Goal: Task Accomplishment & Management: Complete application form

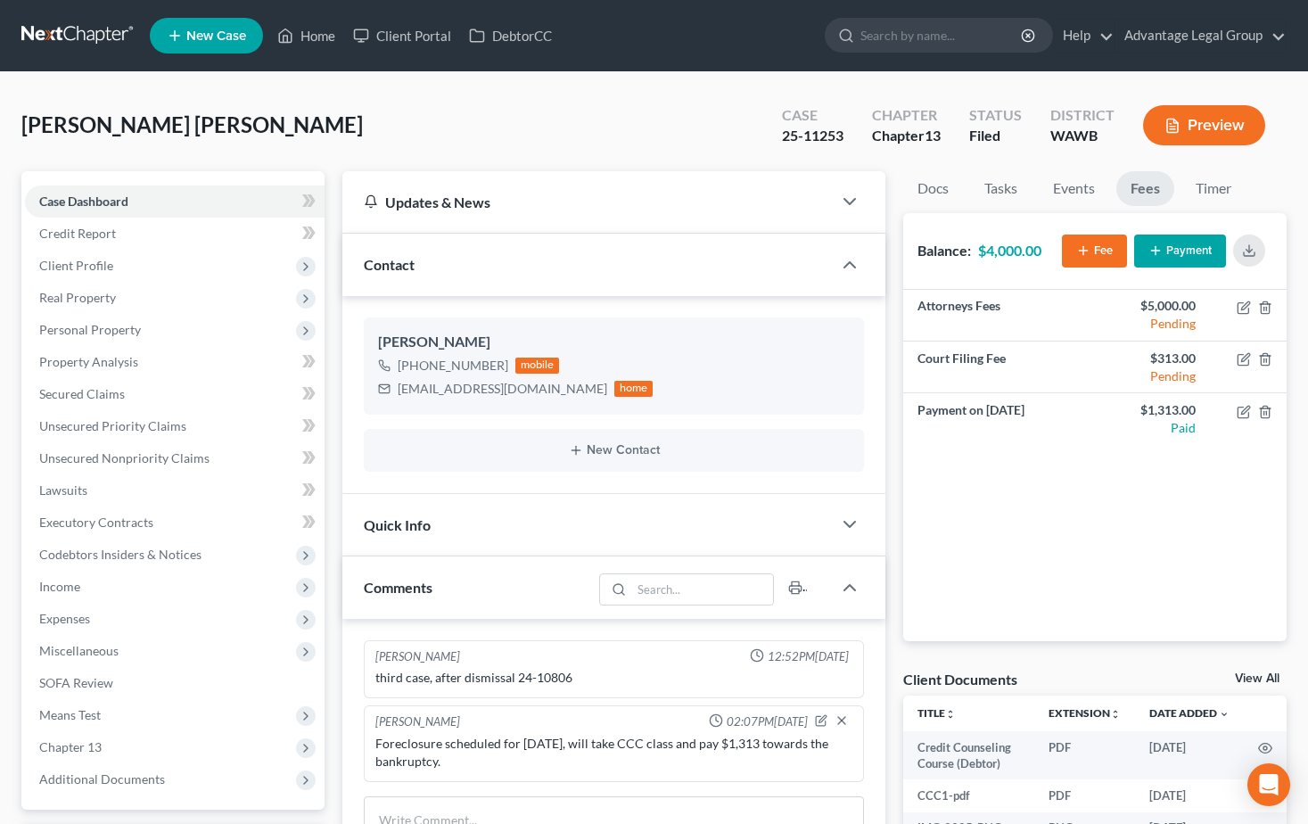
select select "0"
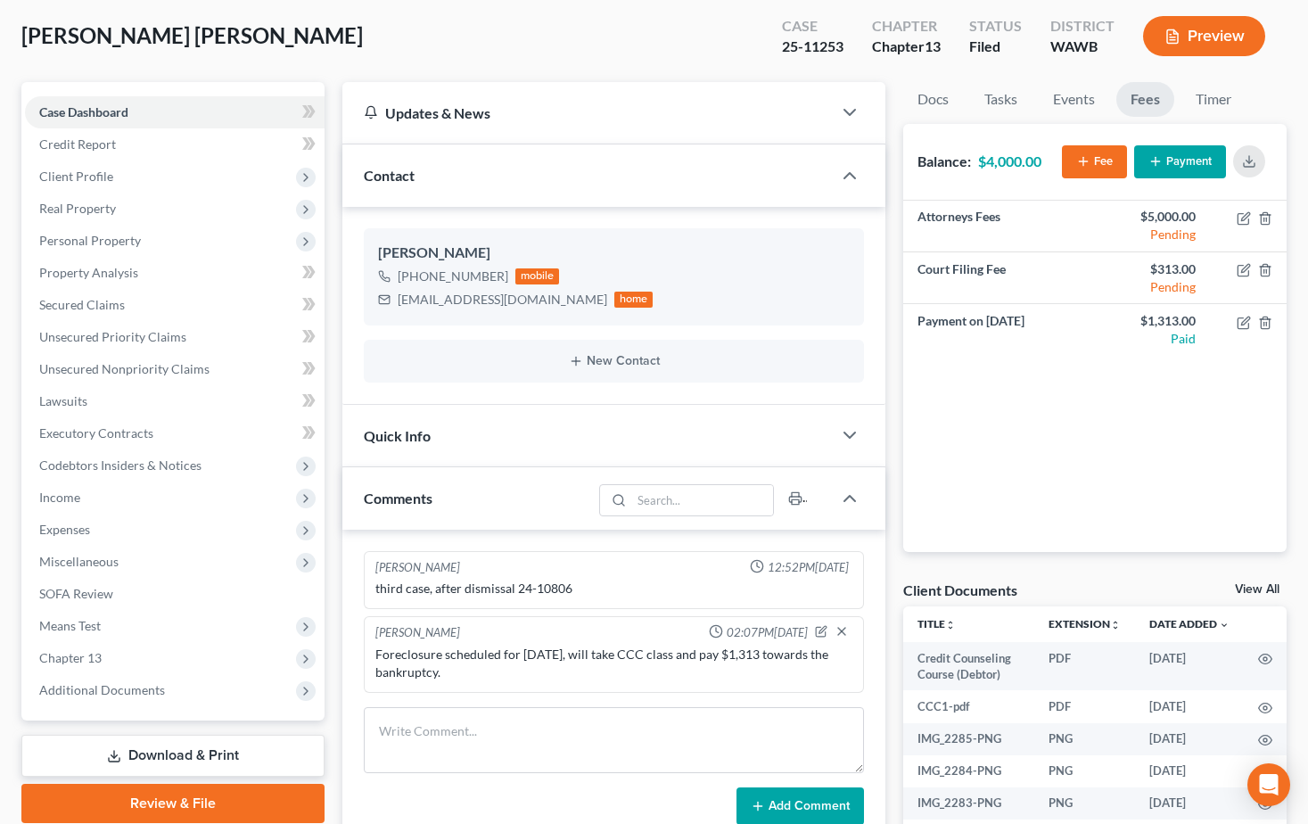
scroll to position [950, 0]
drag, startPoint x: 67, startPoint y: 113, endPoint x: 254, endPoint y: 251, distance: 232.2
click at [67, 113] on span "Case Dashboard" at bounding box center [83, 111] width 89 height 15
click at [80, 111] on span "Case Dashboard" at bounding box center [83, 111] width 89 height 15
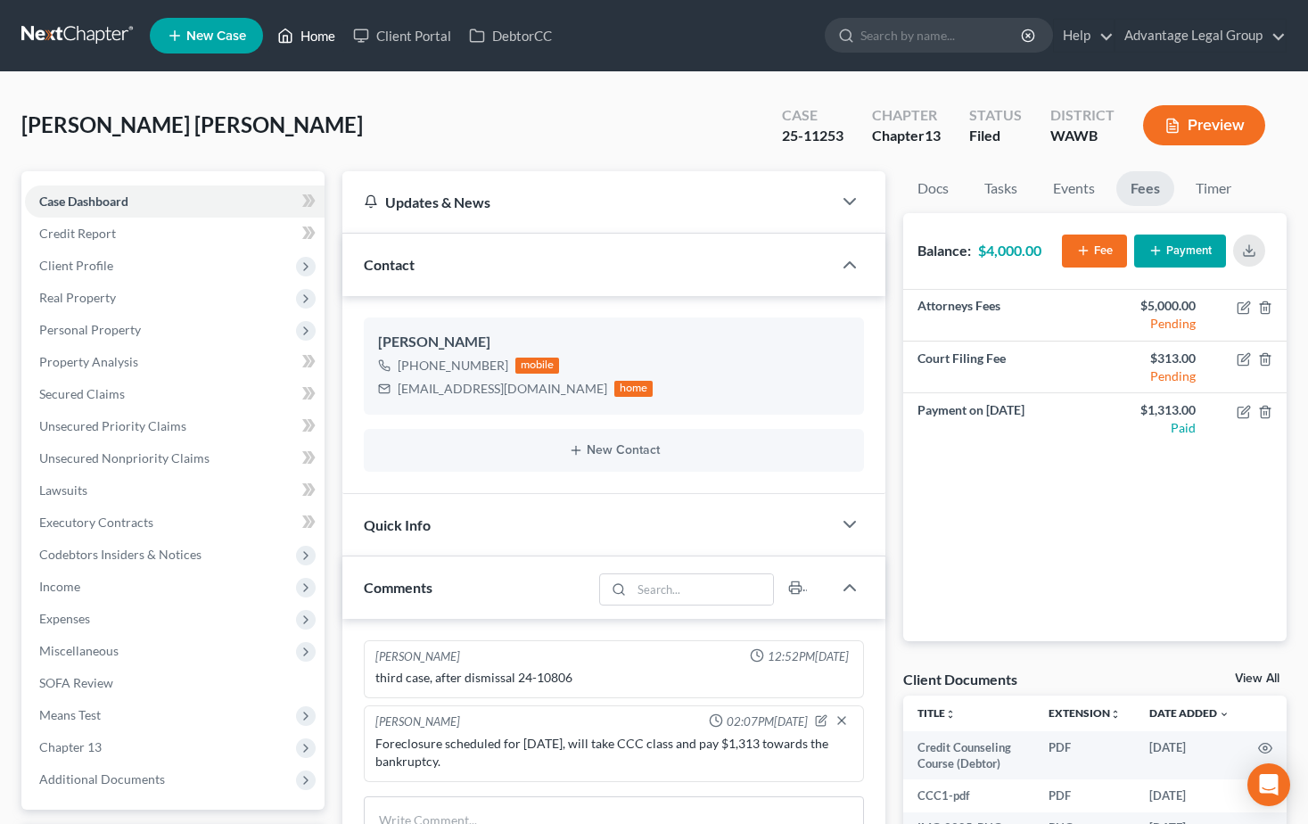
click at [317, 37] on link "Home" at bounding box center [306, 36] width 76 height 32
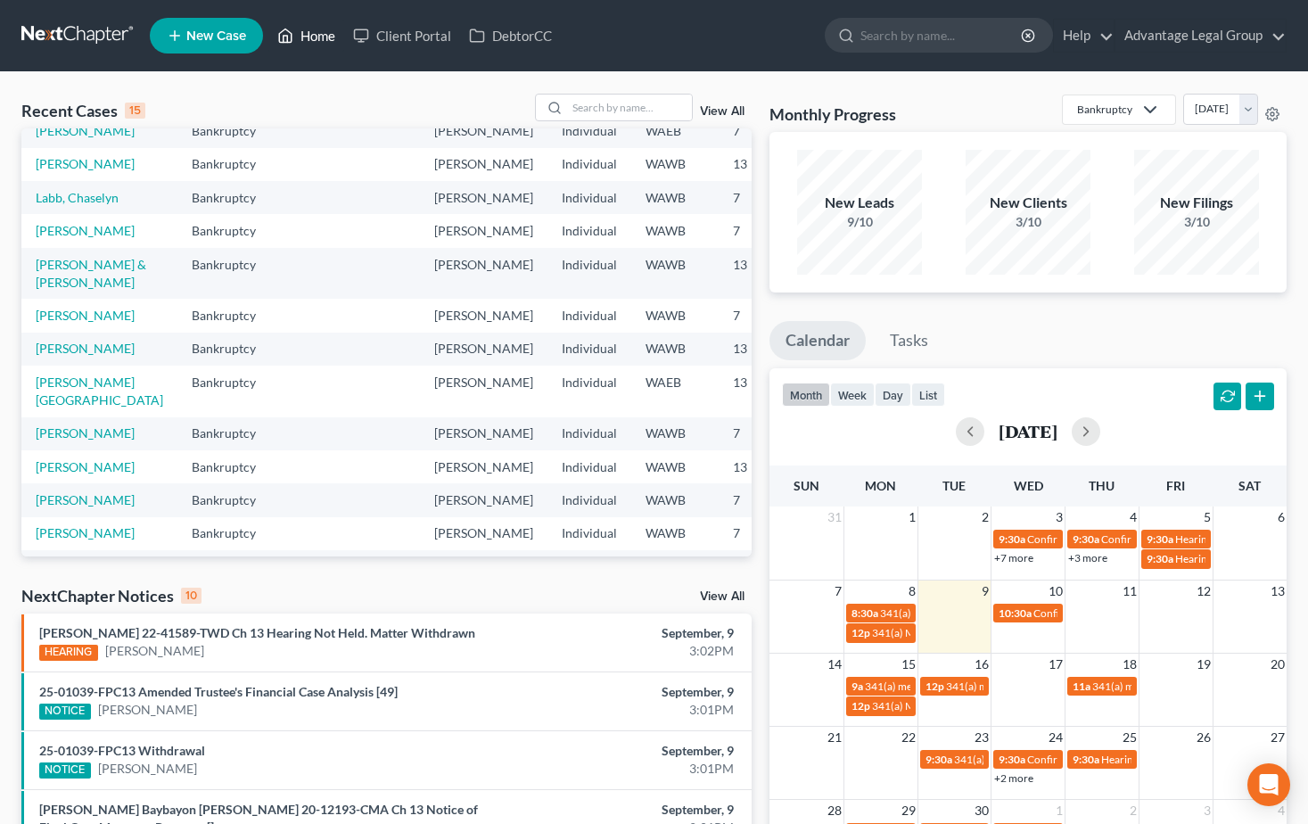
scroll to position [178, 0]
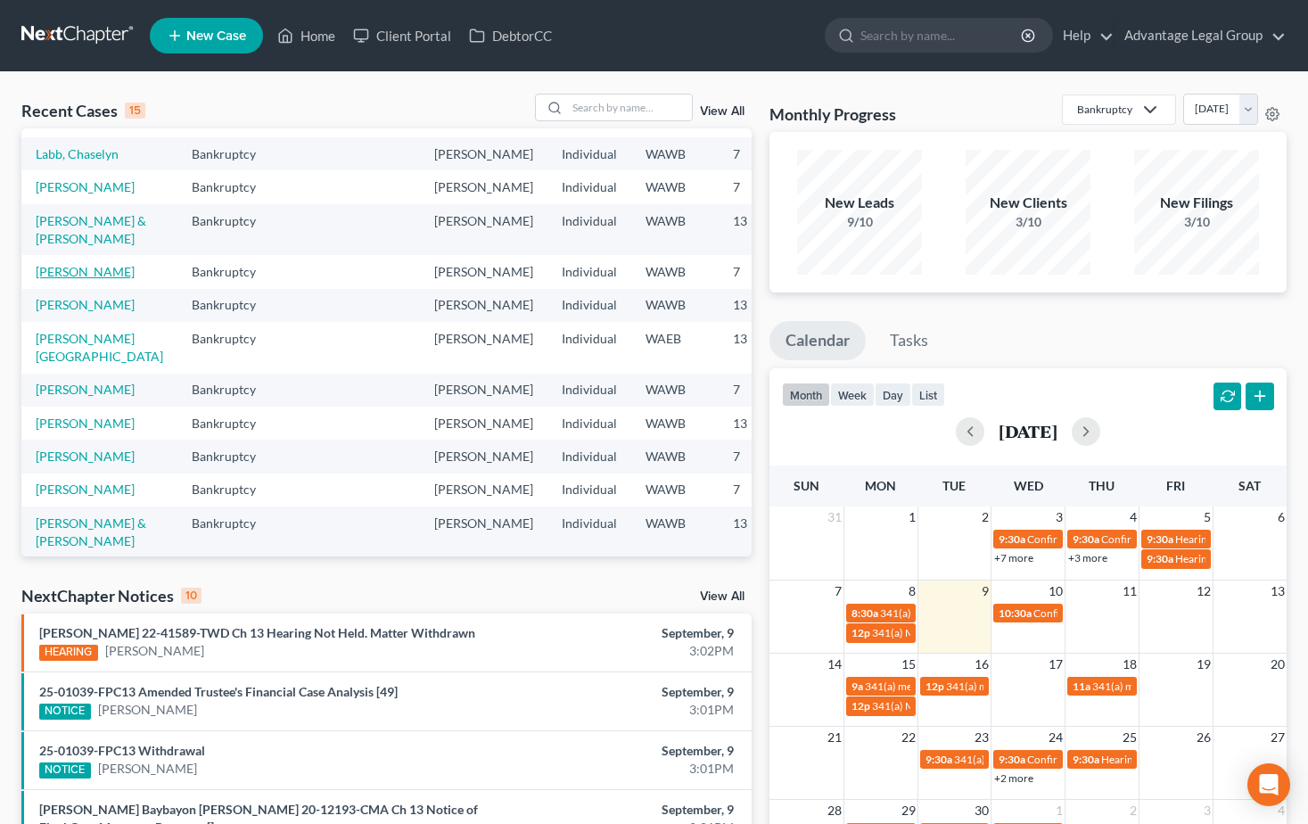
click at [50, 279] on link "[PERSON_NAME]" at bounding box center [85, 271] width 99 height 15
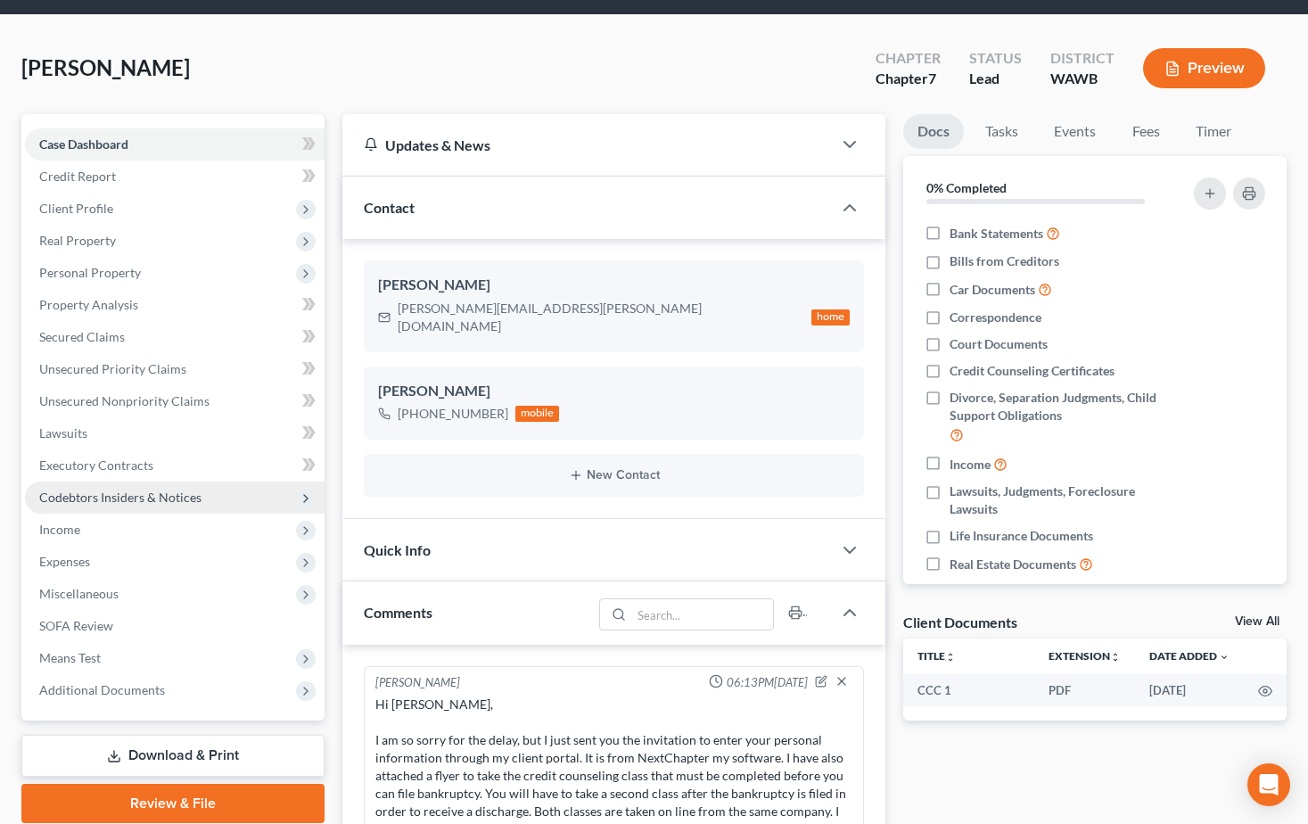
scroll to position [89, 0]
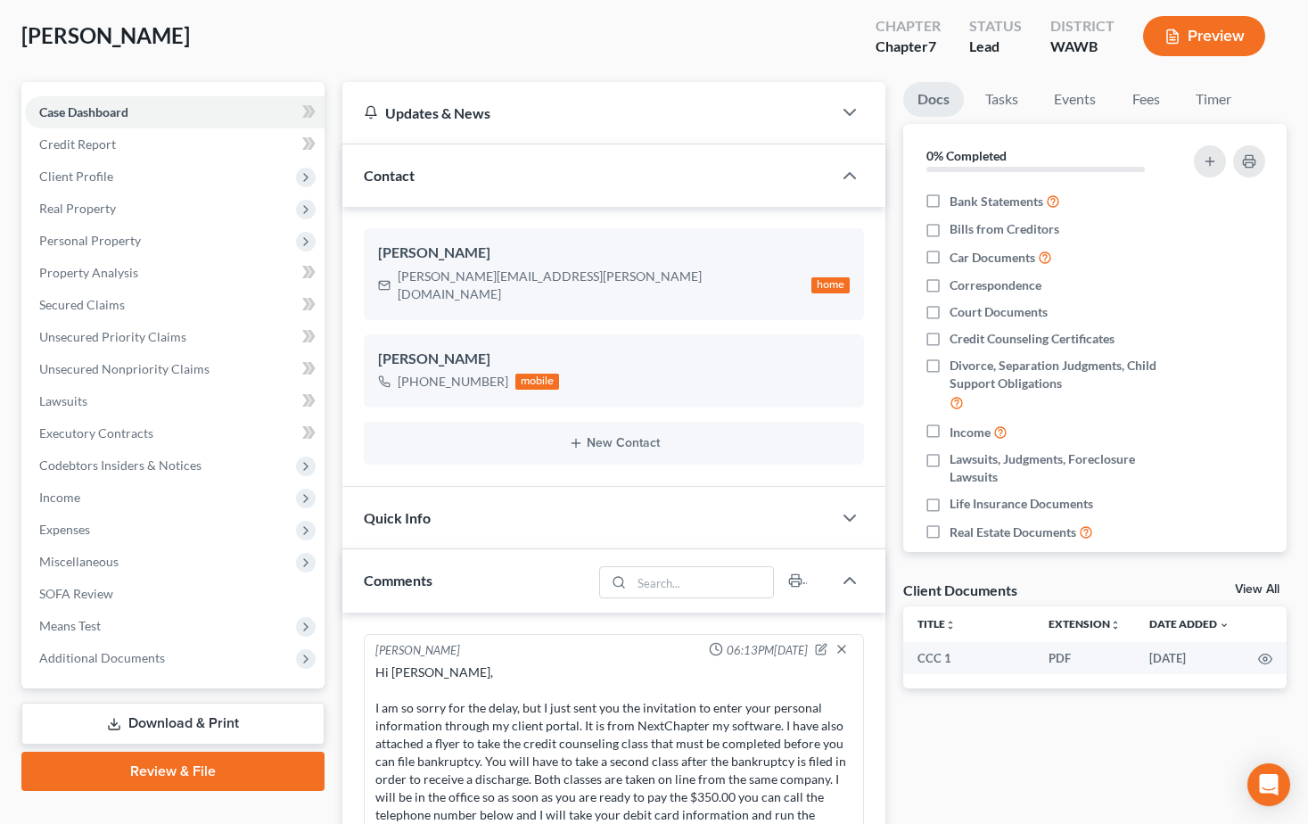
click at [204, 727] on link "Download & Print" at bounding box center [172, 723] width 303 height 42
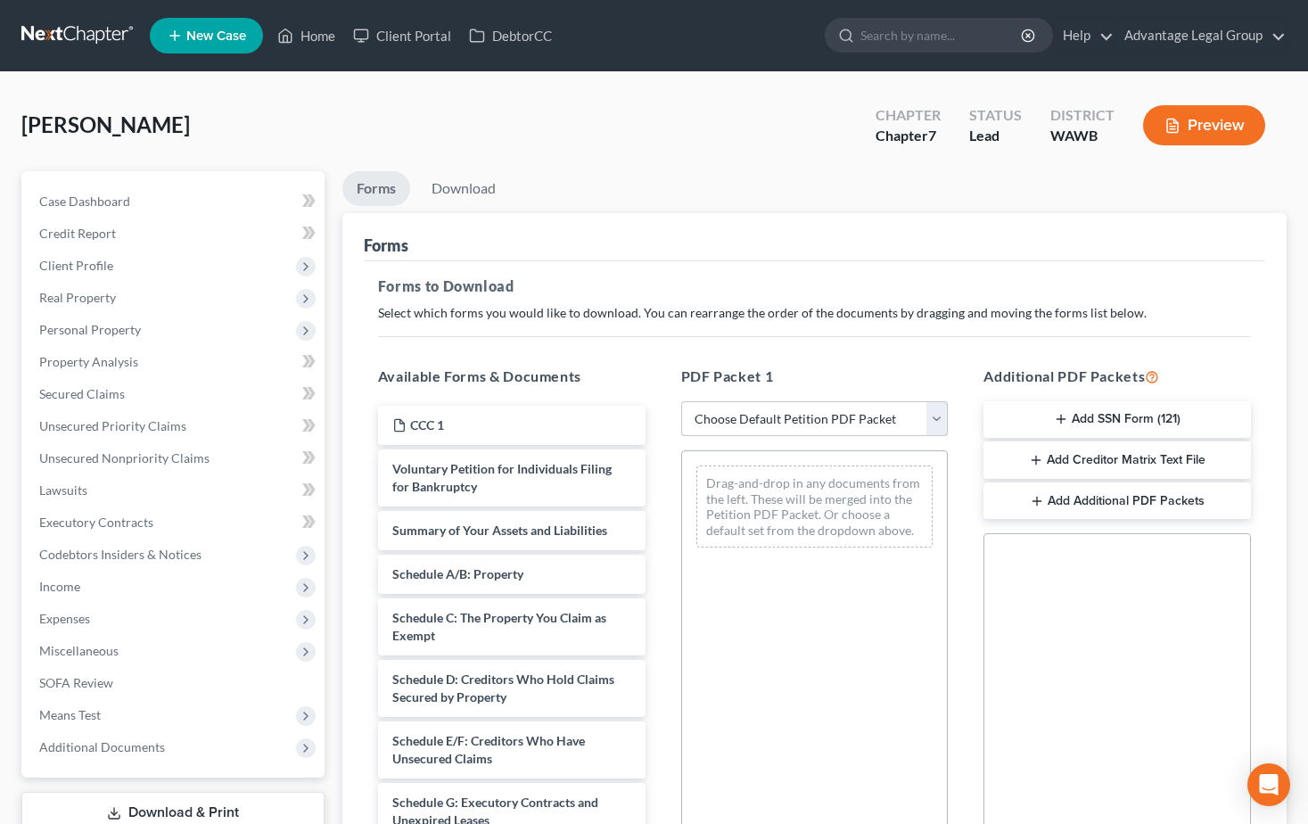
click at [940, 420] on select "Choose Default Petition PDF Packet Complete Bankruptcy Petition (all forms and …" at bounding box center [814, 419] width 267 height 36
select select "1"
click at [687, 401] on select "Choose Default Petition PDF Packet Complete Bankruptcy Petition (all forms and …" at bounding box center [814, 419] width 267 height 36
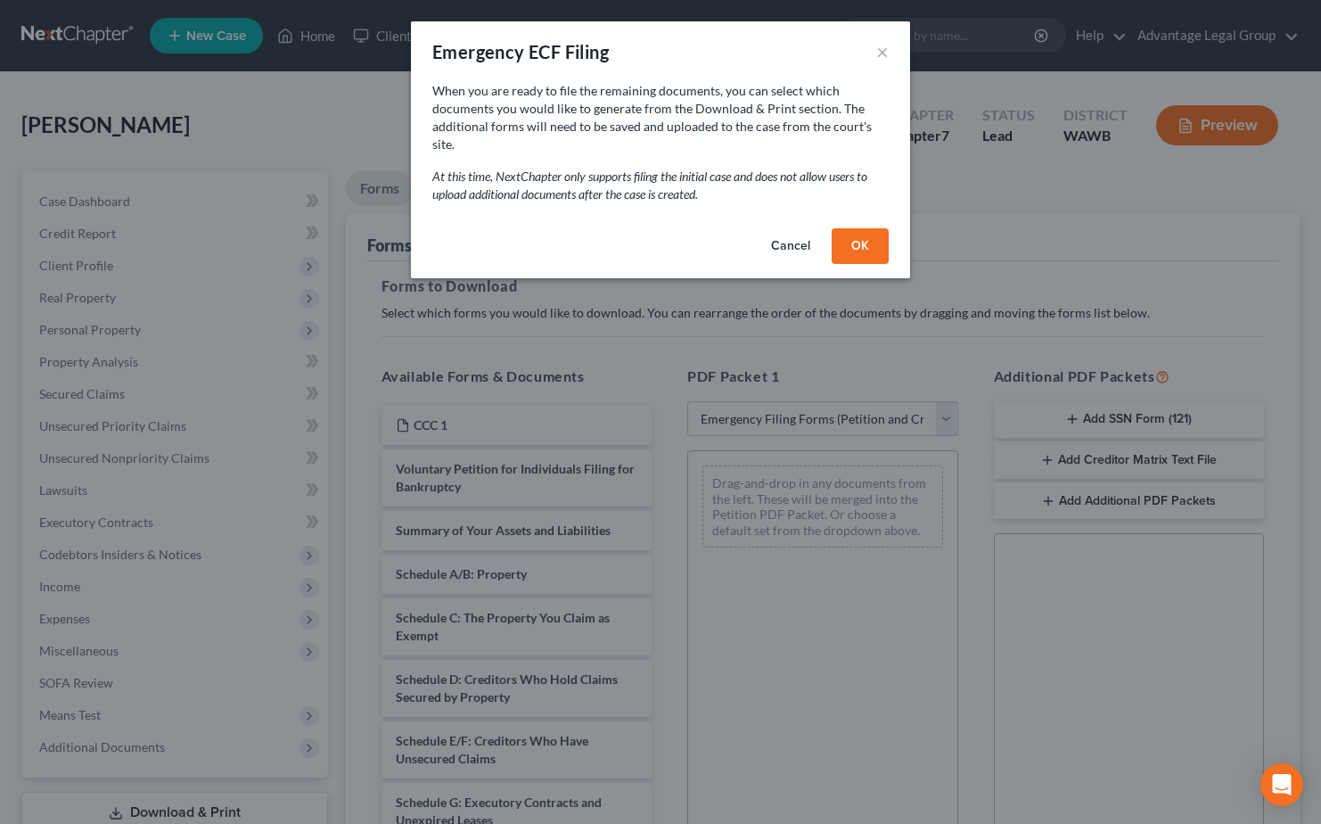
click at [878, 233] on button "OK" at bounding box center [860, 246] width 57 height 36
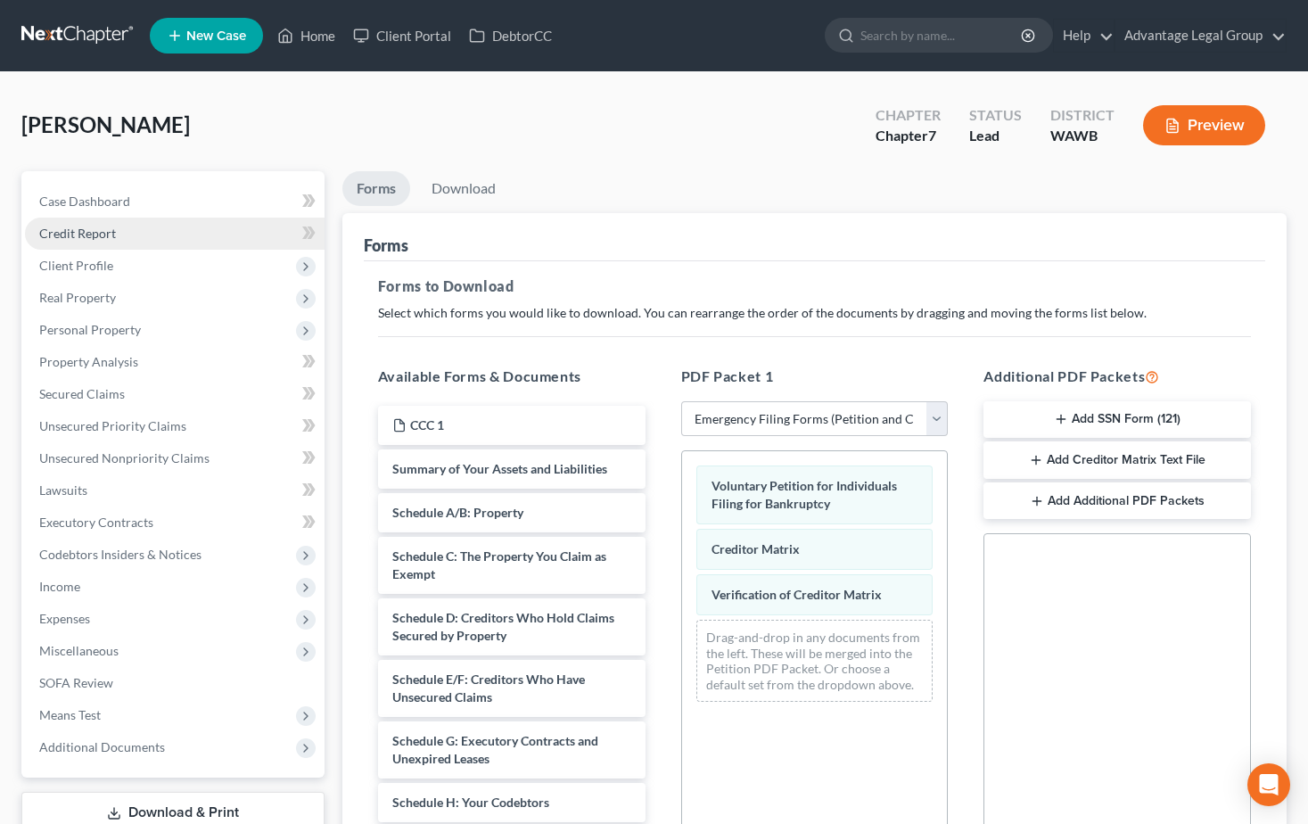
click at [78, 234] on span "Credit Report" at bounding box center [77, 233] width 77 height 15
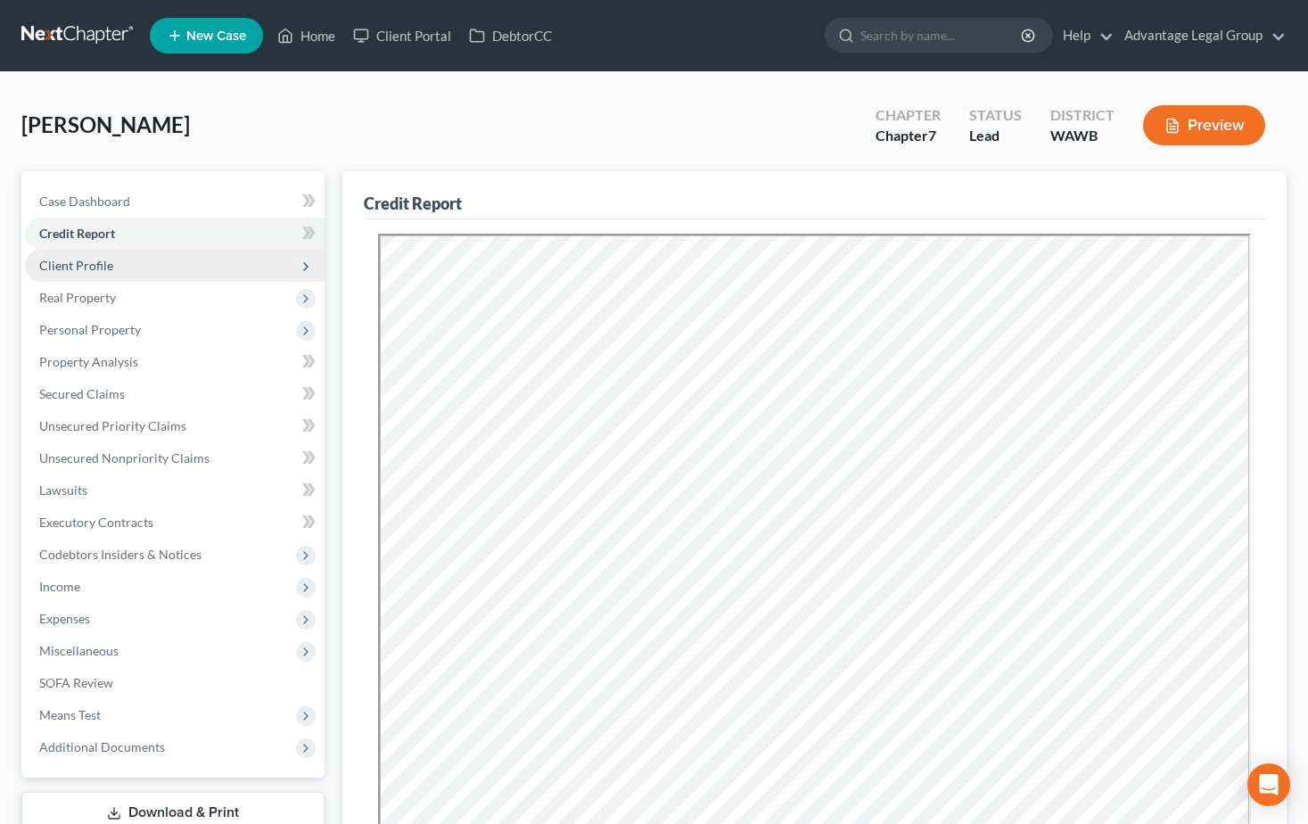
click at [84, 263] on span "Client Profile" at bounding box center [76, 265] width 74 height 15
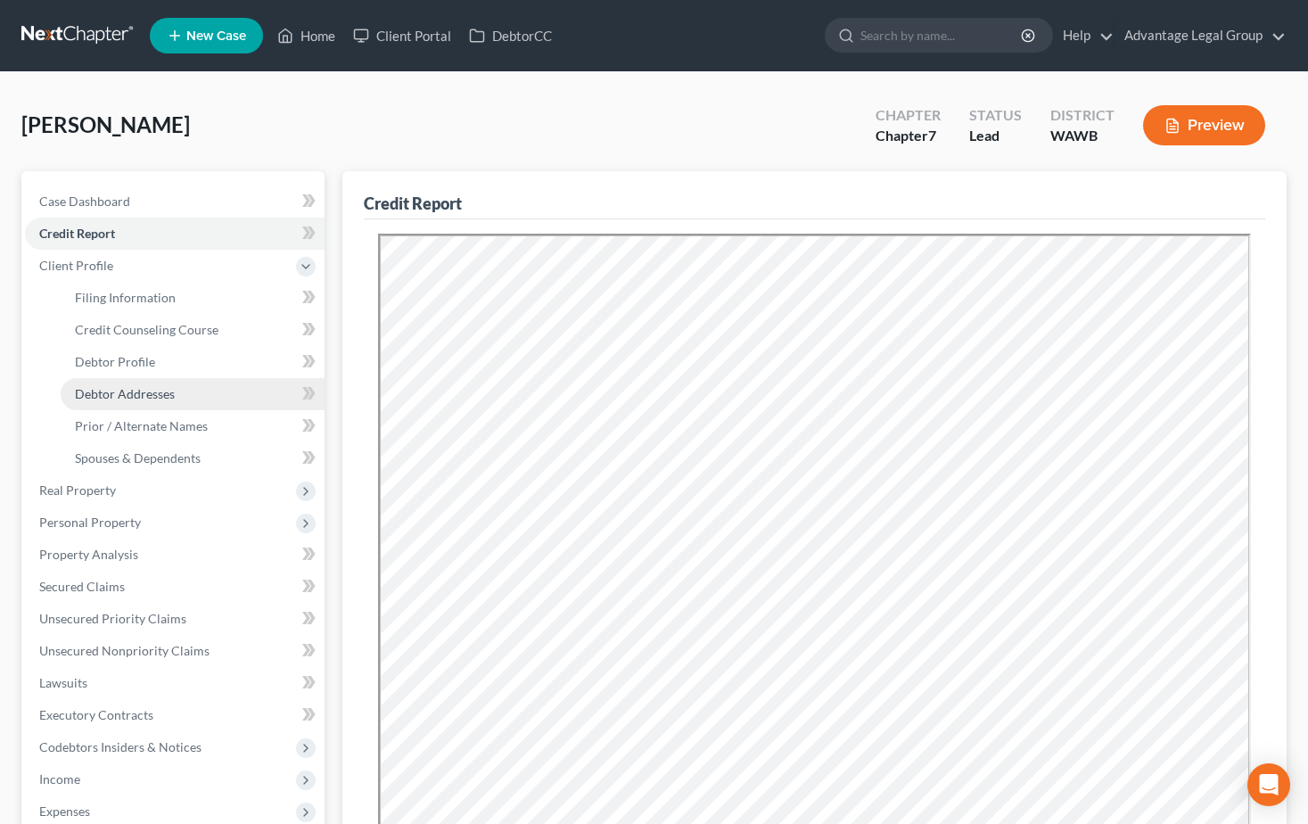
click at [115, 390] on span "Debtor Addresses" at bounding box center [125, 393] width 100 height 15
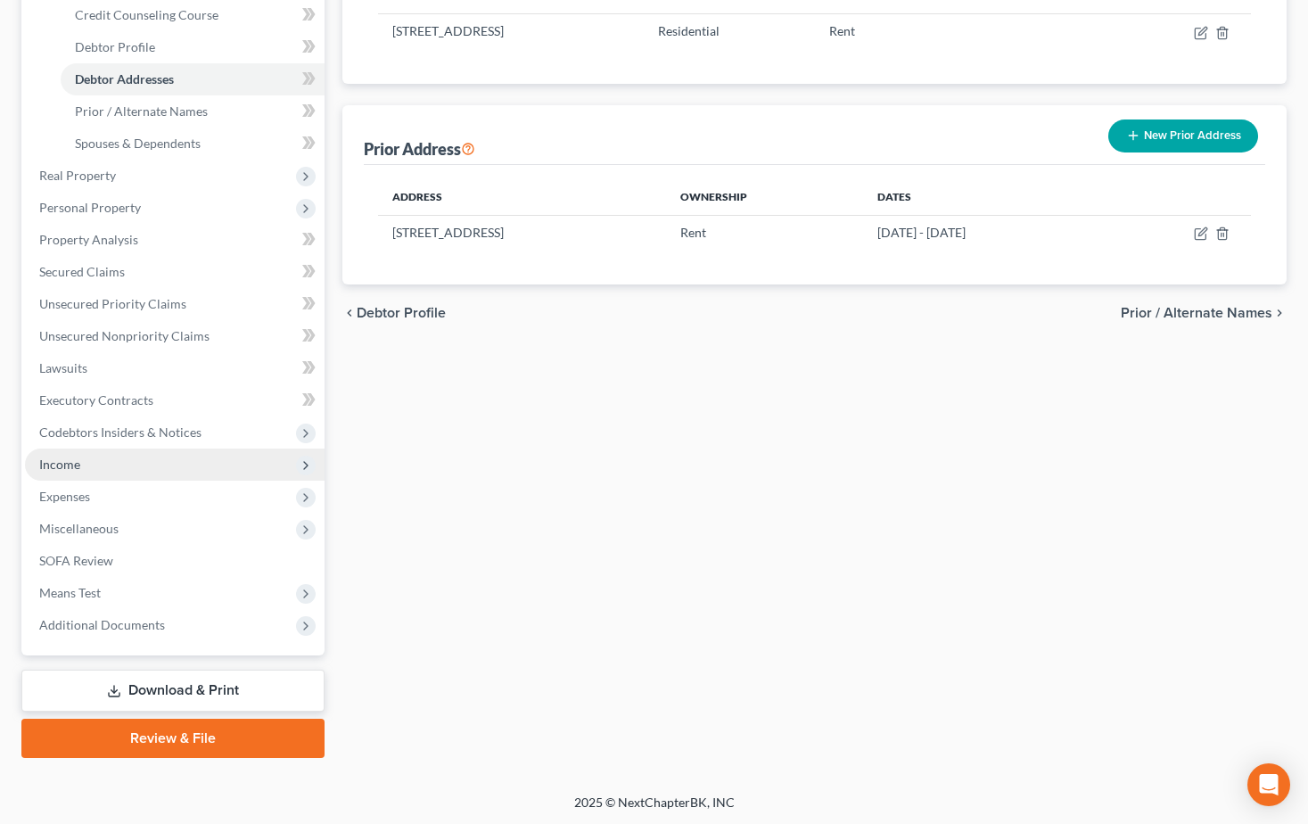
scroll to position [316, 0]
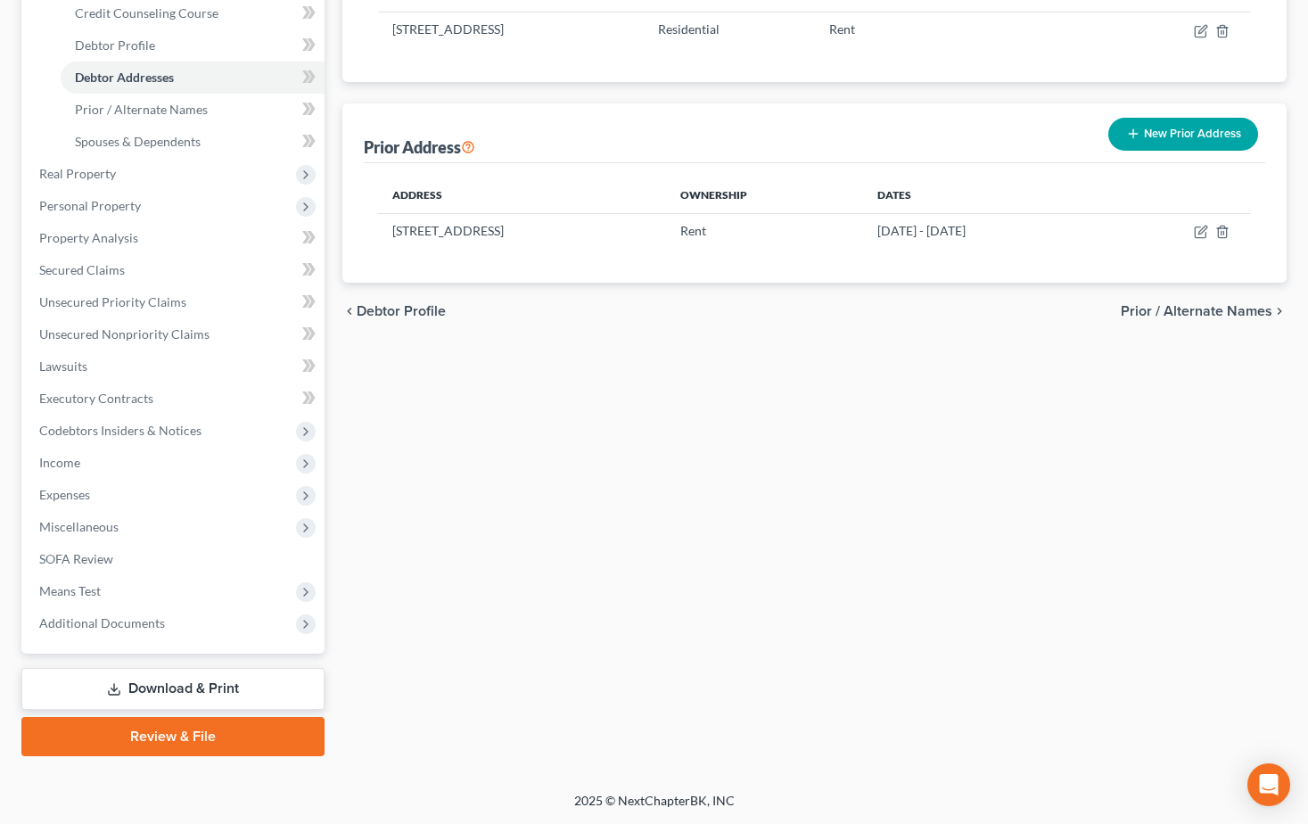
click at [189, 692] on link "Download & Print" at bounding box center [172, 689] width 303 height 42
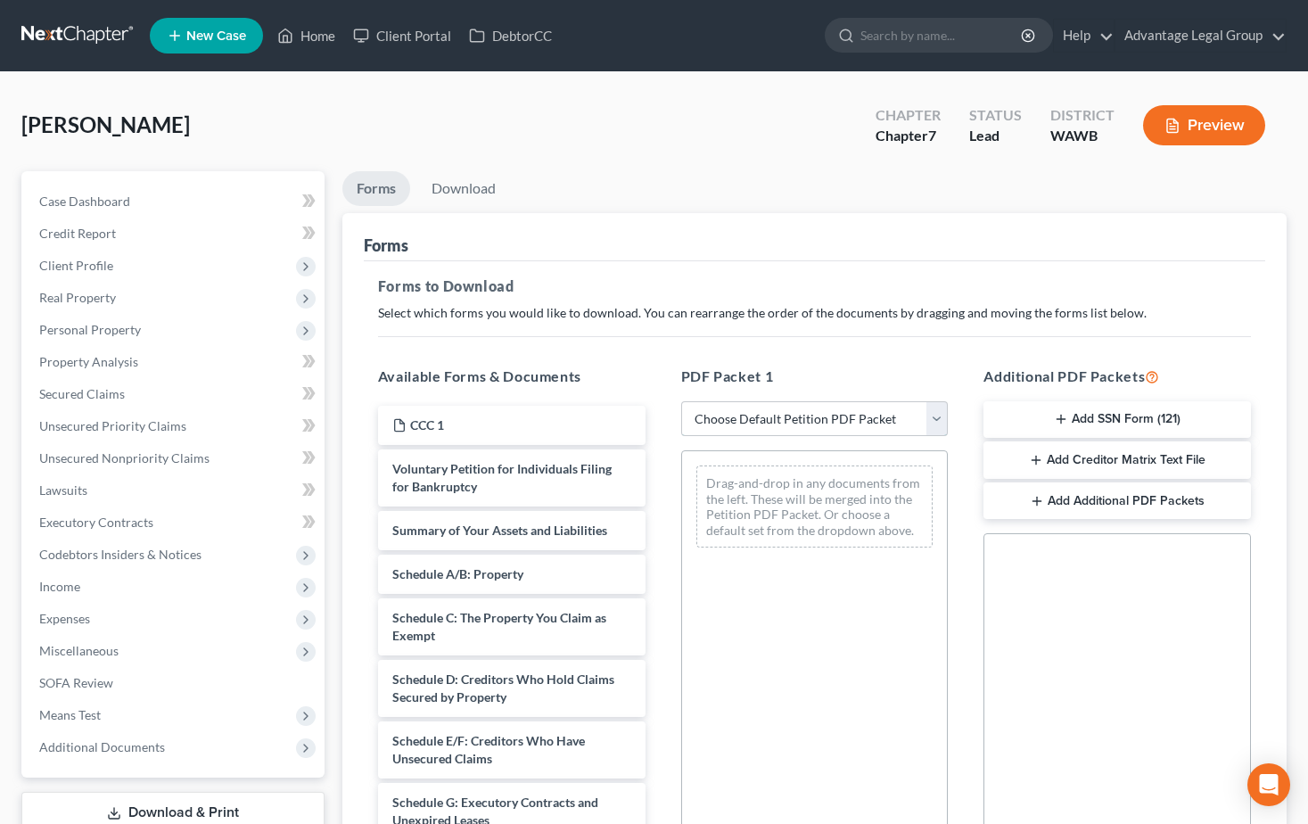
click at [932, 428] on select "Choose Default Petition PDF Packet Complete Bankruptcy Petition (all forms and …" at bounding box center [814, 419] width 267 height 36
select select "1"
click at [687, 401] on select "Choose Default Petition PDF Packet Complete Bankruptcy Petition (all forms and …" at bounding box center [814, 419] width 267 height 36
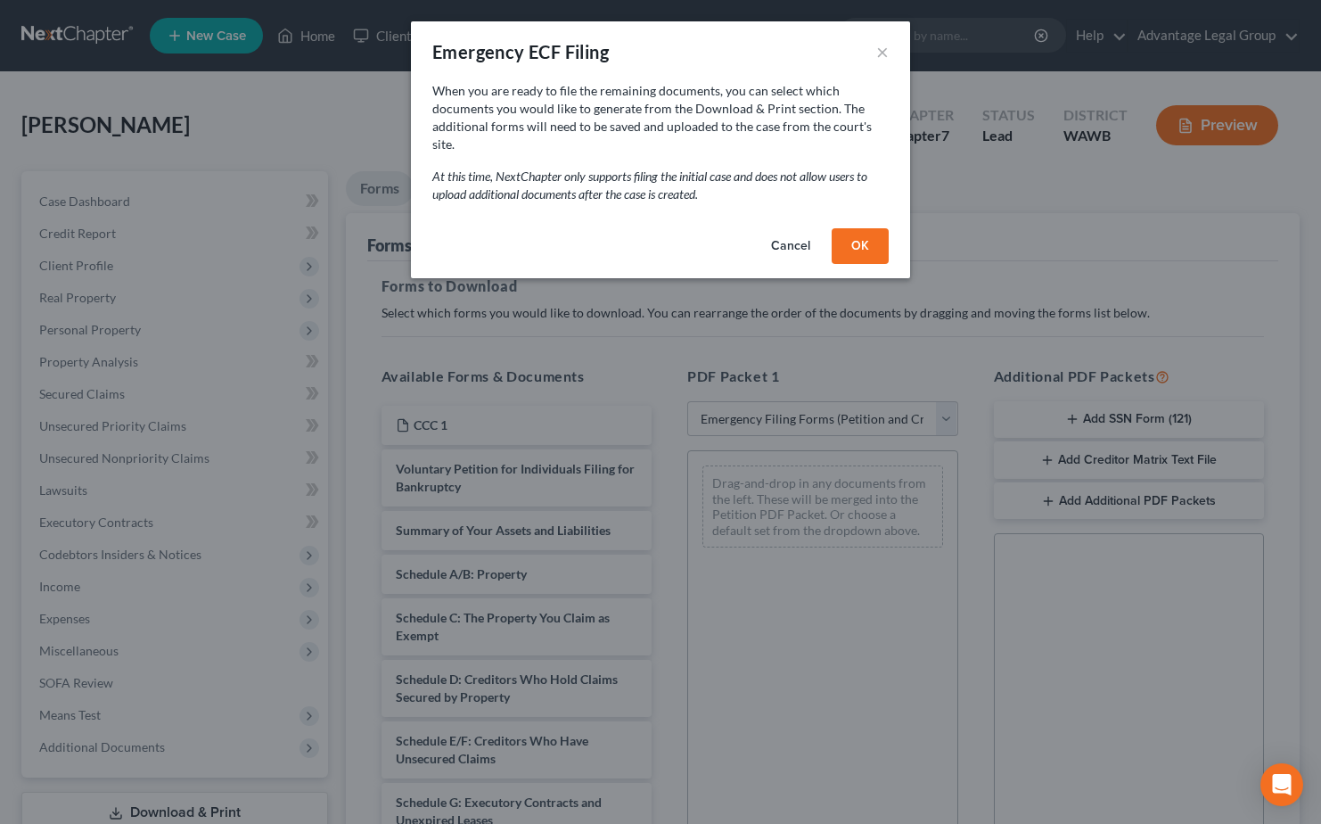
click at [859, 228] on button "OK" at bounding box center [860, 246] width 57 height 36
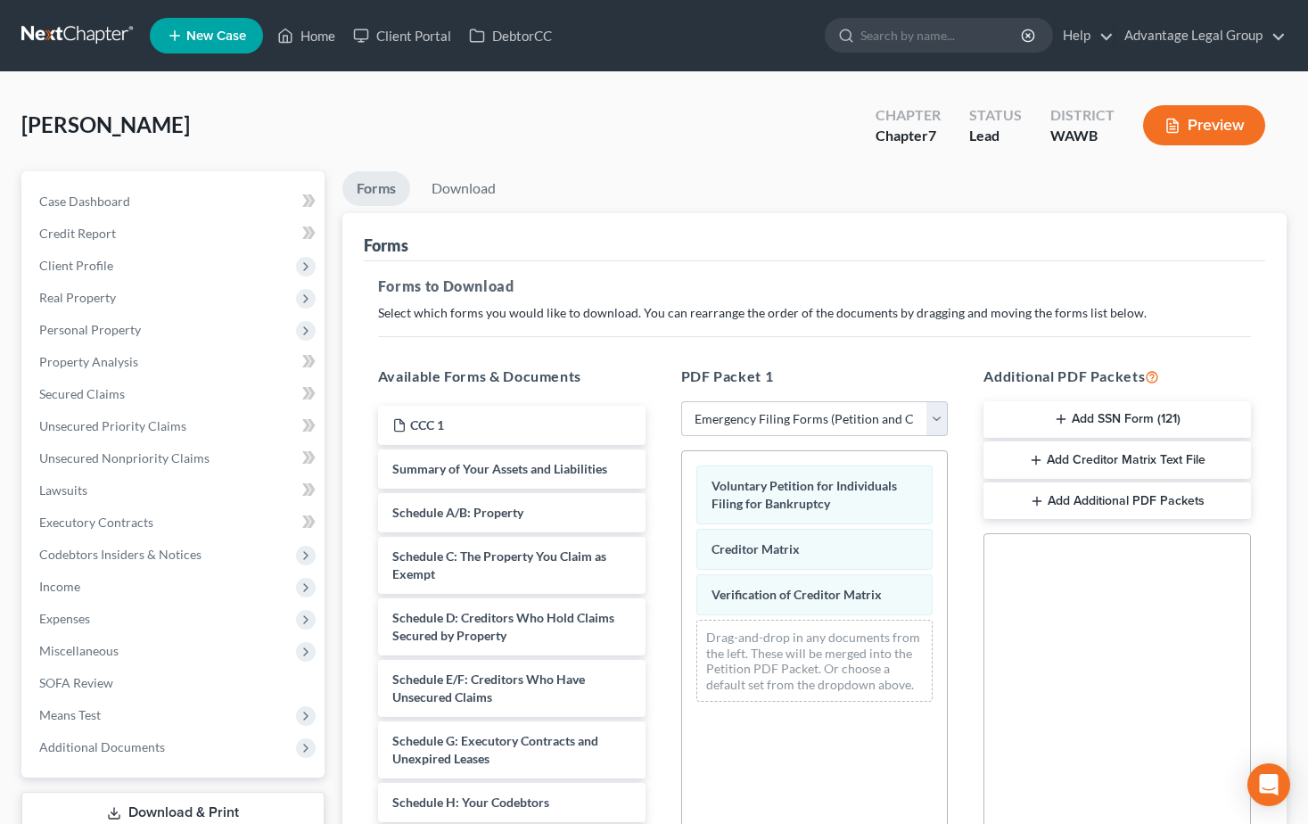
click at [1129, 419] on button "Add SSN Form (121)" at bounding box center [1116, 419] width 267 height 37
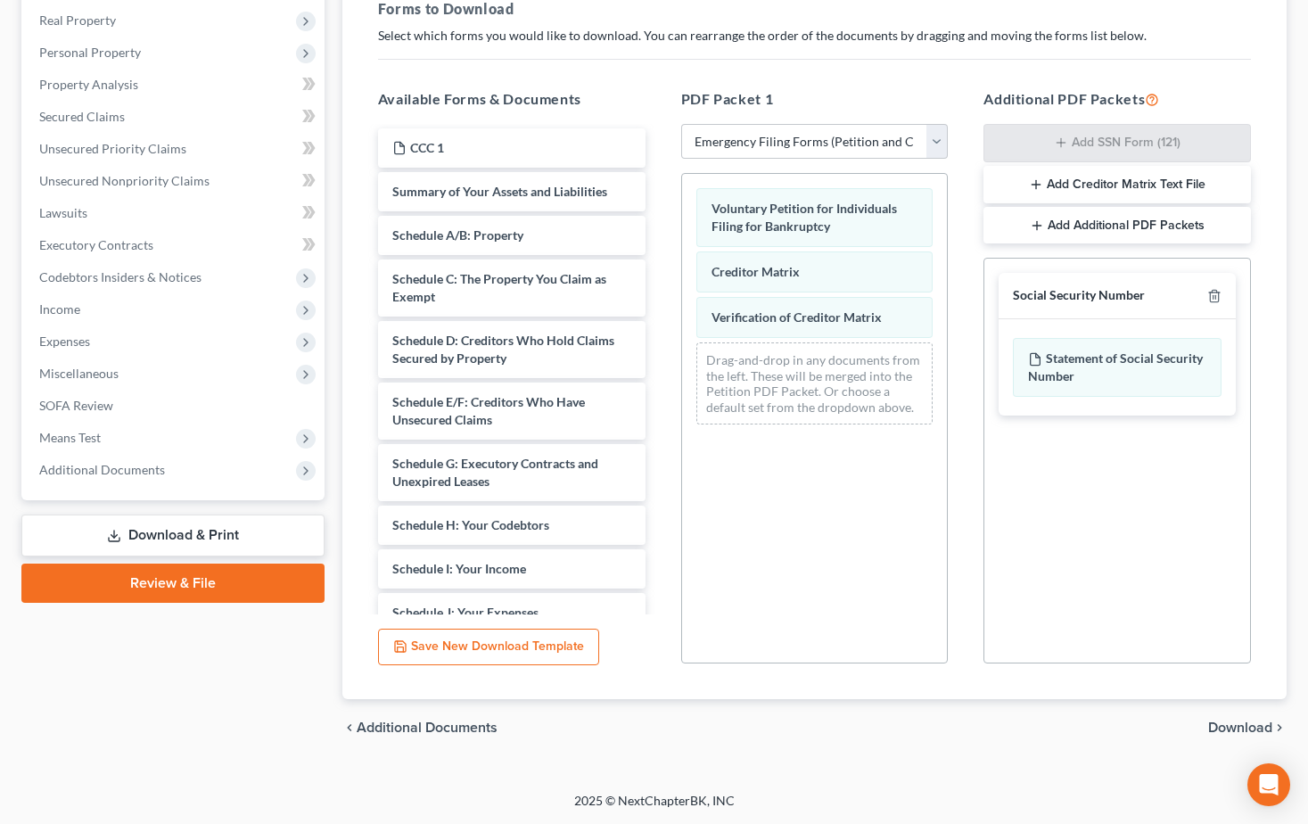
click at [1223, 728] on span "Download" at bounding box center [1240, 727] width 64 height 14
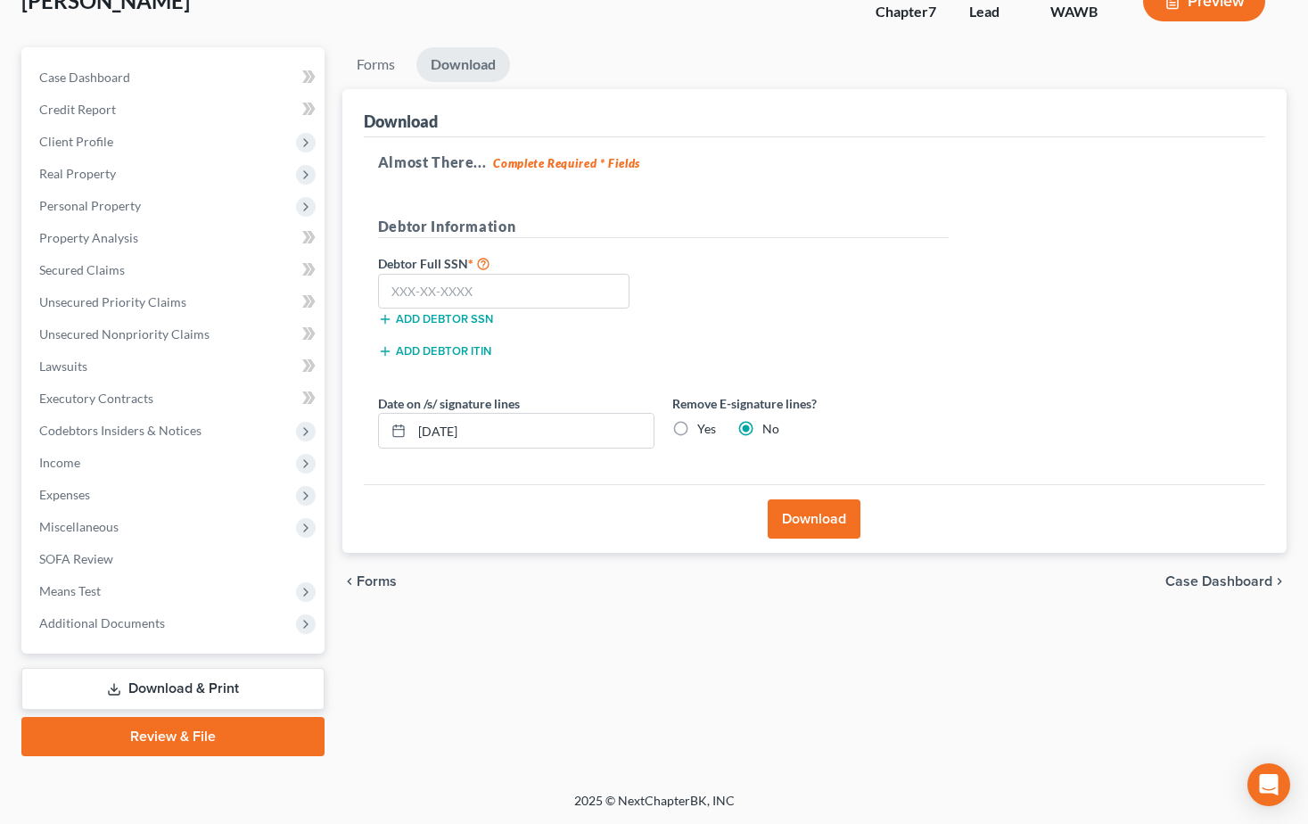
scroll to position [124, 0]
click at [482, 292] on input "text" at bounding box center [504, 292] width 252 height 36
type input "4"
type input "555-65-8651"
click at [789, 522] on button "Download" at bounding box center [814, 518] width 93 height 39
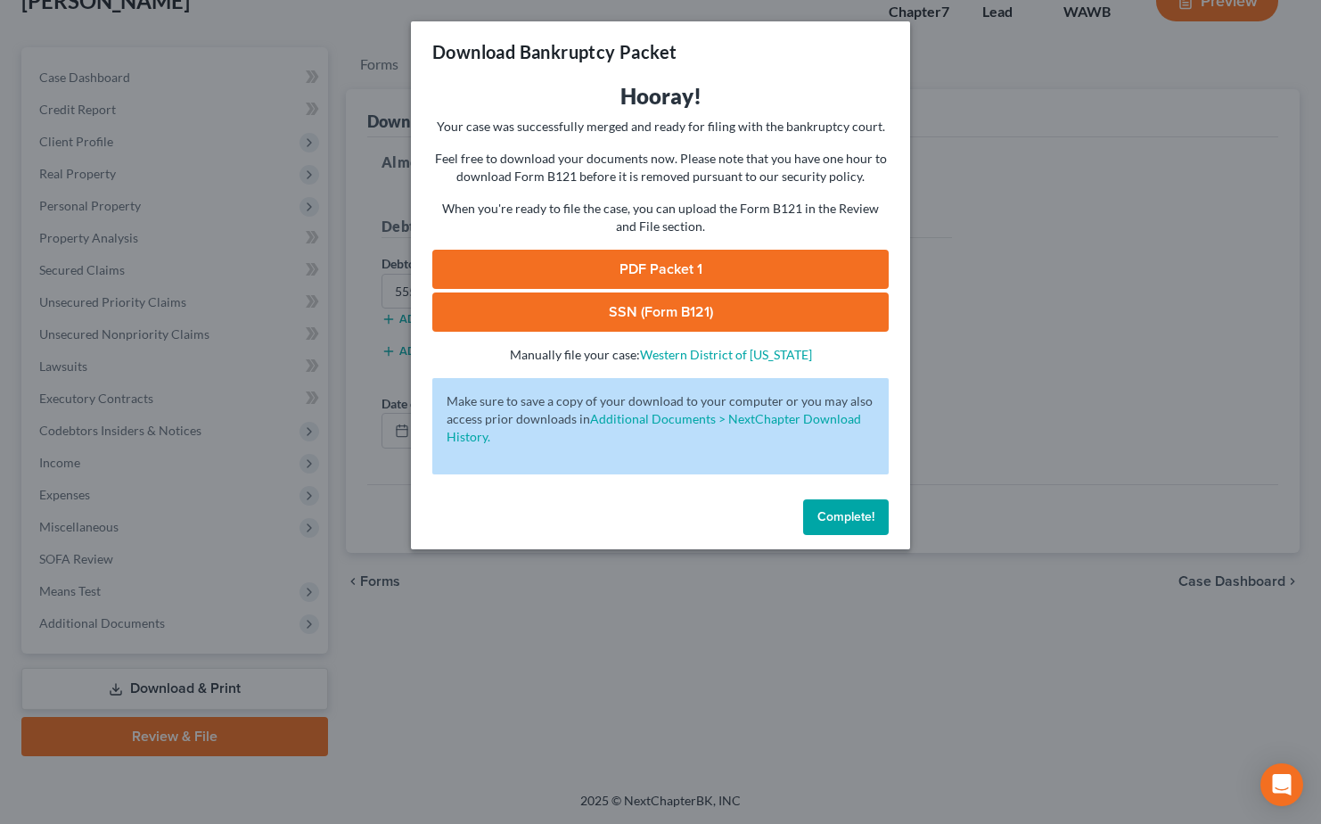
drag, startPoint x: 606, startPoint y: 267, endPoint x: 644, endPoint y: 278, distance: 38.9
click at [606, 267] on link "PDF Packet 1" at bounding box center [660, 269] width 456 height 39
click at [641, 315] on link "SSN (Form B121)" at bounding box center [660, 311] width 456 height 39
drag, startPoint x: 866, startPoint y: 516, endPoint x: 778, endPoint y: 488, distance: 91.9
click at [866, 516] on span "Complete!" at bounding box center [845, 516] width 57 height 15
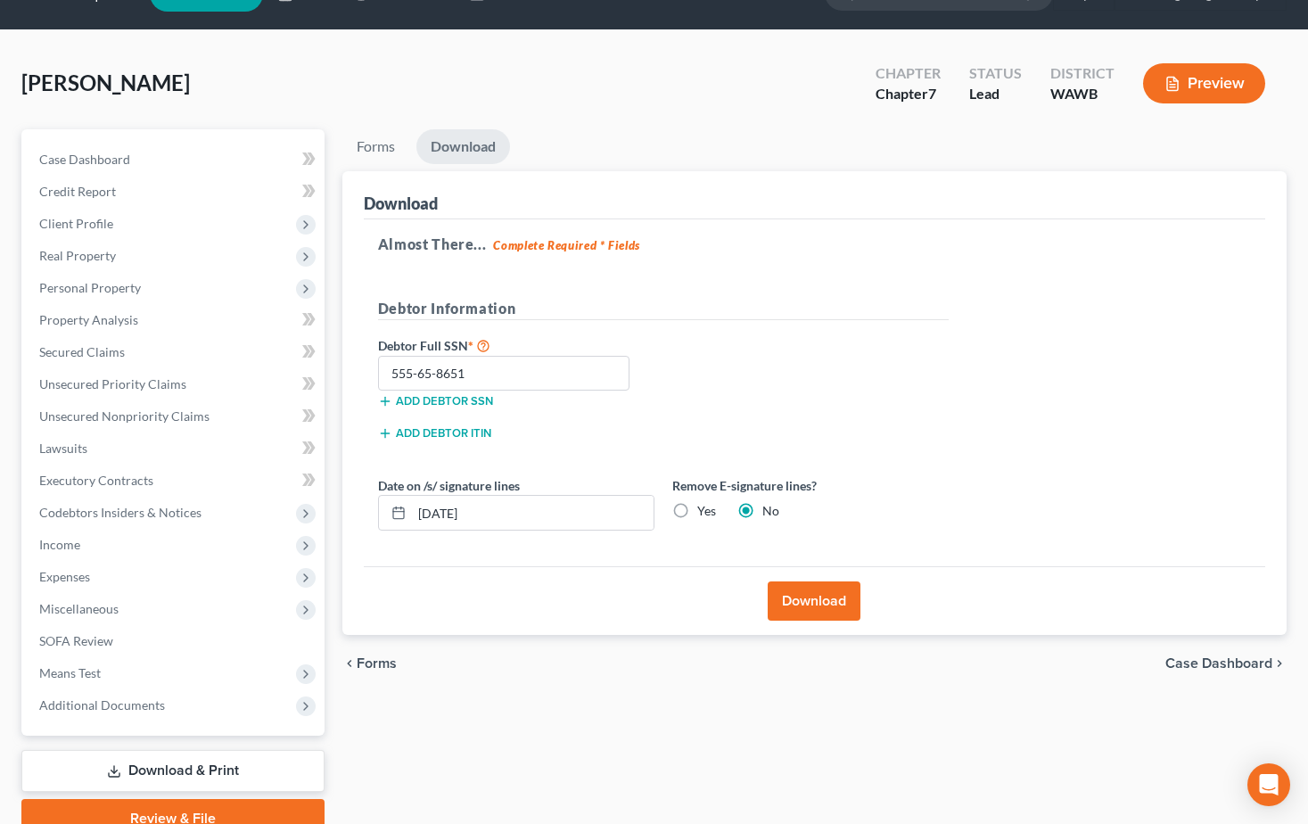
scroll to position [0, 0]
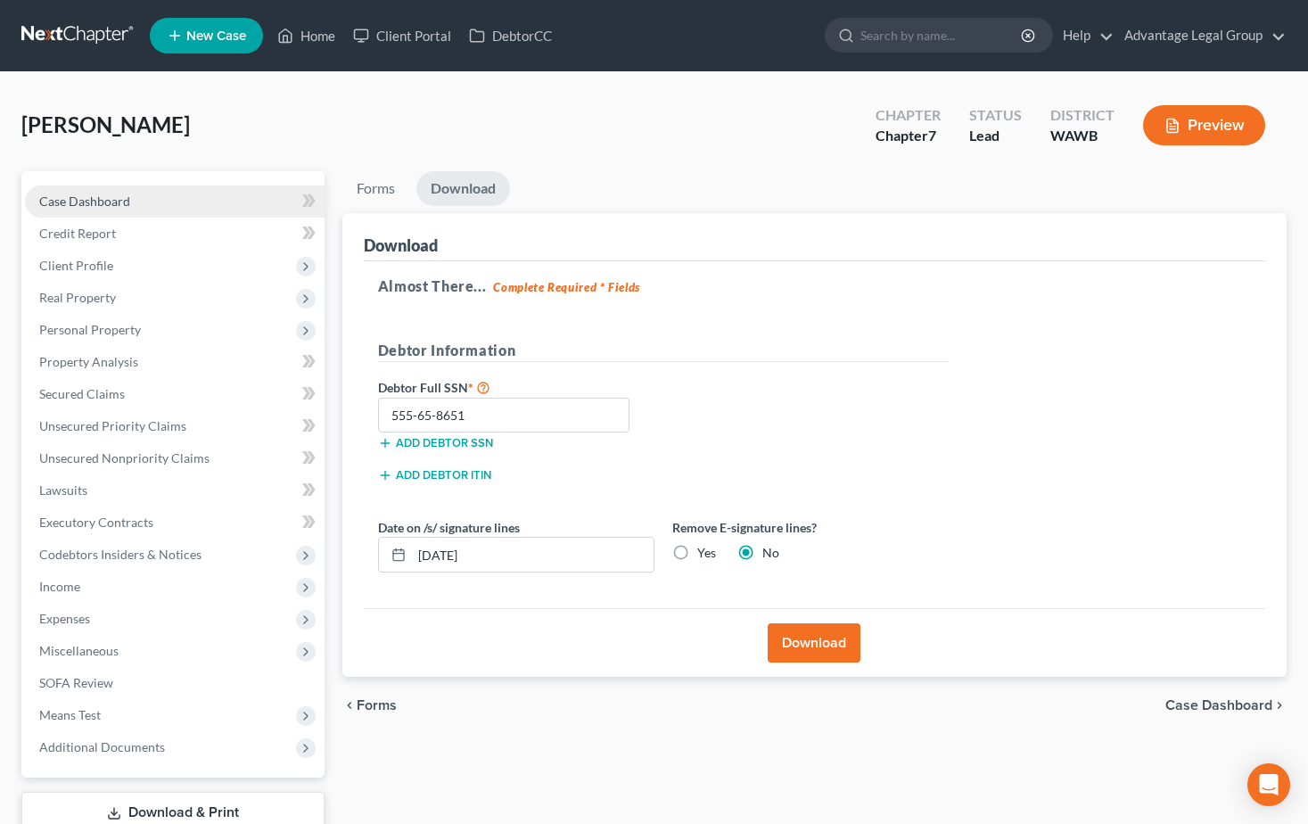
click at [34, 187] on link "Case Dashboard" at bounding box center [175, 201] width 300 height 32
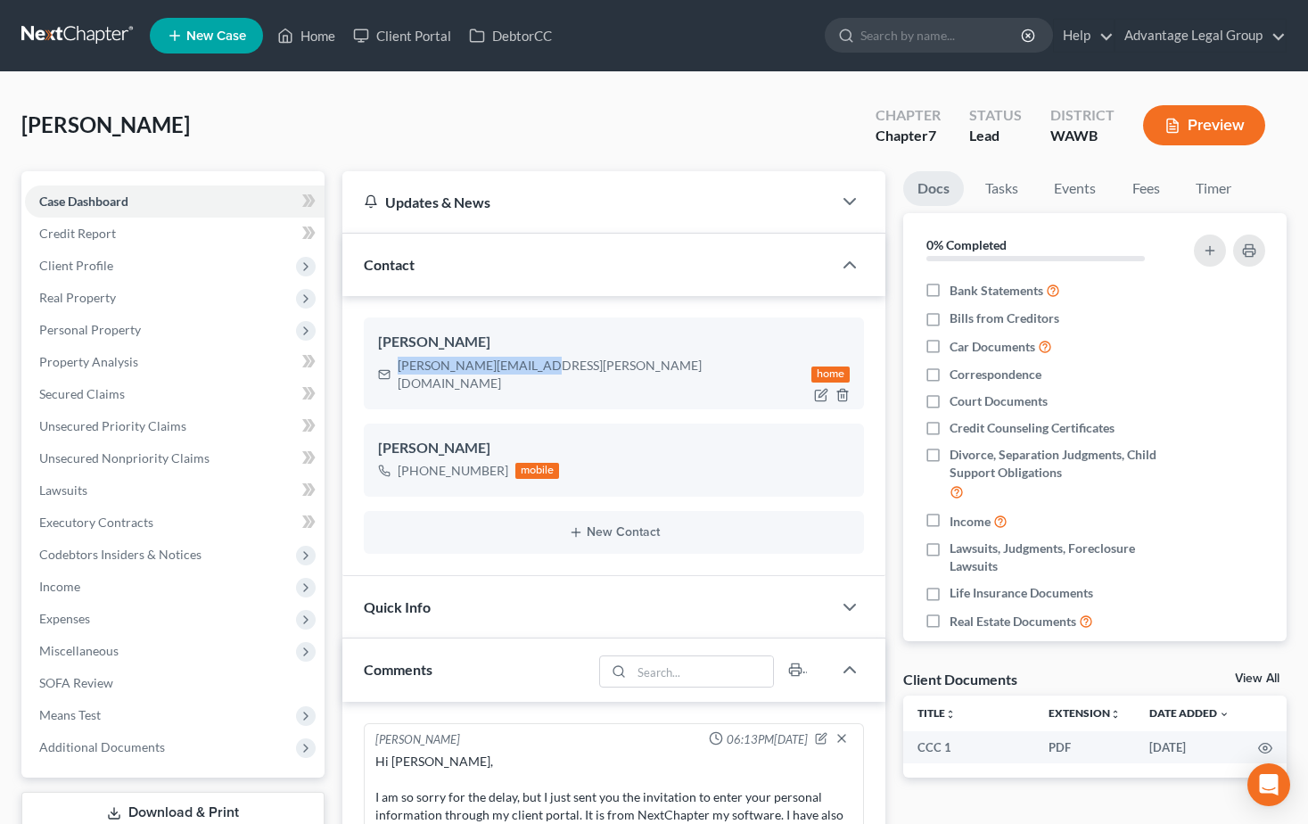
drag, startPoint x: 539, startPoint y: 363, endPoint x: 399, endPoint y: 375, distance: 140.5
click at [399, 375] on div "[PERSON_NAME][EMAIL_ADDRESS][PERSON_NAME][DOMAIN_NAME] home" at bounding box center [614, 374] width 472 height 41
copy div "[PERSON_NAME][EMAIL_ADDRESS][PERSON_NAME][DOMAIN_NAME]"
click at [86, 199] on span "Case Dashboard" at bounding box center [83, 200] width 89 height 15
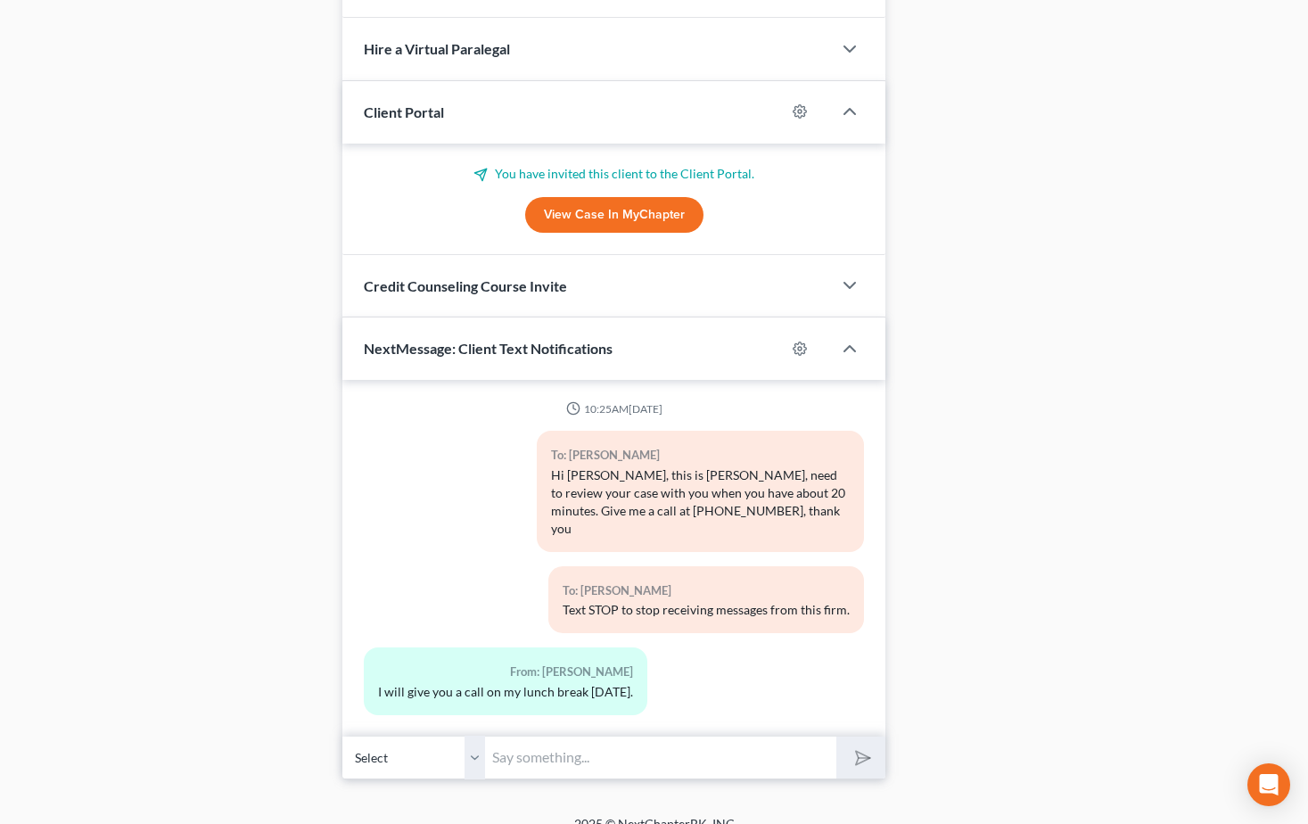
scroll to position [1080, 0]
click at [617, 737] on input "text" at bounding box center [660, 756] width 351 height 44
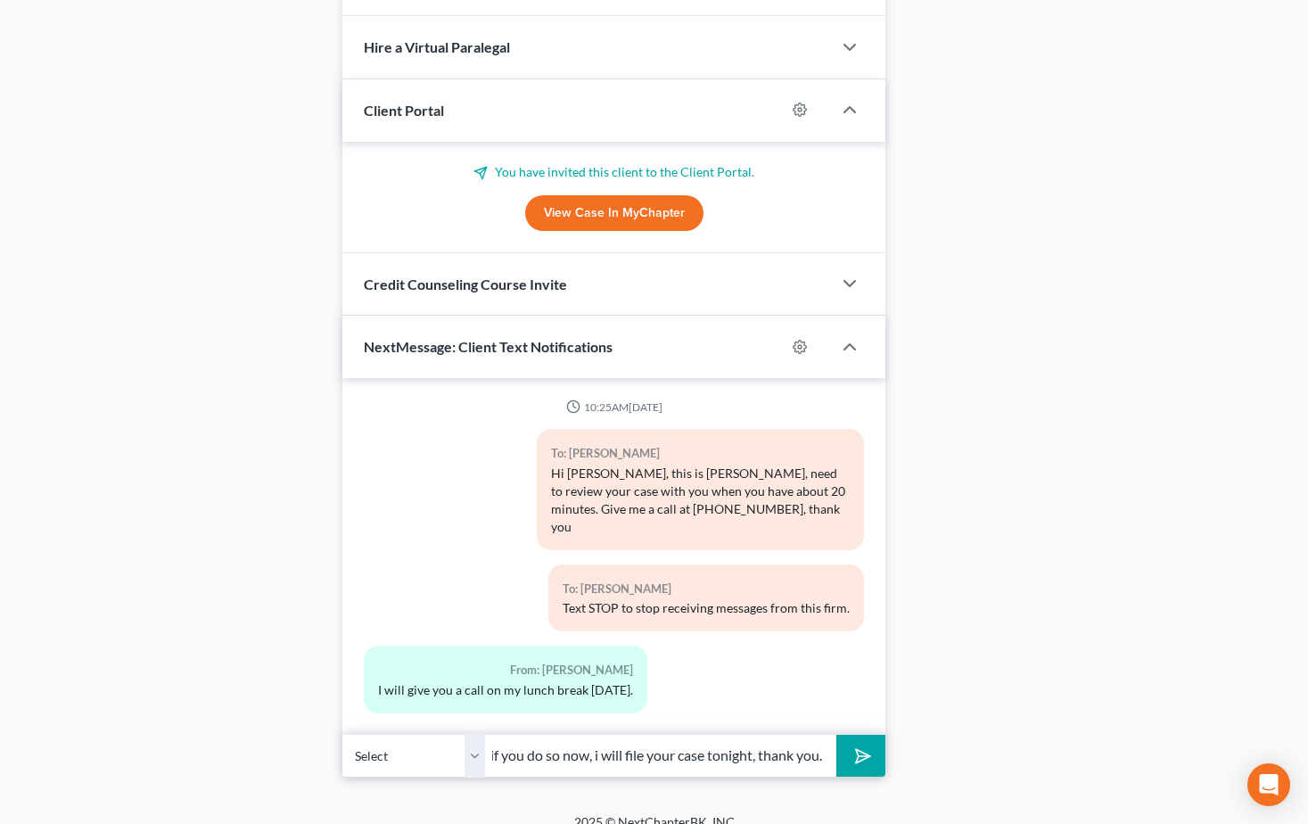
scroll to position [0, 419]
type input "Sorry to have taken so long, I just sent the documents to be signed, if you do …"
click at [836, 735] on button "submit" at bounding box center [860, 756] width 49 height 42
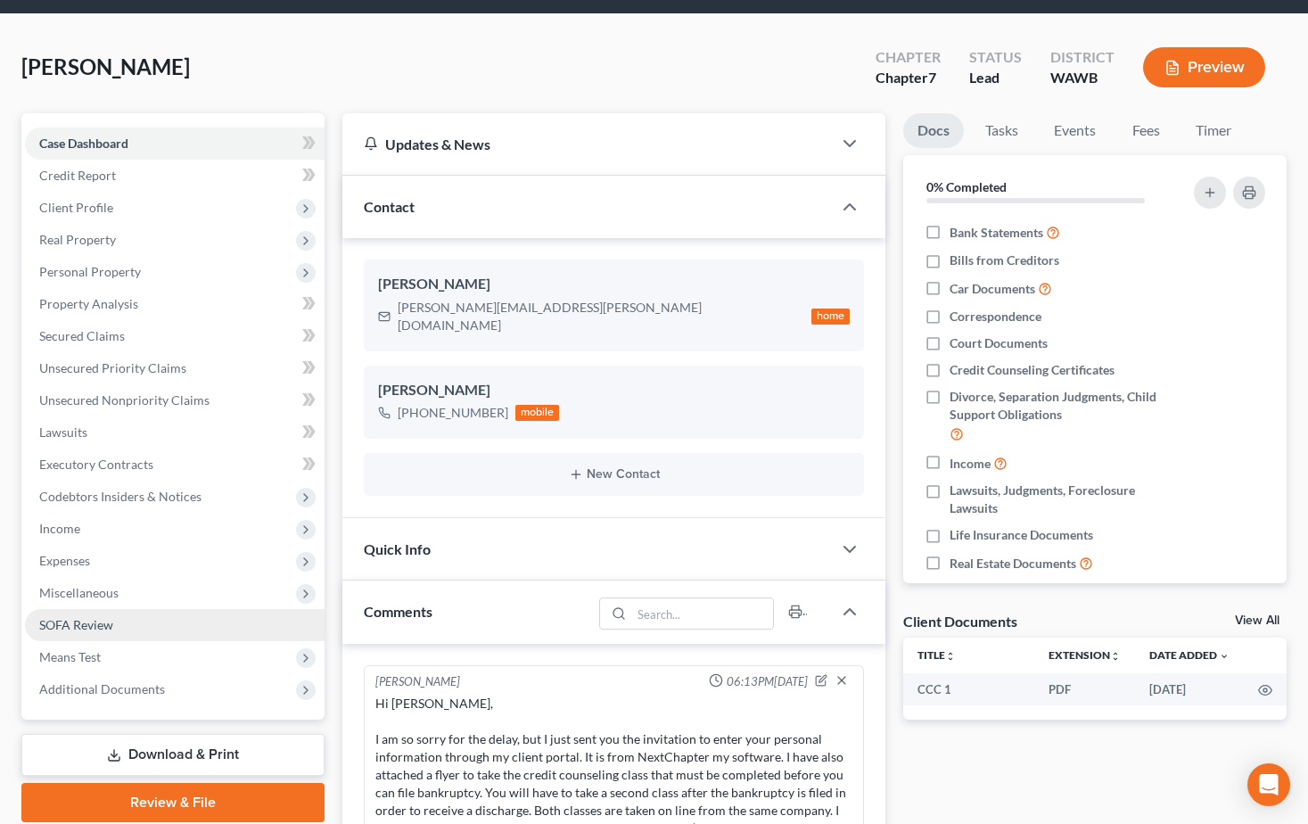
scroll to position [89, 0]
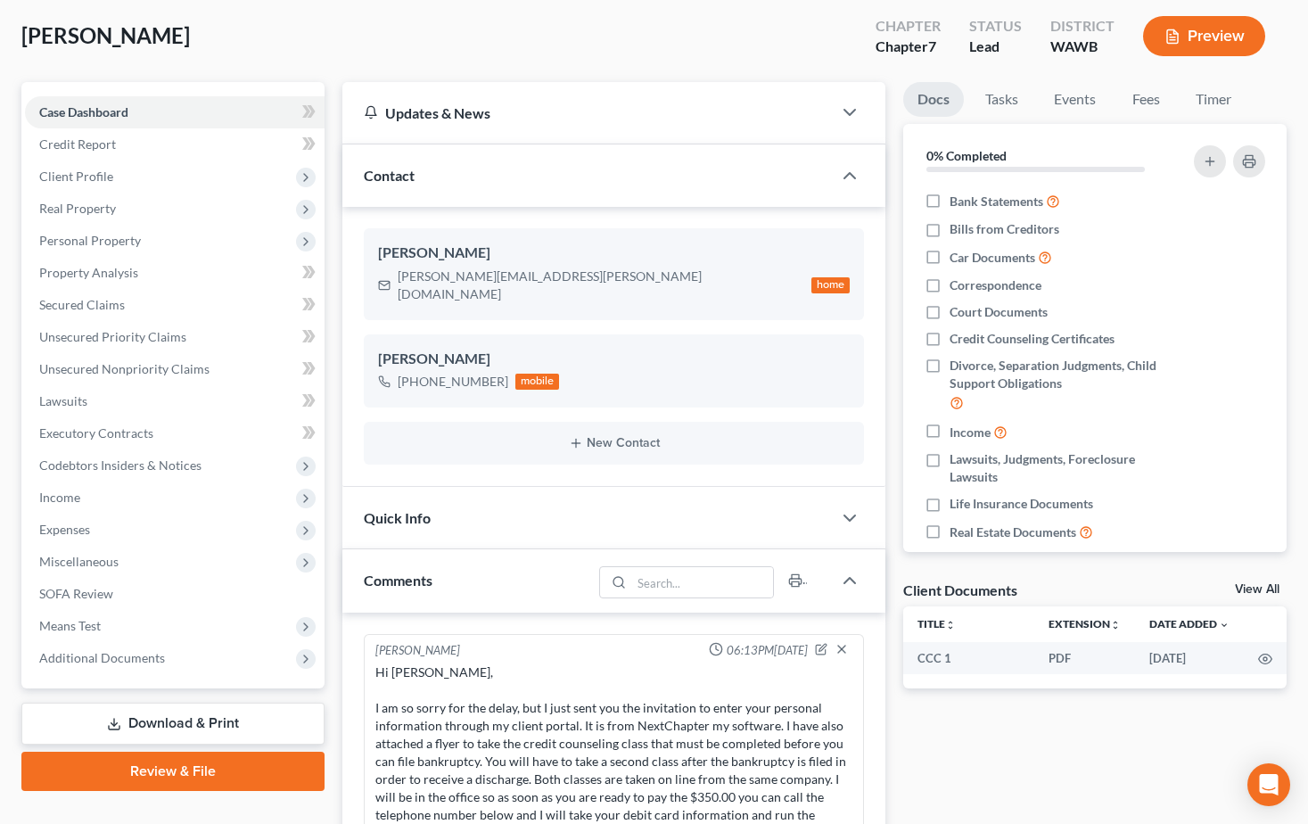
drag, startPoint x: 183, startPoint y: 771, endPoint x: 1289, endPoint y: 718, distance: 1107.6
click at [183, 771] on link "Review & File" at bounding box center [172, 771] width 303 height 39
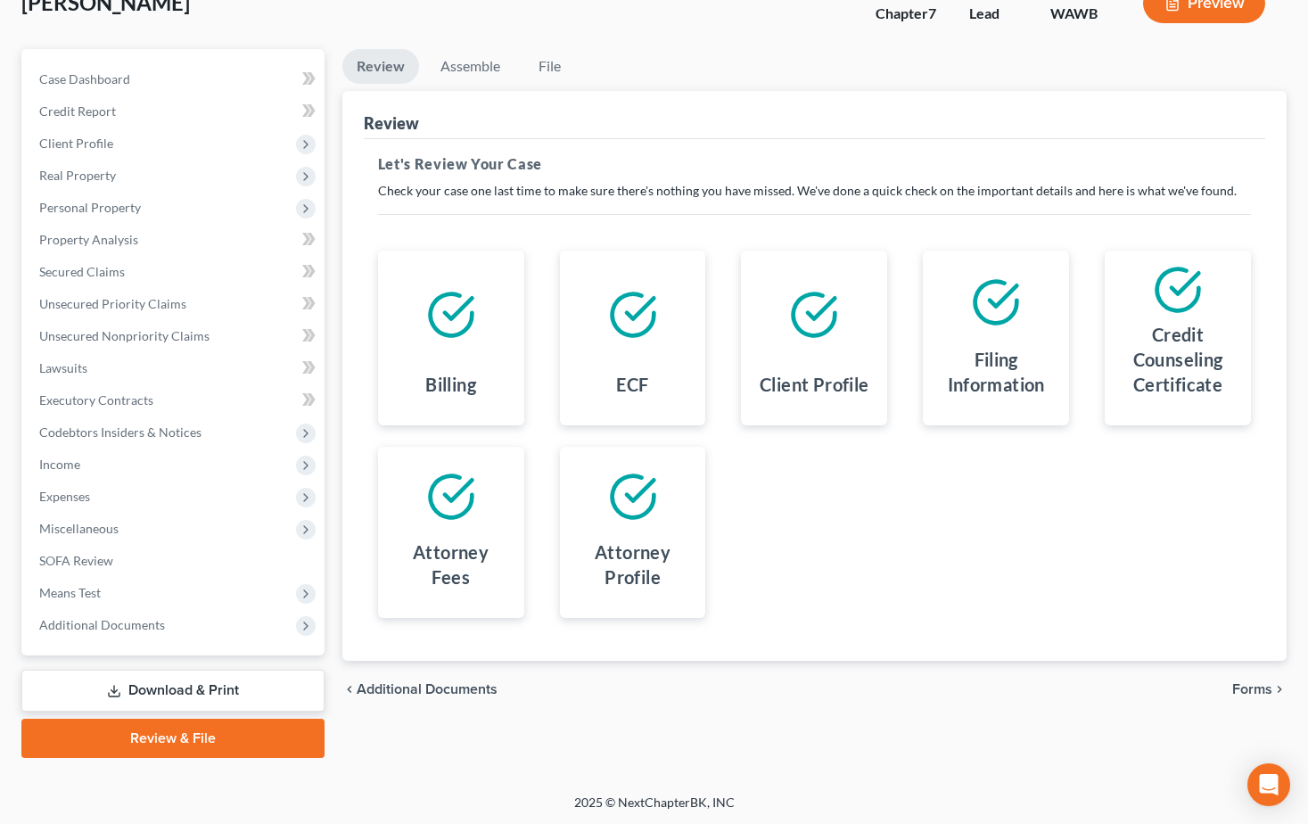
scroll to position [124, 0]
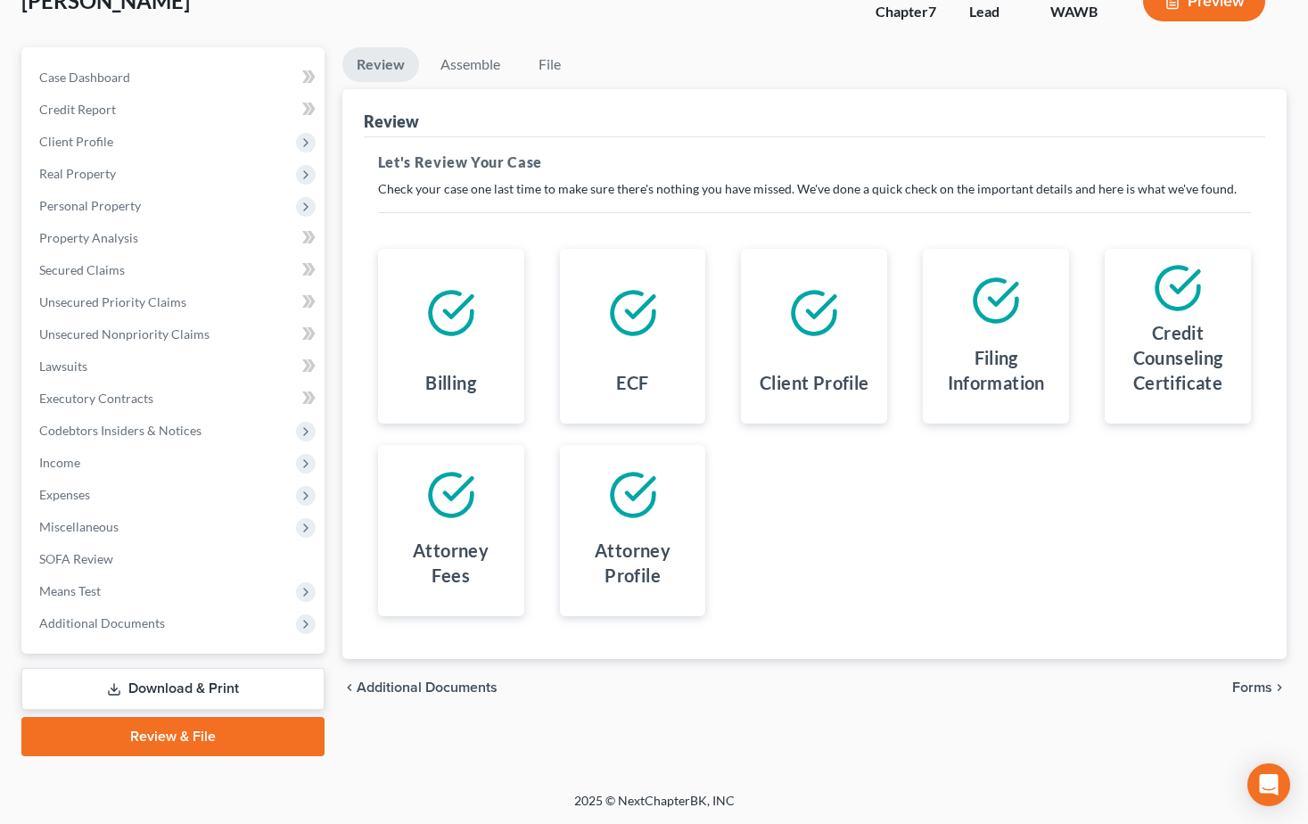
click at [1246, 689] on span "Forms" at bounding box center [1252, 687] width 40 height 14
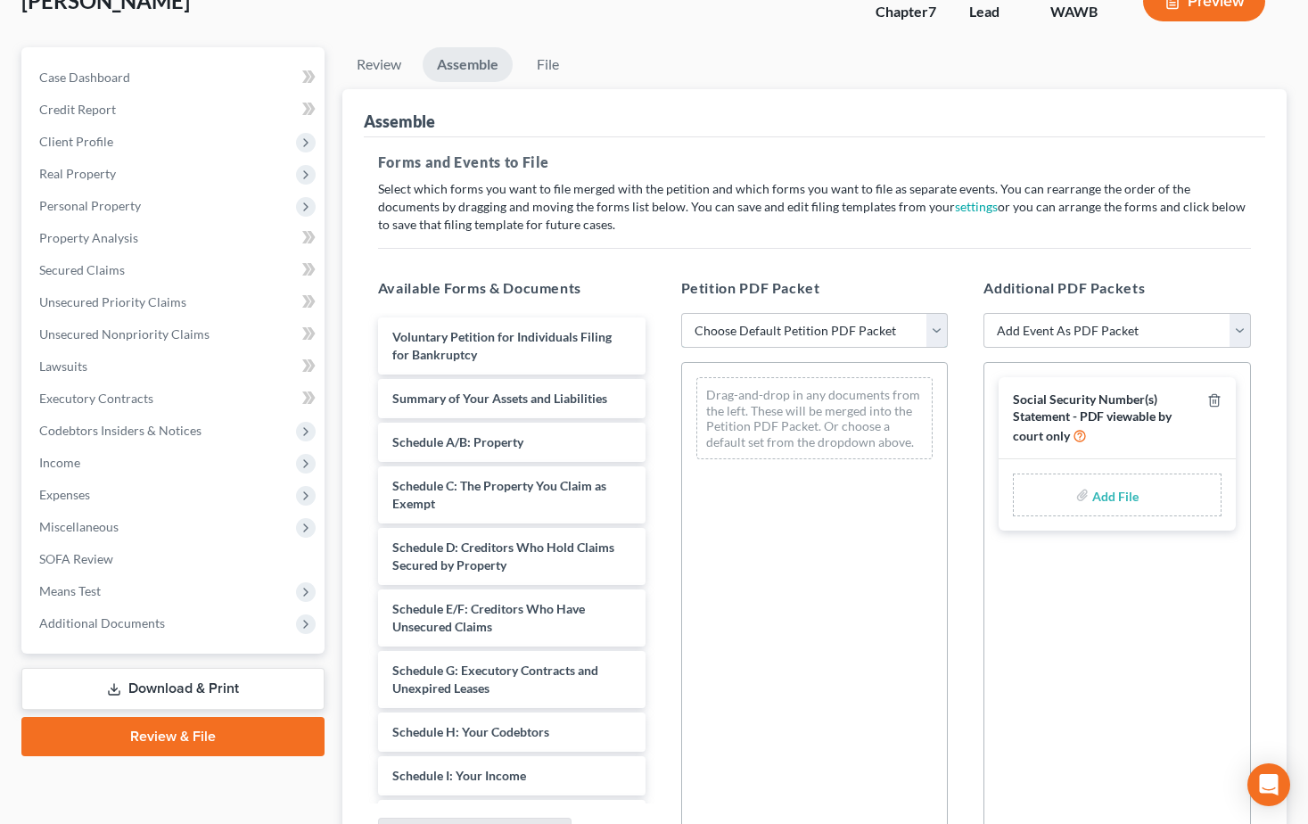
click at [937, 339] on select "Choose Default Petition PDF Packet Emergency Filing (Voluntary Petition and Cre…" at bounding box center [814, 331] width 267 height 36
select select "0"
click at [681, 313] on select "Choose Default Petition PDF Packet Emergency Filing (Voluntary Petition and Cre…" at bounding box center [814, 331] width 267 height 36
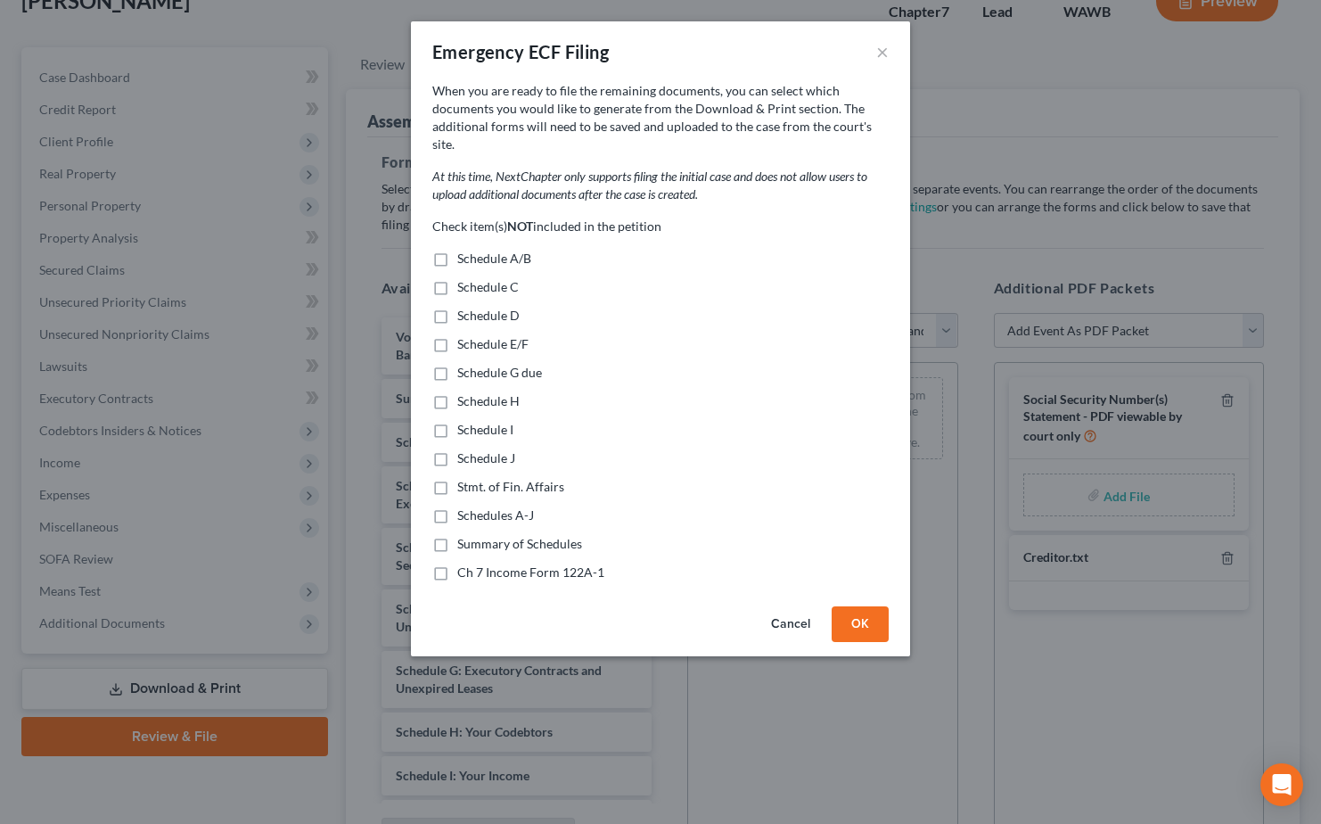
click at [457, 250] on label "Schedule A/B" at bounding box center [494, 259] width 74 height 18
click at [464, 250] on input "Schedule A/B" at bounding box center [470, 256] width 12 height 12
checkbox input "true"
click at [457, 278] on label "Schedule C" at bounding box center [488, 287] width 62 height 18
click at [464, 278] on input "Schedule C" at bounding box center [470, 284] width 12 height 12
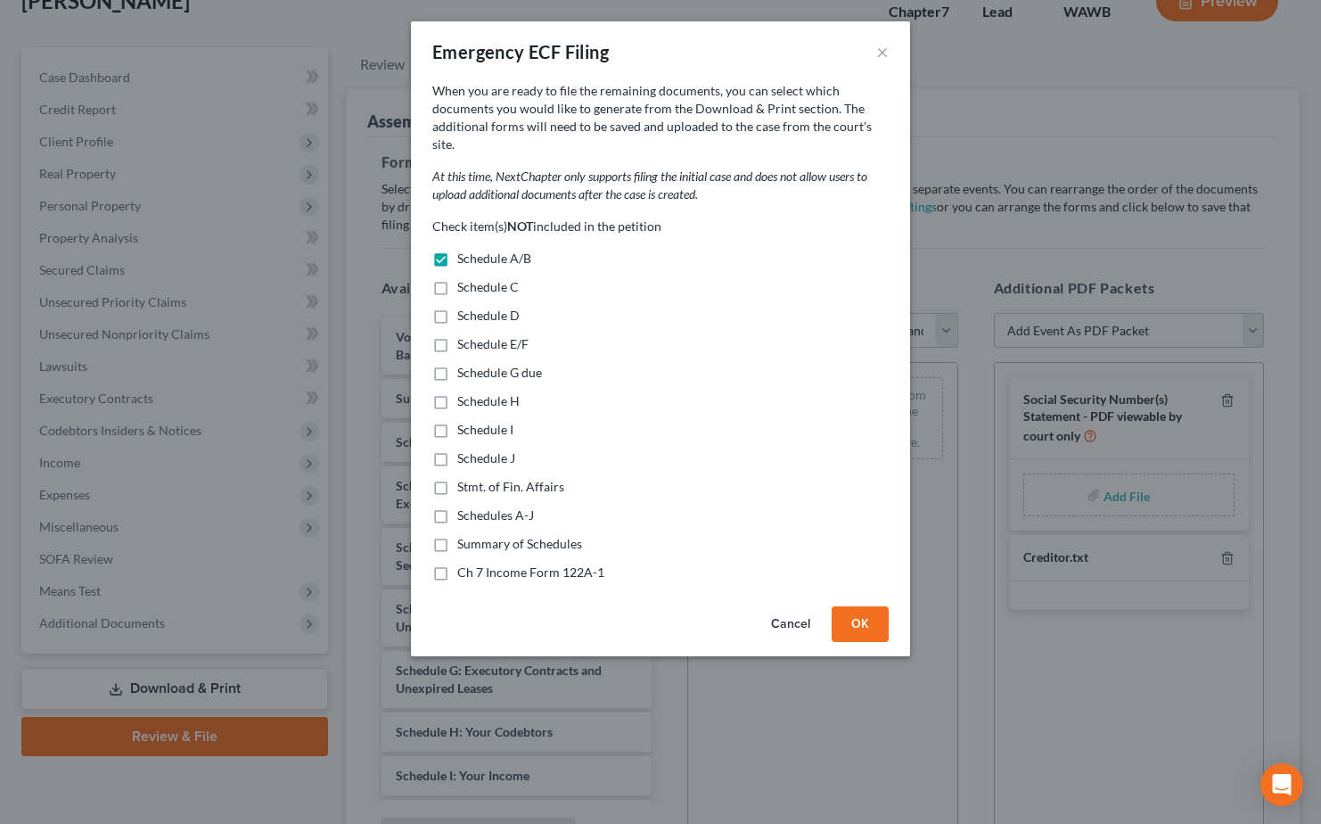
checkbox input "true"
click at [457, 307] on label "Schedule D" at bounding box center [488, 316] width 62 height 18
click at [464, 307] on input "Schedule D" at bounding box center [470, 313] width 12 height 12
checkbox input "true"
click at [457, 335] on label "Schedule E/F" at bounding box center [492, 344] width 71 height 18
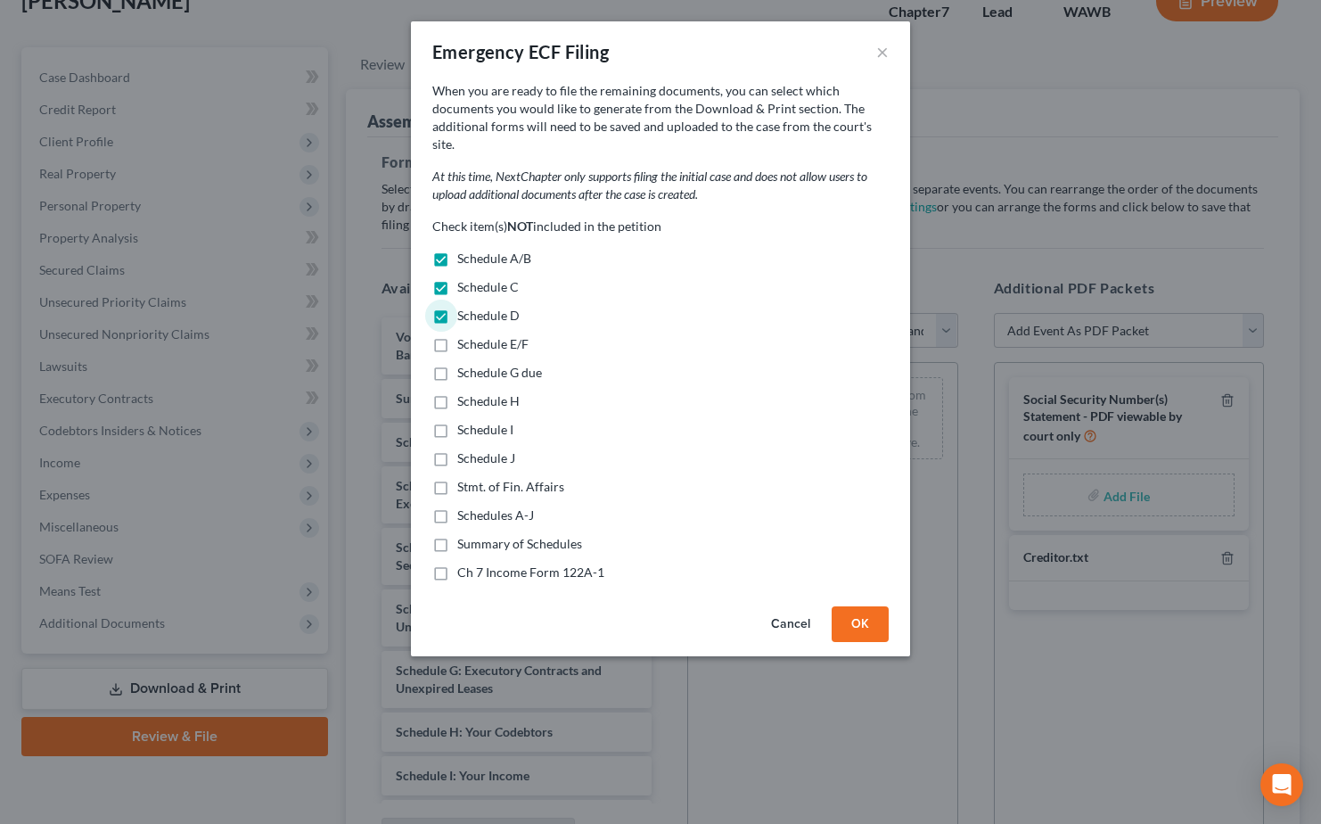
click at [464, 335] on input "Schedule E/F" at bounding box center [470, 341] width 12 height 12
checkbox input "true"
click at [457, 364] on label "Schedule G due" at bounding box center [499, 373] width 85 height 18
click at [464, 364] on input "Schedule G due" at bounding box center [470, 370] width 12 height 12
checkbox input "true"
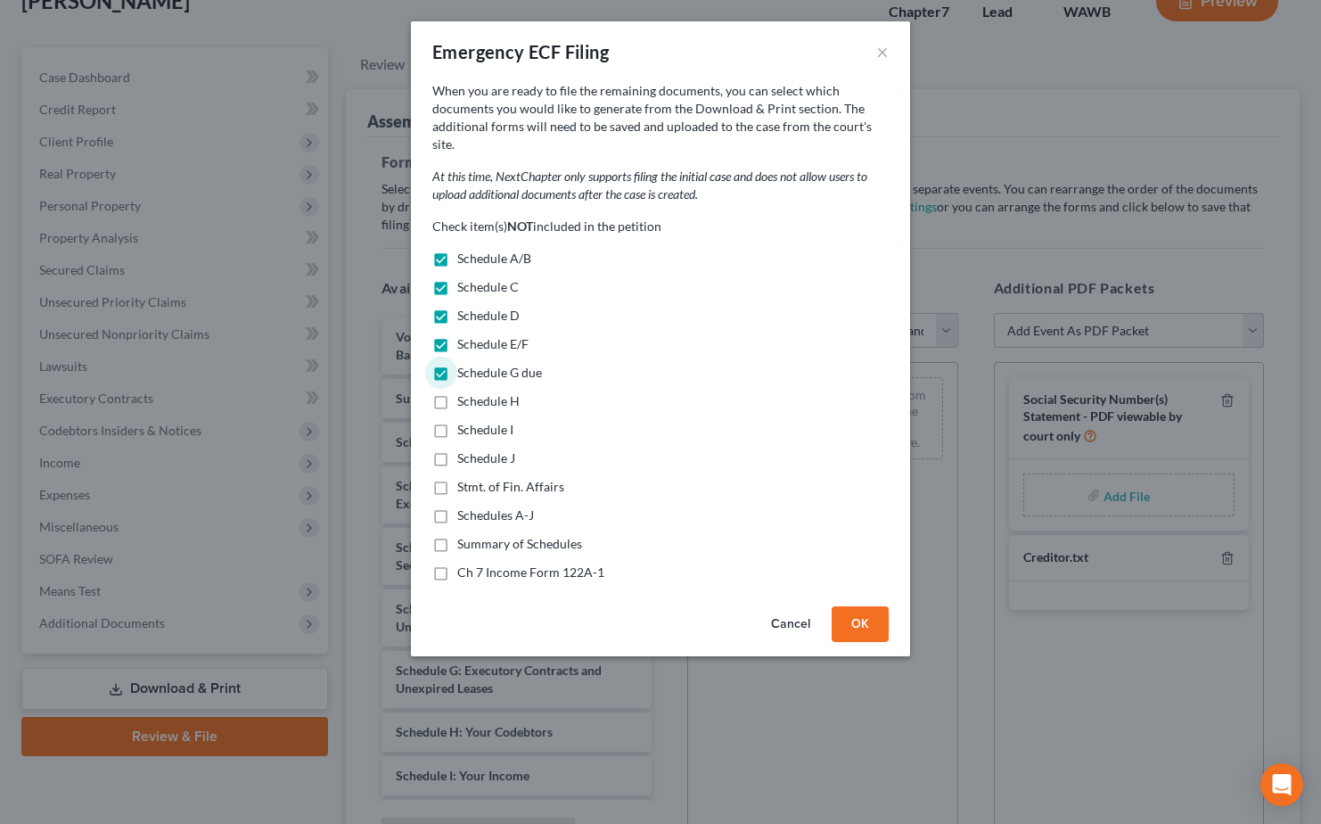
click at [457, 392] on label "Schedule H" at bounding box center [488, 401] width 62 height 18
click at [464, 392] on input "Schedule H" at bounding box center [470, 398] width 12 height 12
checkbox input "true"
click at [457, 421] on label "Schedule I" at bounding box center [485, 430] width 56 height 18
click at [464, 421] on input "Schedule I" at bounding box center [470, 427] width 12 height 12
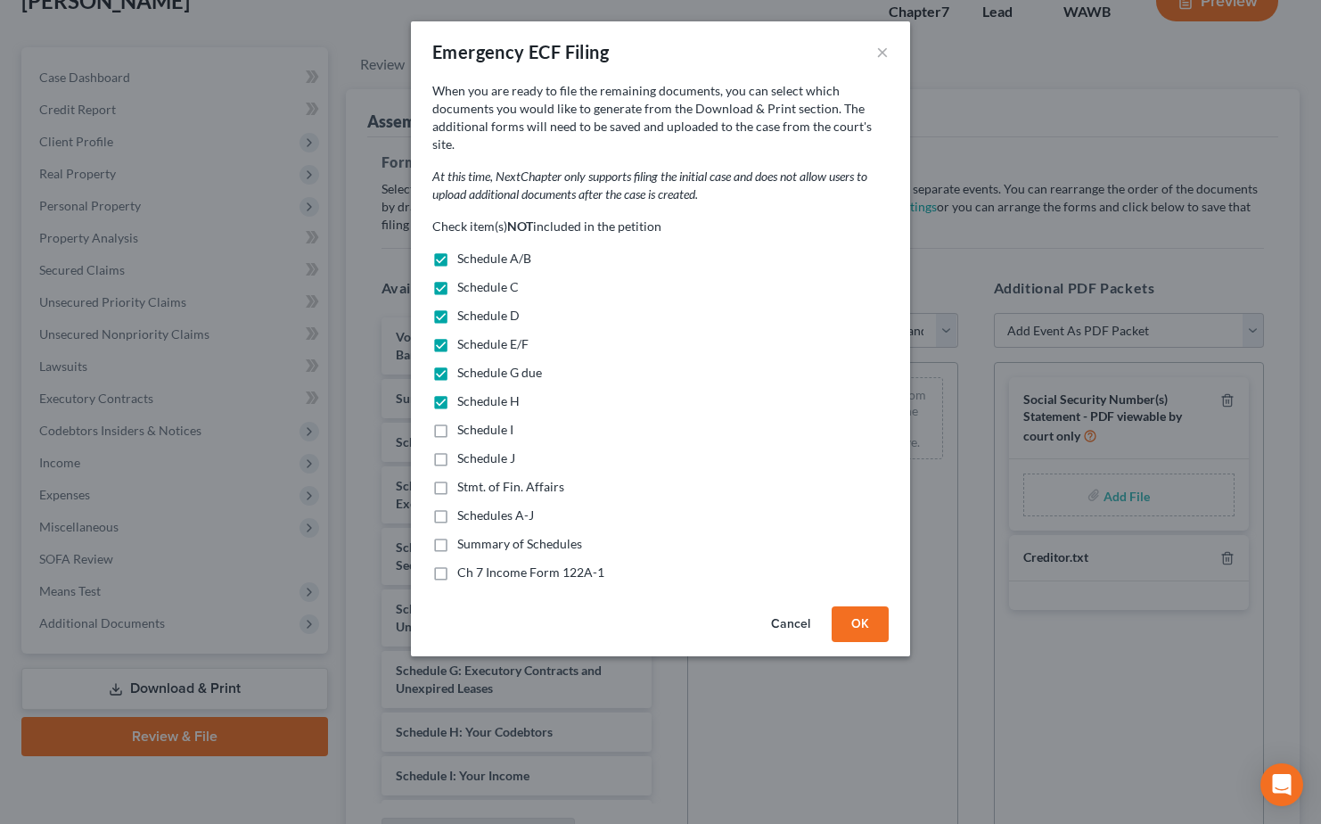
checkbox input "true"
click at [457, 449] on label "Schedule J" at bounding box center [486, 458] width 58 height 18
click at [464, 449] on input "Schedule J" at bounding box center [470, 455] width 12 height 12
checkbox input "true"
click at [457, 478] on label "Stmt. of Fin. Affairs" at bounding box center [510, 487] width 107 height 18
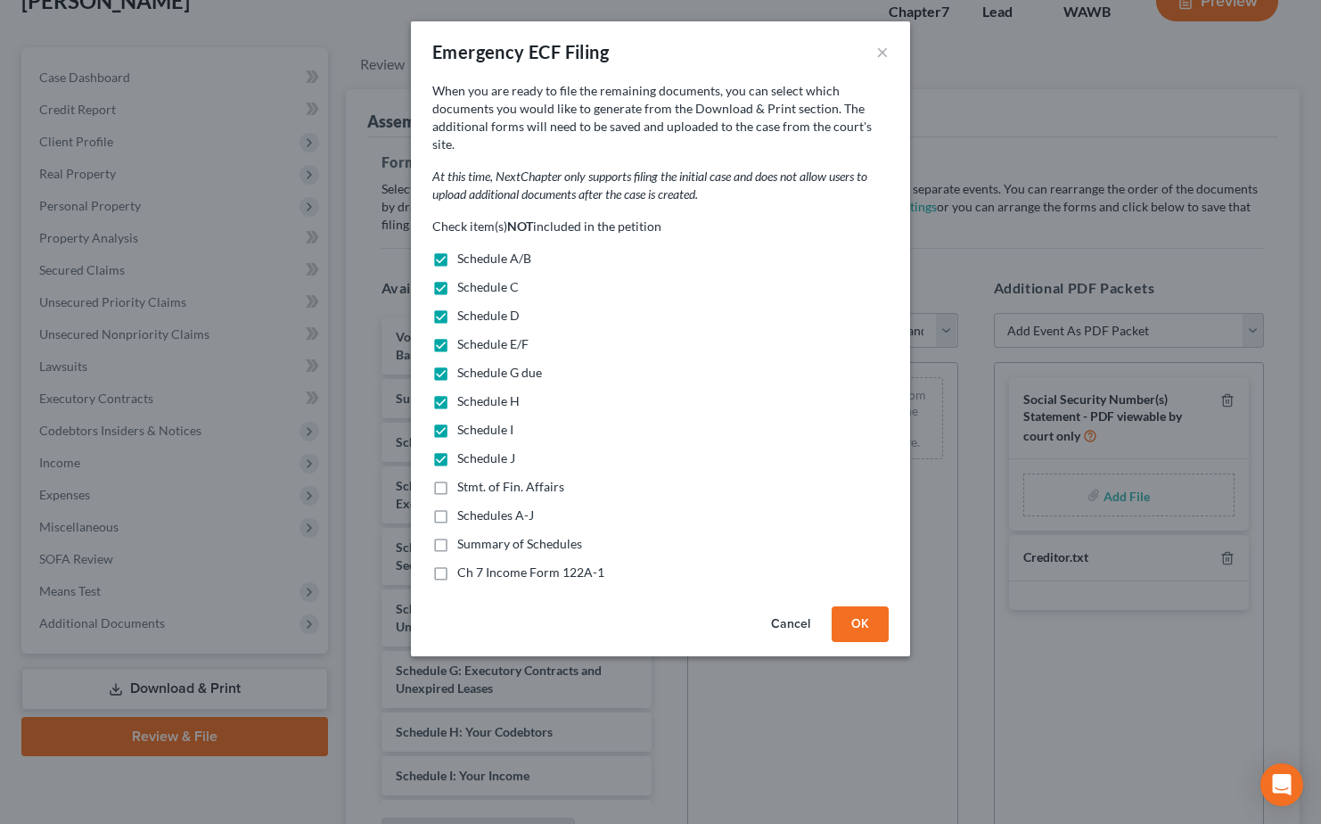
click at [464, 478] on input "Stmt. of Fin. Affairs" at bounding box center [470, 484] width 12 height 12
checkbox input "true"
click at [457, 506] on label "Schedules A-J" at bounding box center [495, 515] width 77 height 18
click at [464, 506] on input "Schedules A-J" at bounding box center [470, 512] width 12 height 12
checkbox input "true"
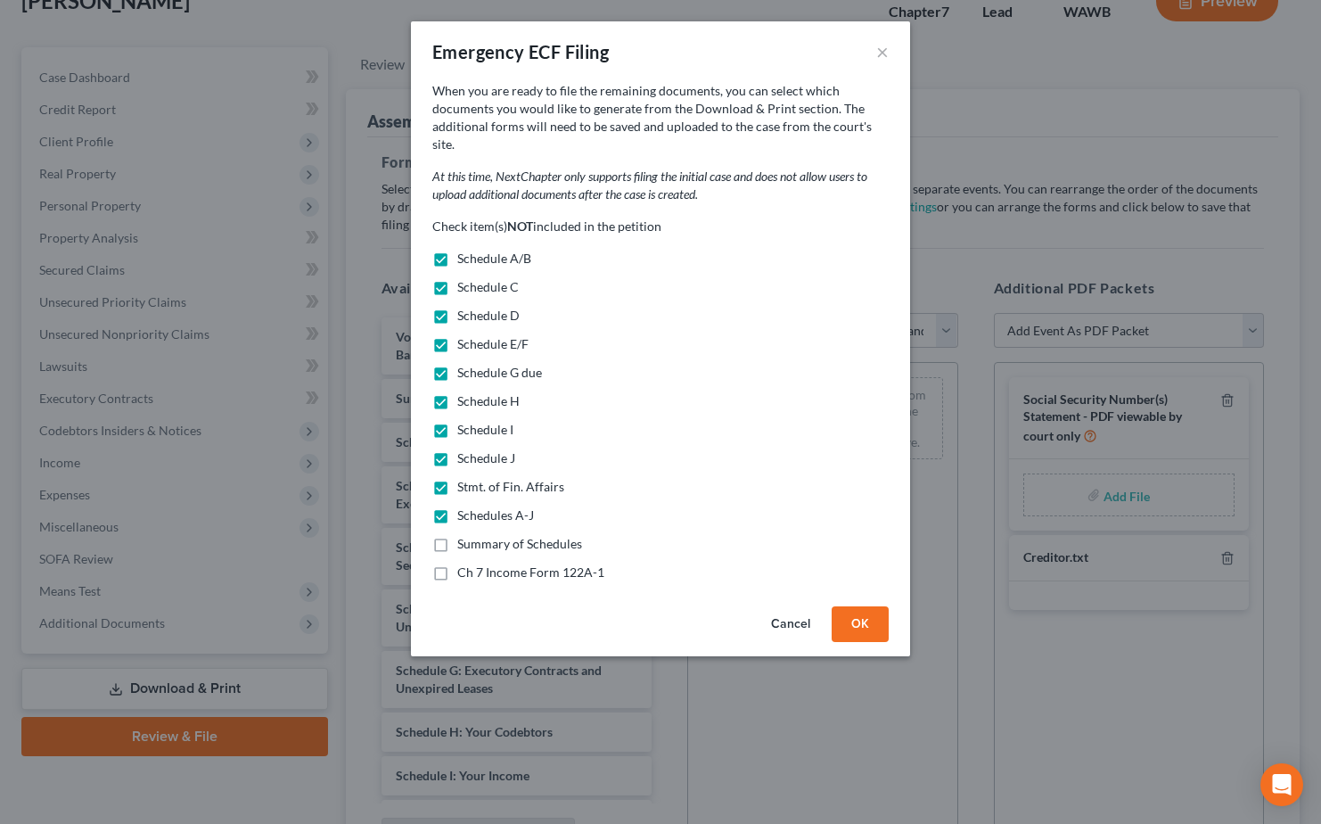
click at [457, 535] on label "Summary of Schedules" at bounding box center [519, 544] width 125 height 18
click at [464, 535] on input "Summary of Schedules" at bounding box center [470, 541] width 12 height 12
checkbox input "true"
click at [457, 563] on label "Ch 7 Income Form 122A-1" at bounding box center [530, 572] width 147 height 18
click at [464, 563] on input "Ch 7 Income Form 122A-1" at bounding box center [470, 569] width 12 height 12
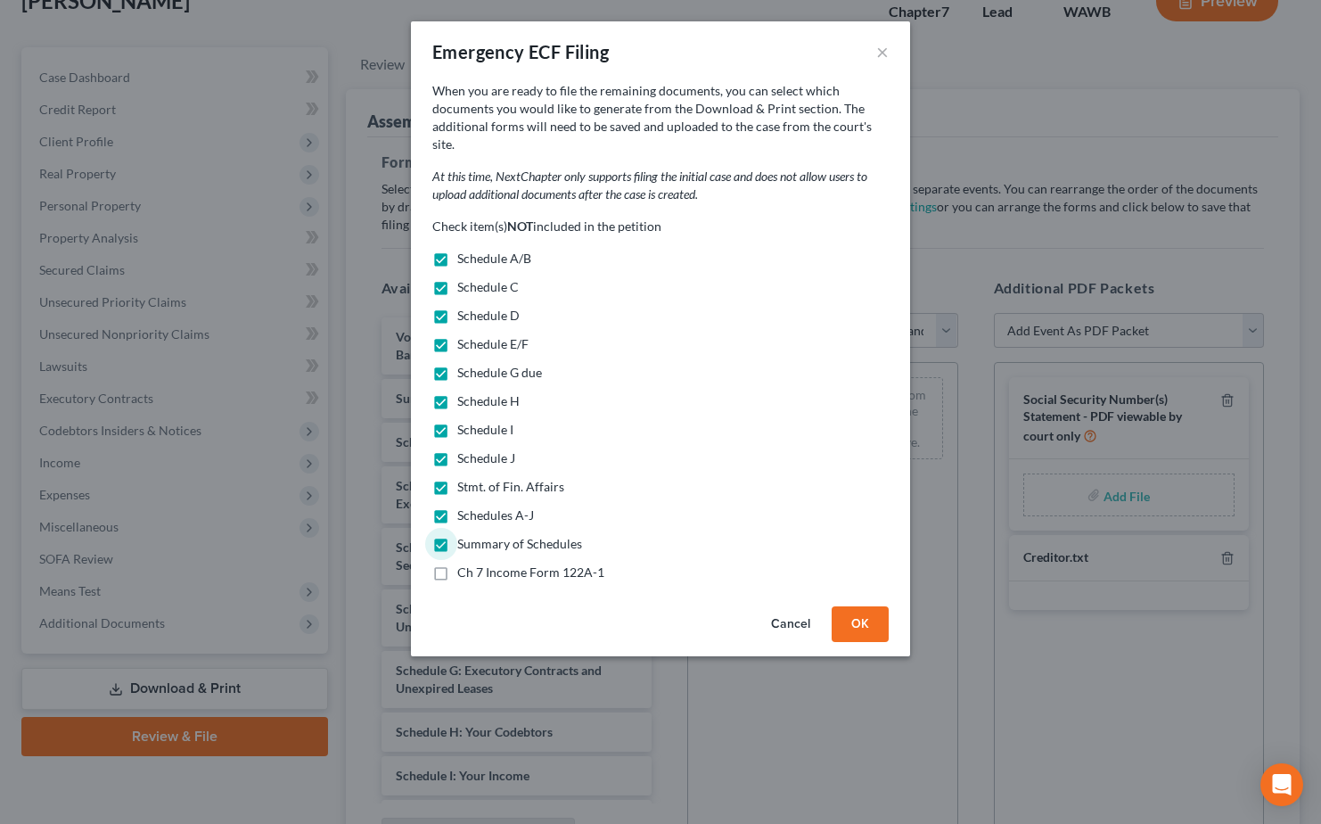
checkbox input "true"
click at [853, 608] on button "OK" at bounding box center [860, 624] width 57 height 36
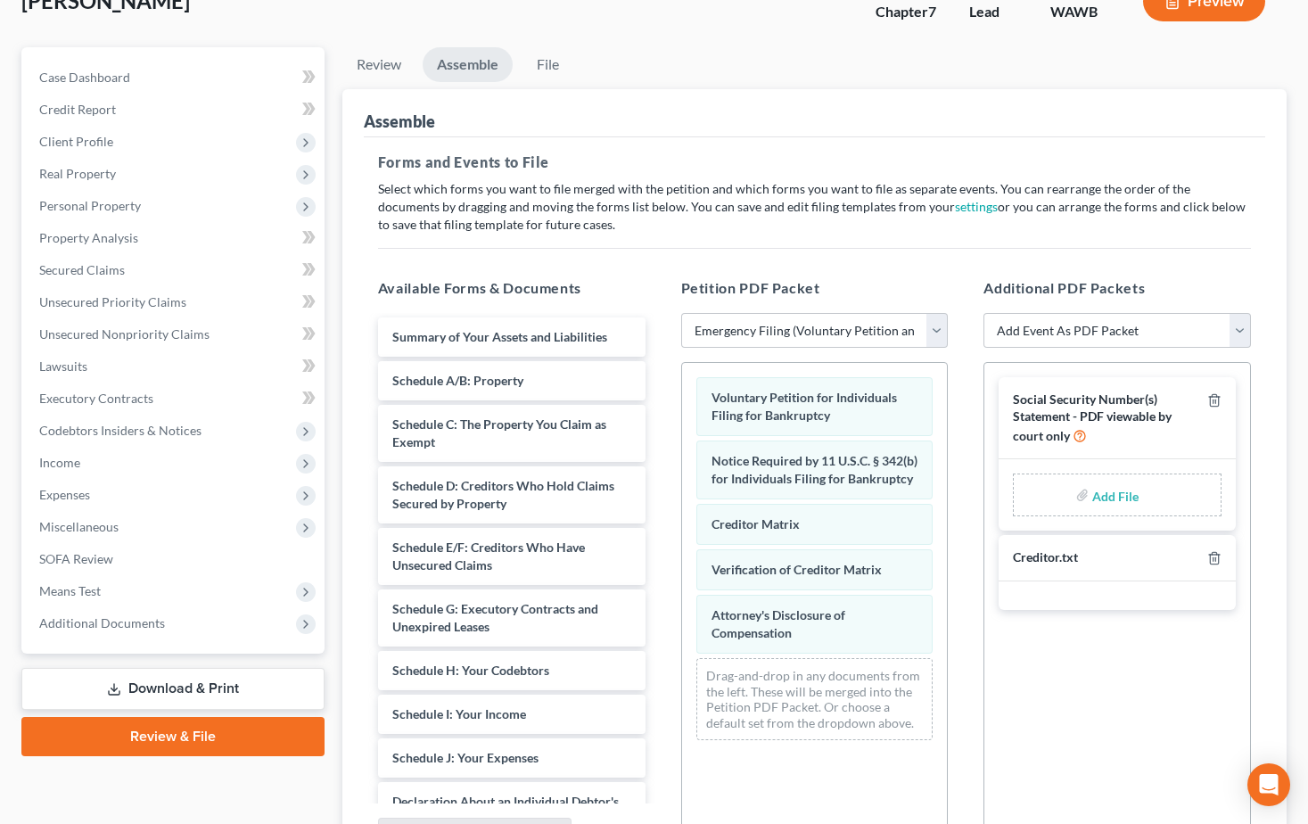
click at [1111, 498] on input "file" at bounding box center [1113, 495] width 43 height 32
type input "C:\fakepath\121.pdf"
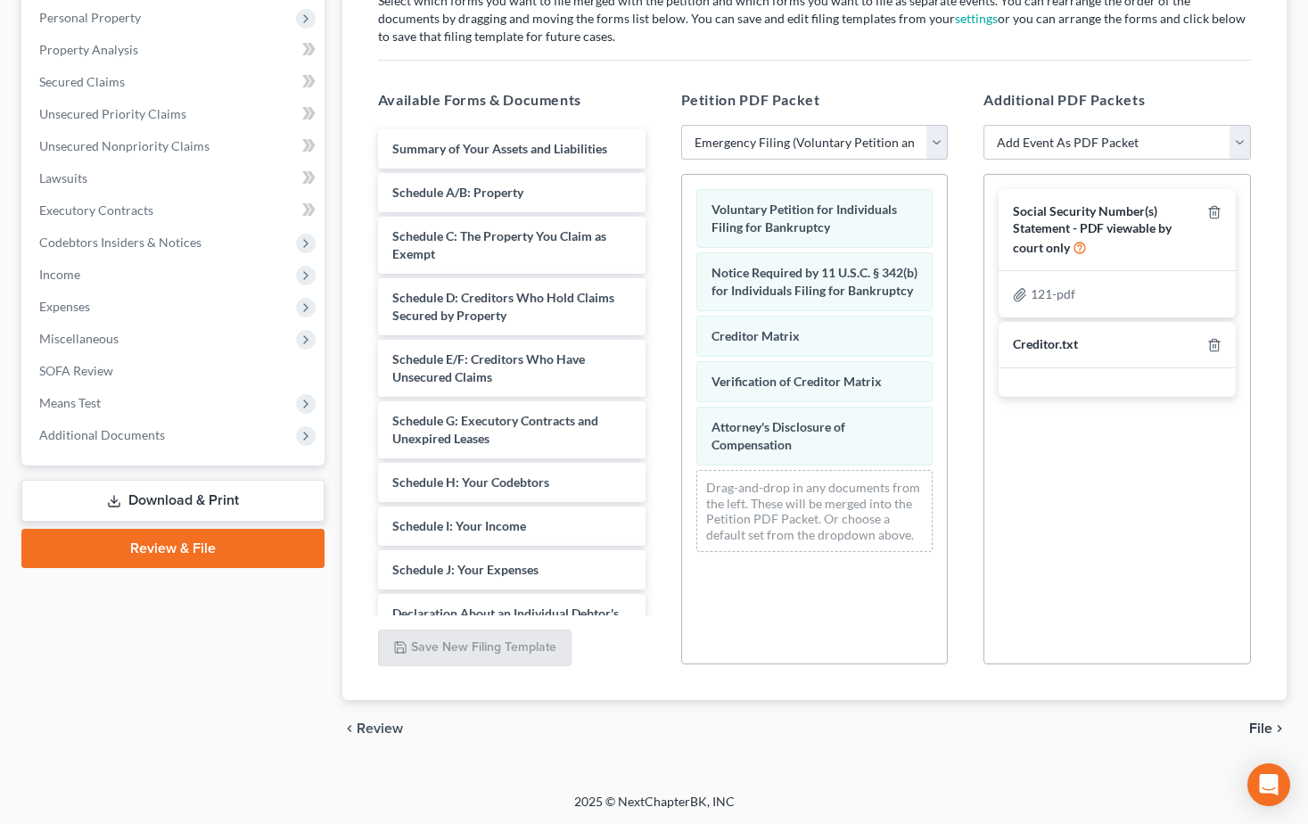
scroll to position [313, 0]
click at [1258, 727] on span "File" at bounding box center [1260, 727] width 23 height 14
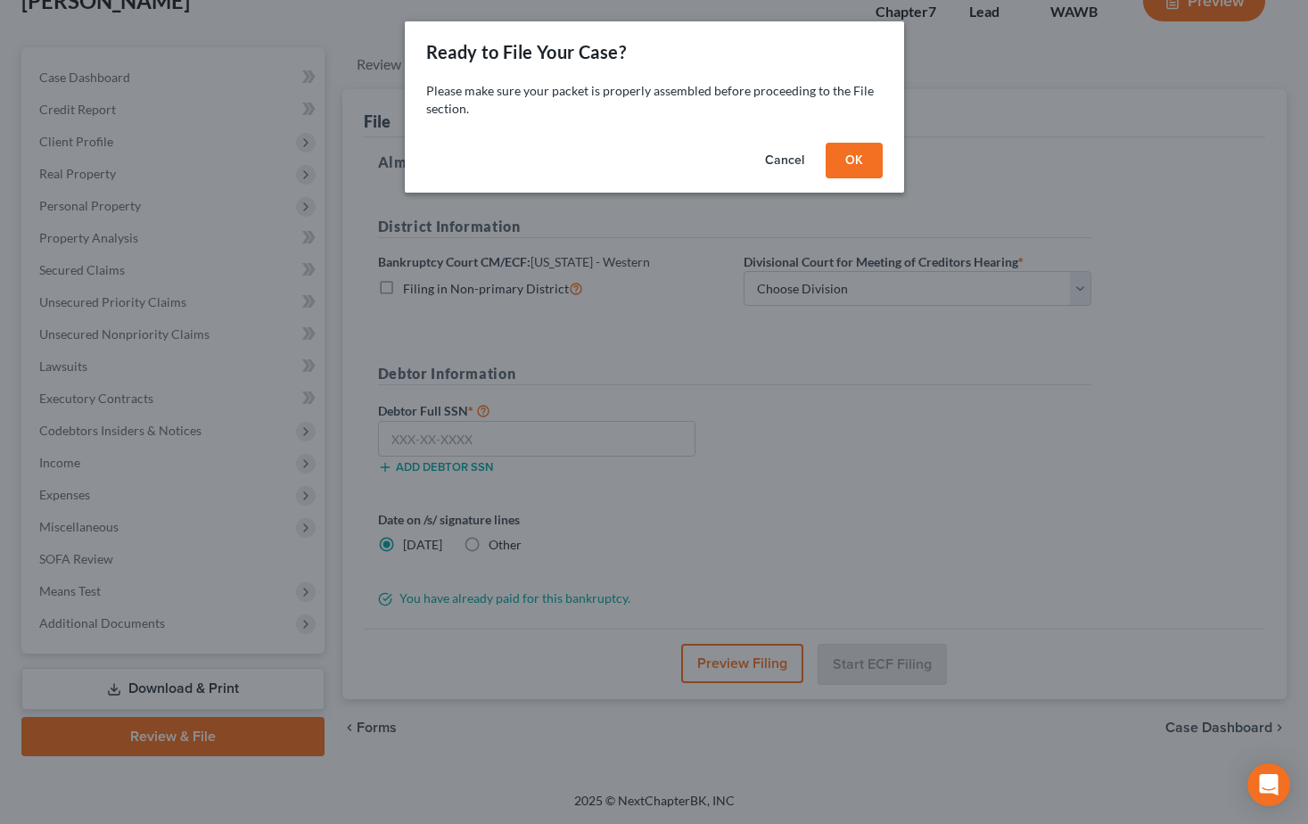
scroll to position [124, 0]
click at [875, 167] on button "OK" at bounding box center [860, 161] width 57 height 36
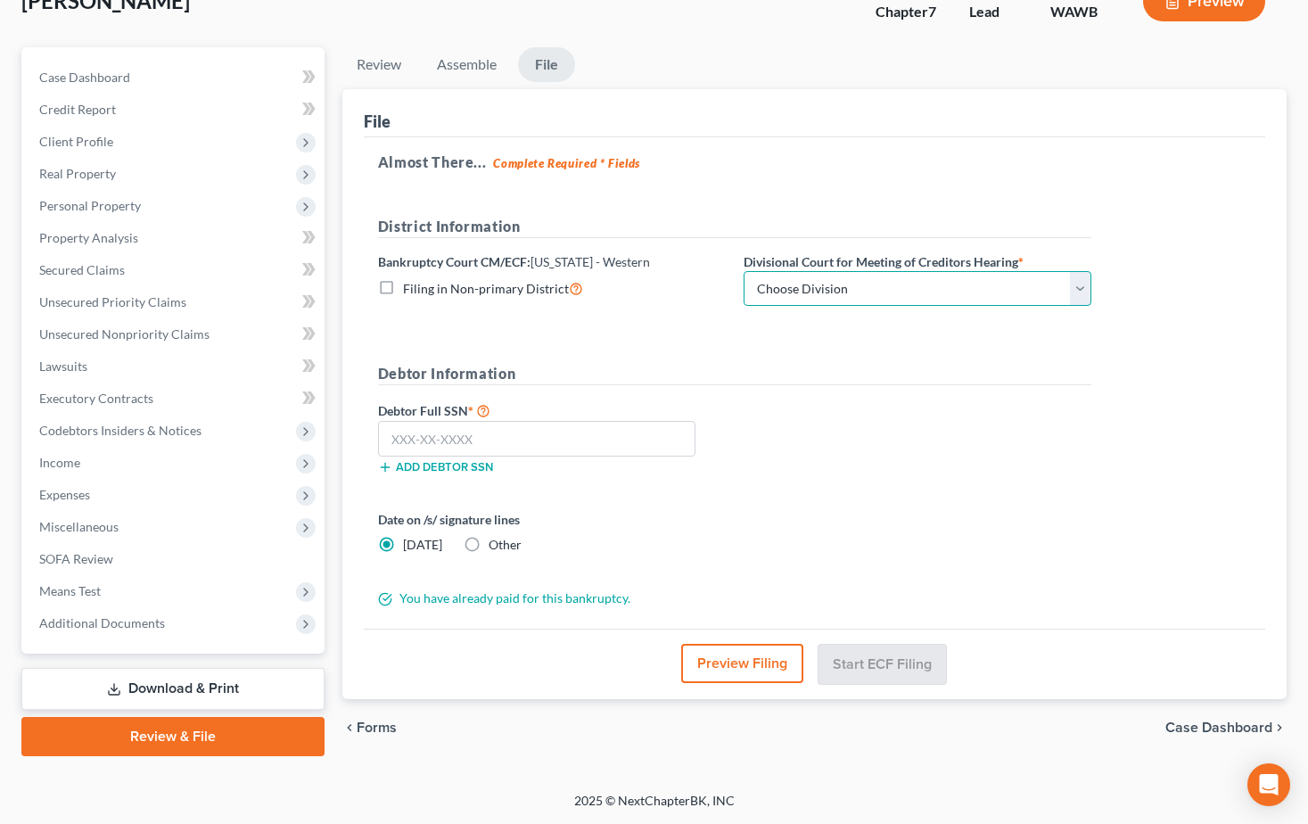
click at [1081, 292] on select "Choose Division Seattle Tacoma" at bounding box center [917, 289] width 348 height 36
select select "1"
click at [743, 271] on select "Choose Division Seattle Tacoma" at bounding box center [917, 289] width 348 height 36
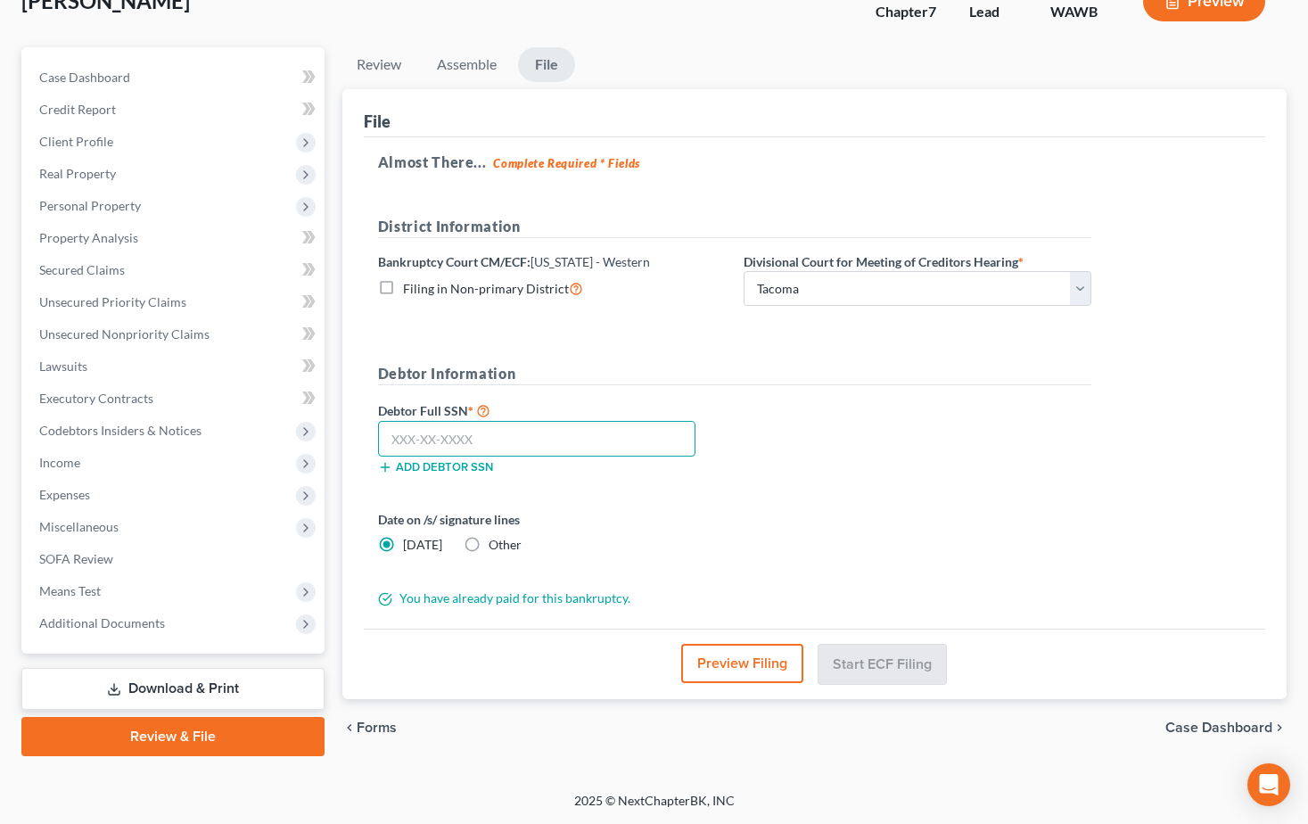
click at [483, 440] on input "text" at bounding box center [536, 439] width 317 height 36
type input "555-65-8651"
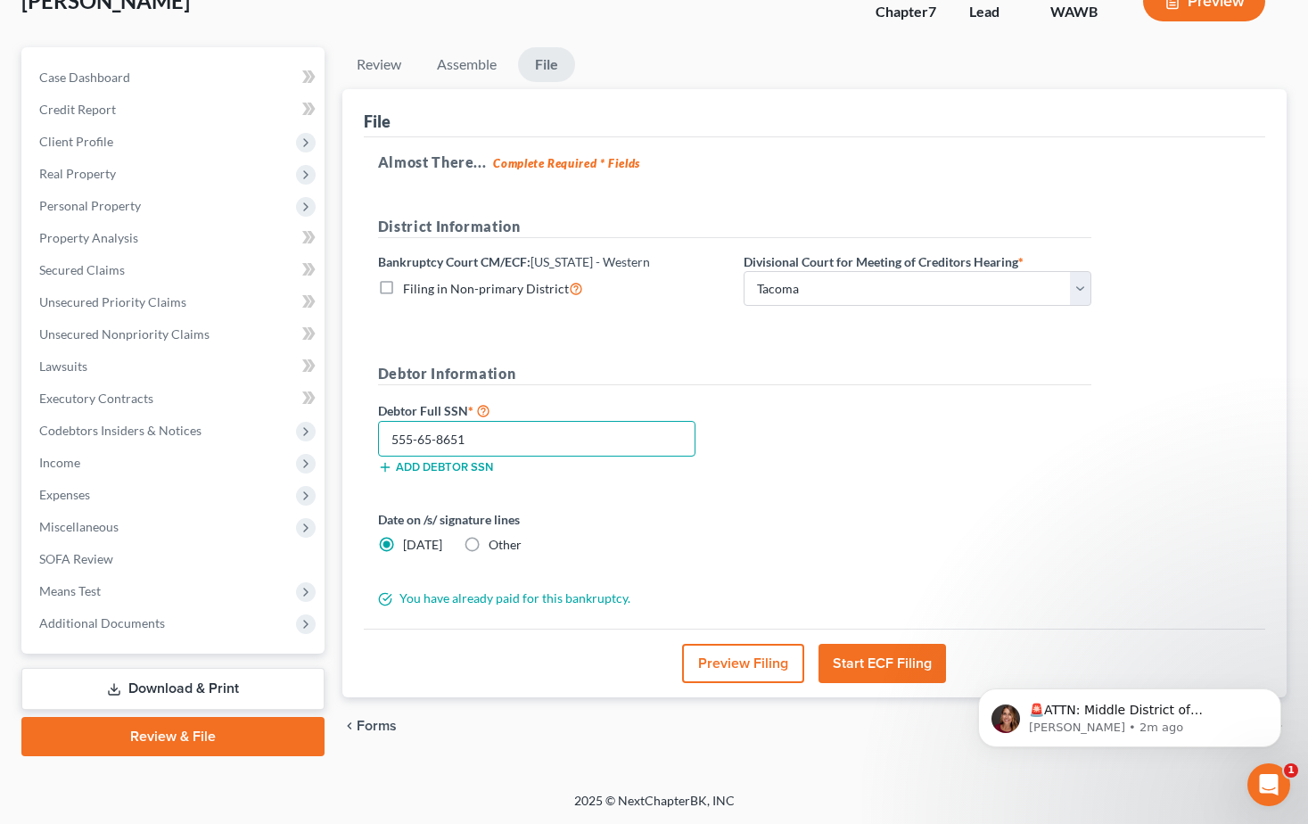
scroll to position [35, 0]
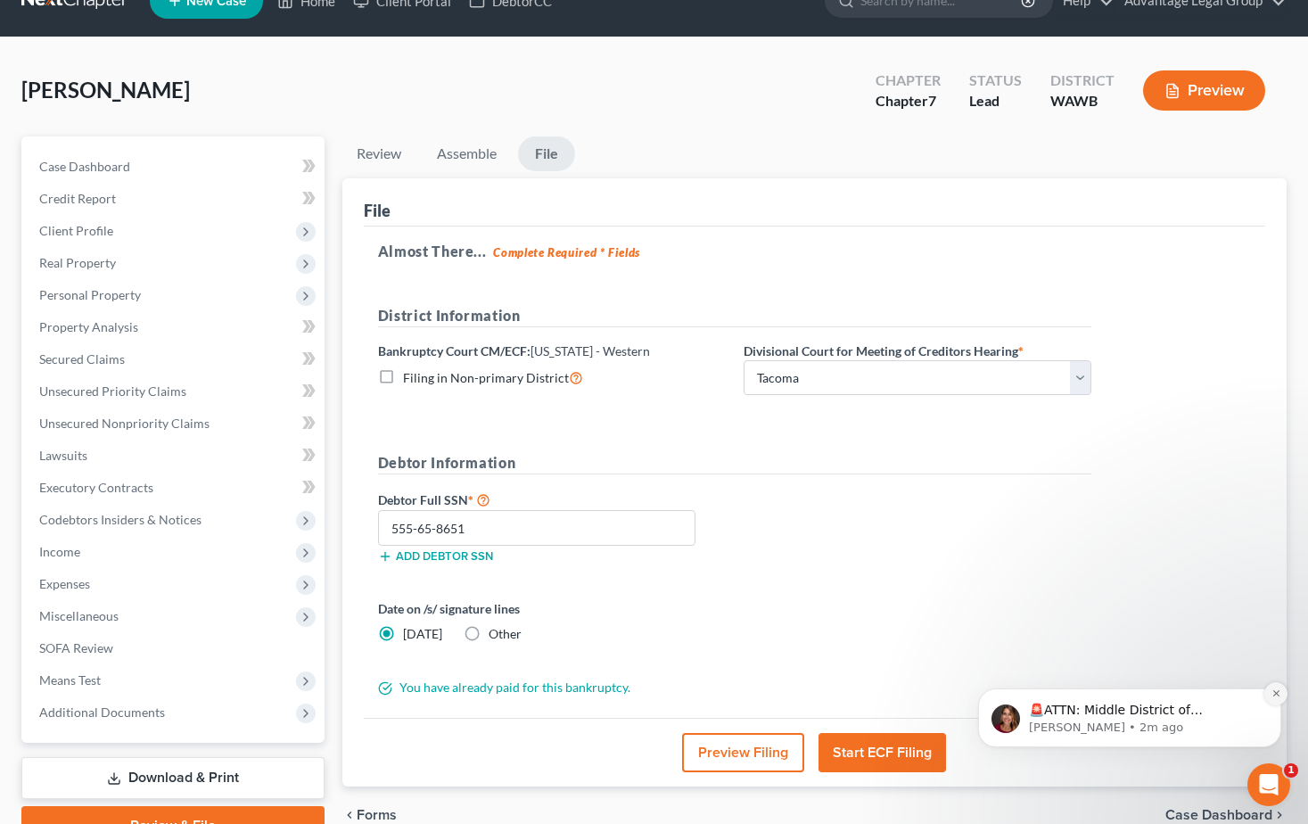
click at [1276, 700] on button "Dismiss notification" at bounding box center [1275, 693] width 23 height 23
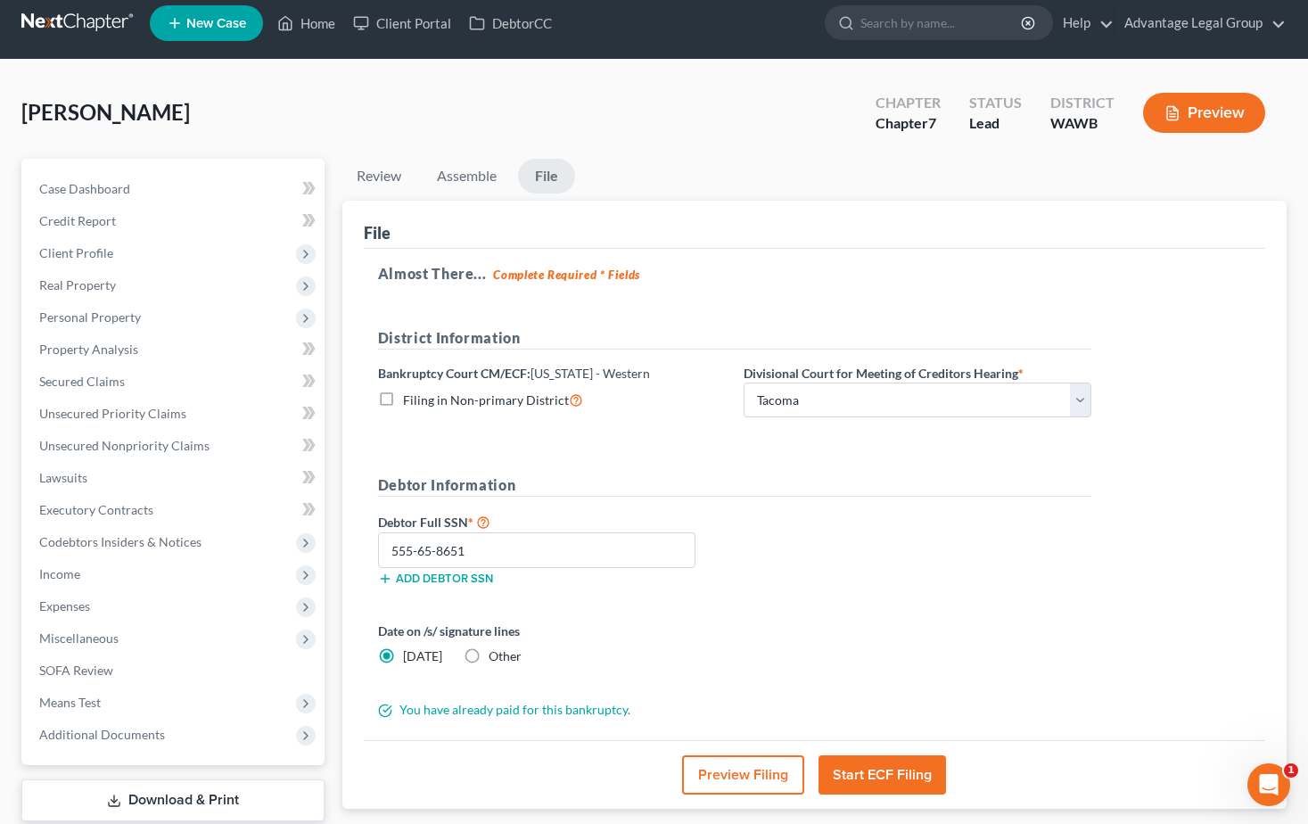
scroll to position [0, 0]
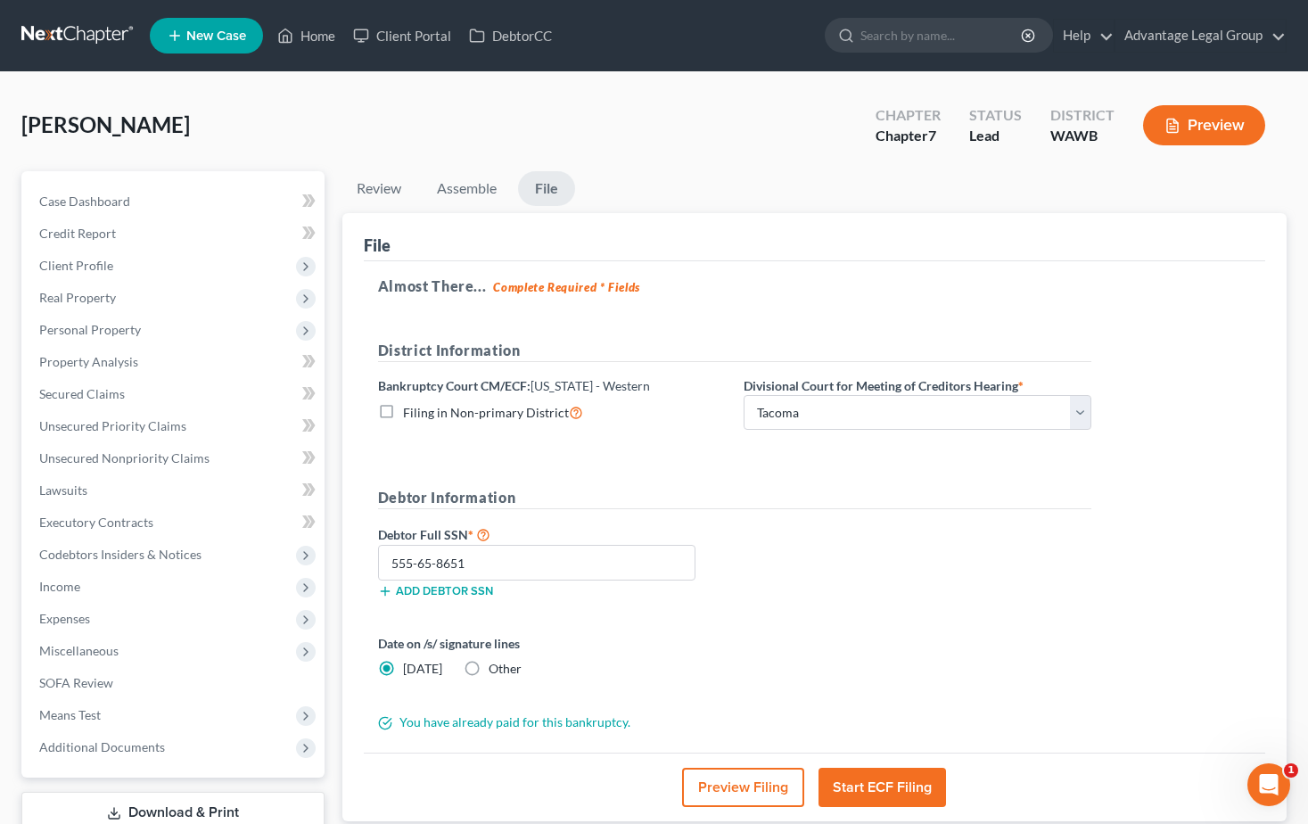
click at [893, 779] on button "Start ECF Filing" at bounding box center [881, 787] width 127 height 39
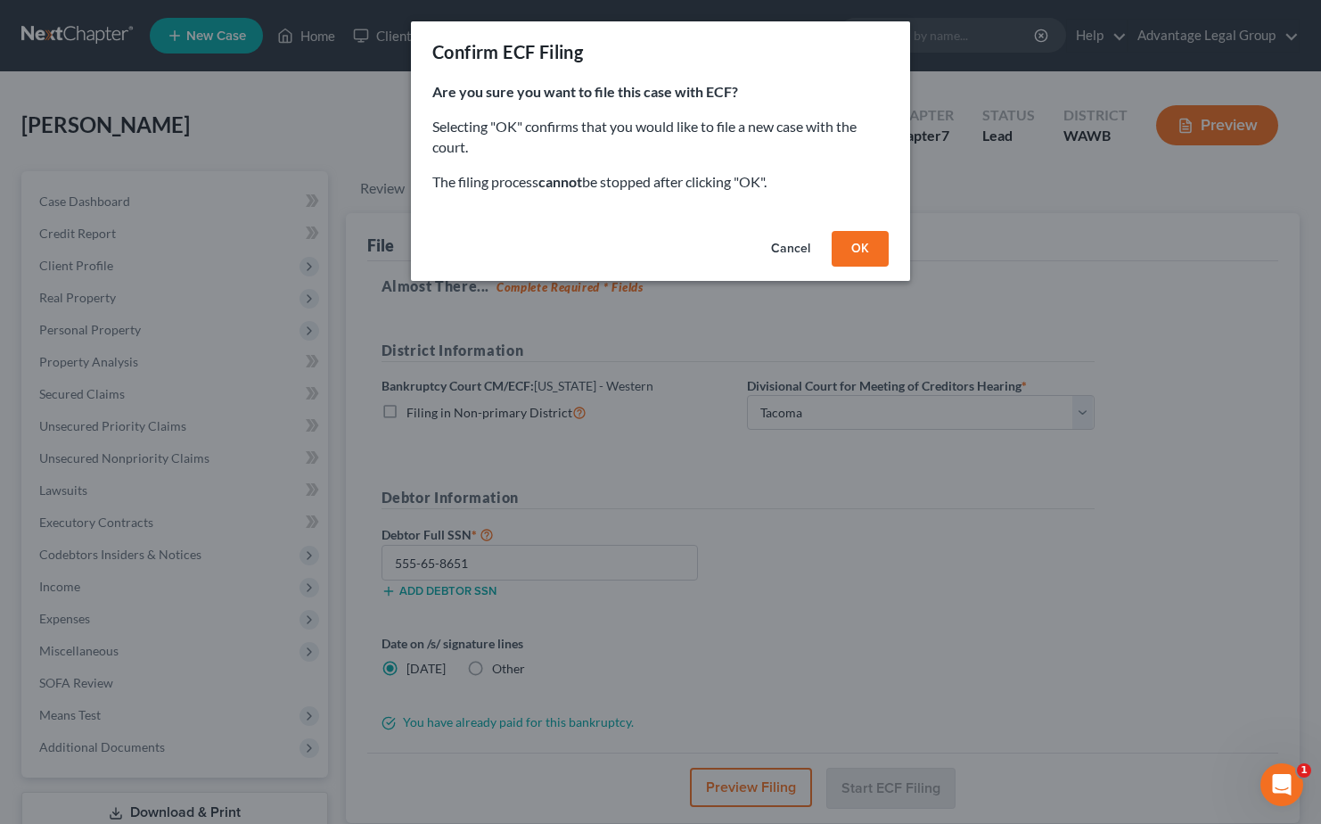
click at [858, 246] on button "OK" at bounding box center [860, 249] width 57 height 36
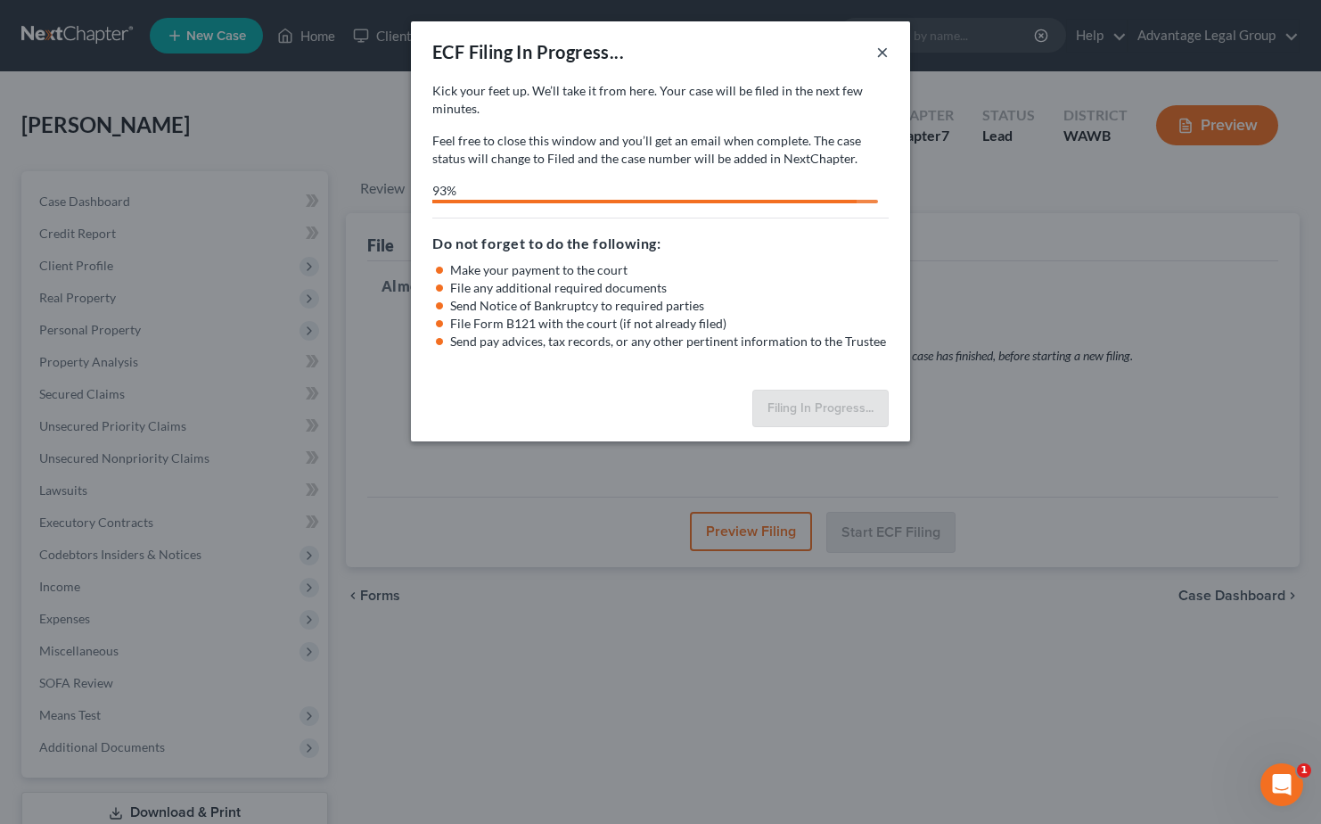
drag, startPoint x: 882, startPoint y: 53, endPoint x: 888, endPoint y: 78, distance: 26.6
click at [882, 53] on button "×" at bounding box center [882, 51] width 12 height 21
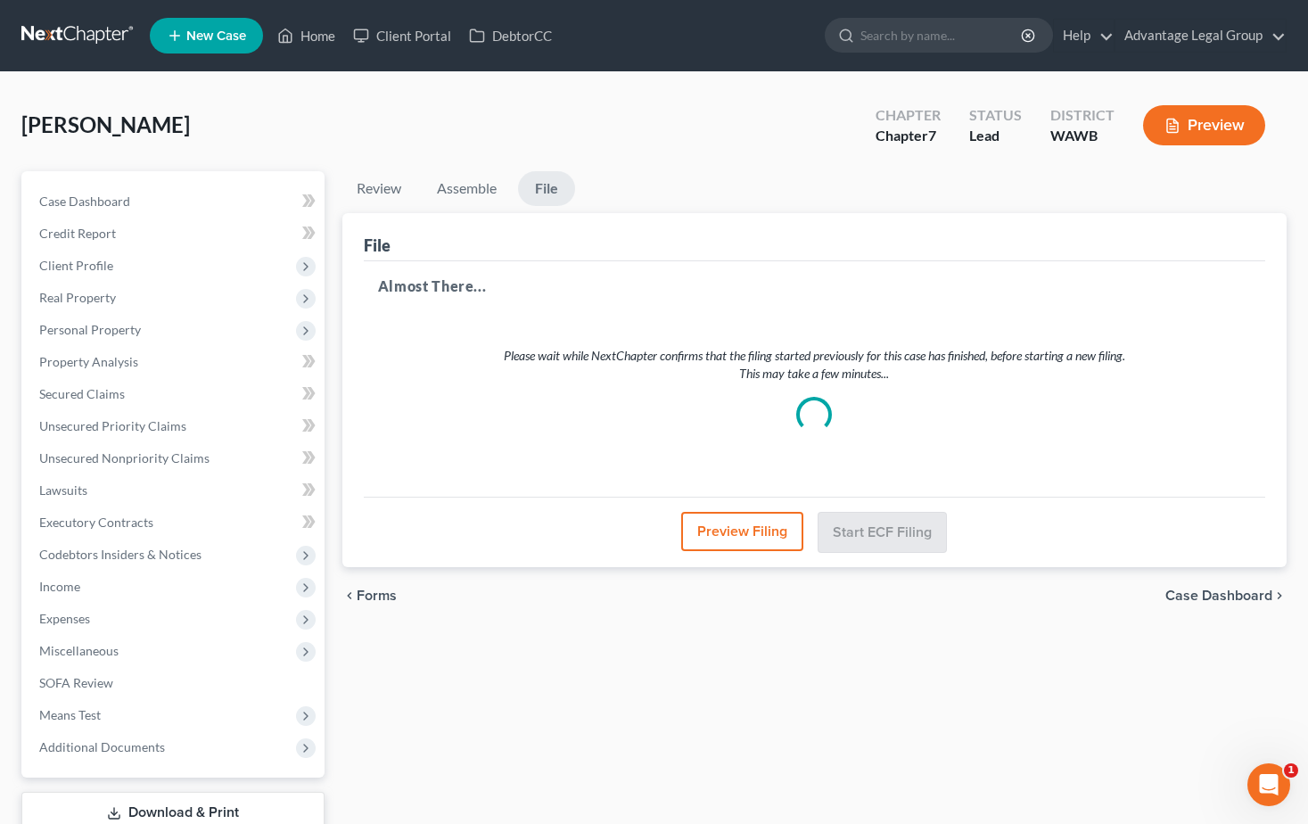
select select "1"
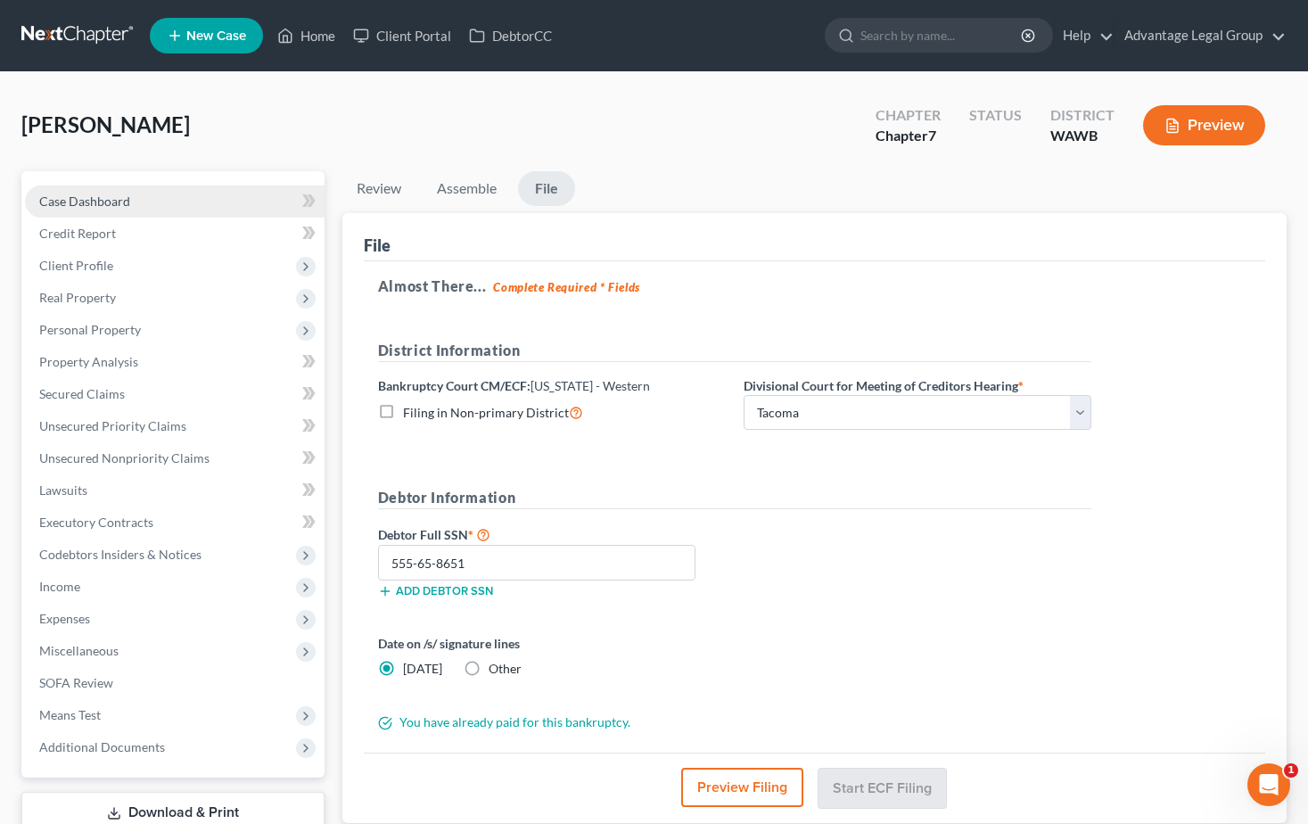
click at [101, 194] on span "Case Dashboard" at bounding box center [84, 200] width 91 height 15
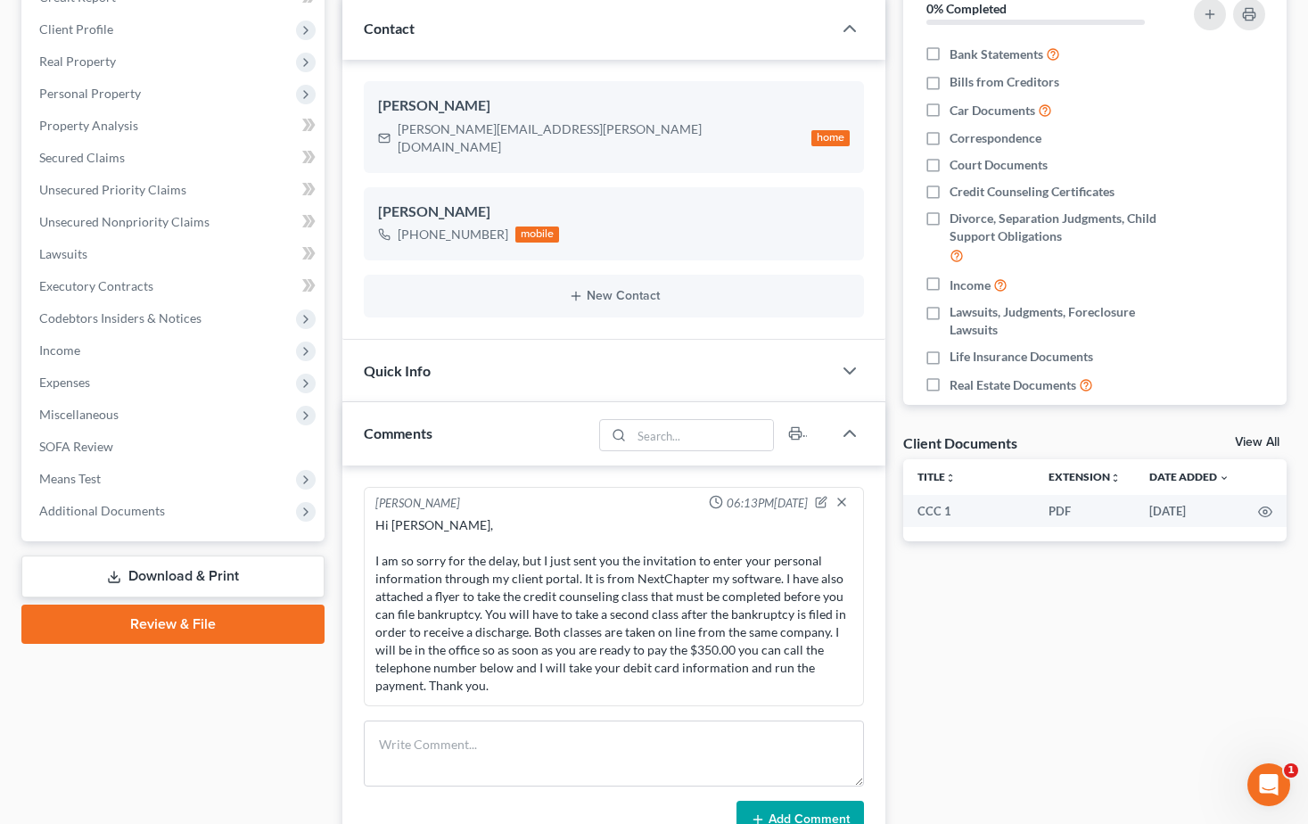
scroll to position [267, 0]
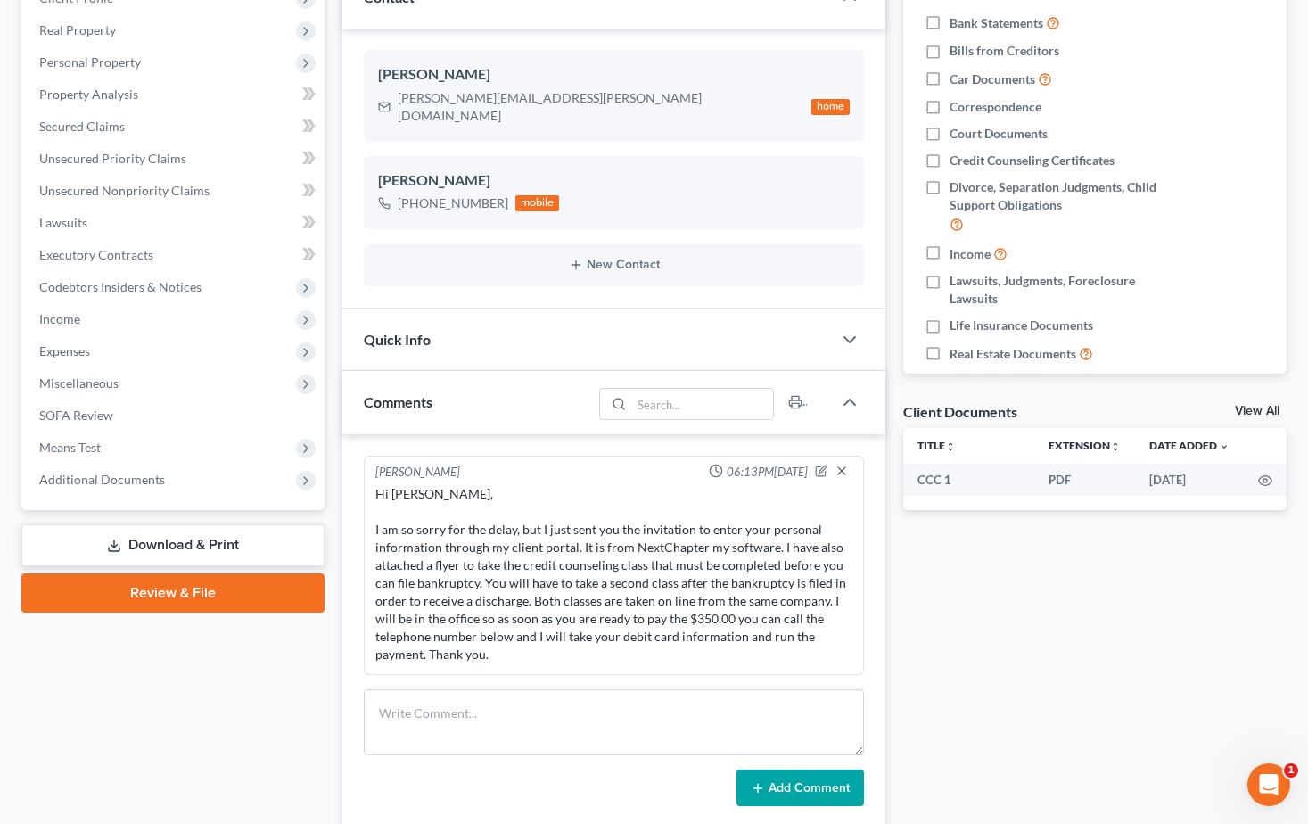
drag, startPoint x: 200, startPoint y: 587, endPoint x: 885, endPoint y: 604, distance: 685.8
click at [201, 587] on link "Review & File" at bounding box center [172, 592] width 303 height 39
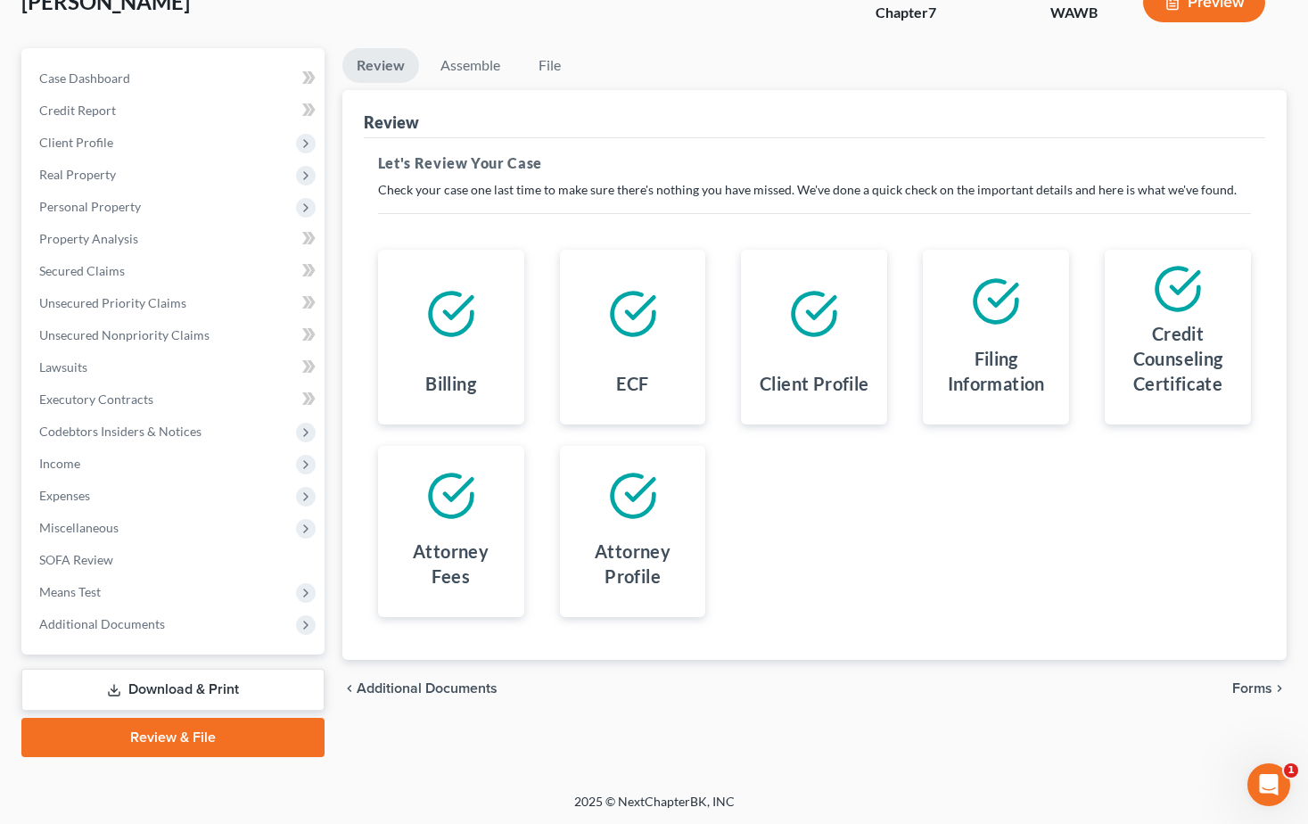
scroll to position [124, 0]
click at [1250, 684] on span "Forms" at bounding box center [1252, 687] width 40 height 14
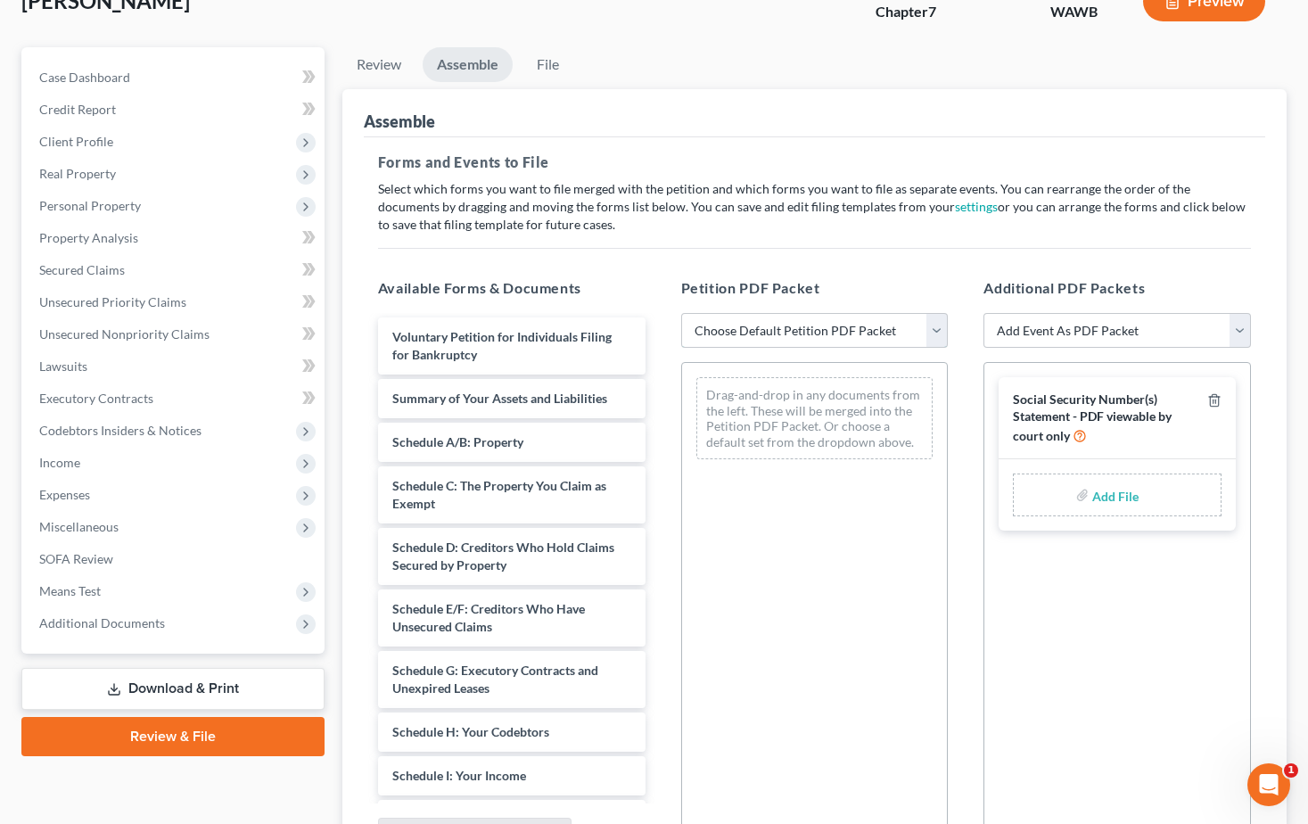
click at [932, 332] on select "Choose Default Petition PDF Packet Emergency Filing (Voluntary Petition and Cre…" at bounding box center [814, 331] width 267 height 36
select select "0"
click at [681, 313] on select "Choose Default Petition PDF Packet Emergency Filing (Voluntary Petition and Cre…" at bounding box center [814, 331] width 267 height 36
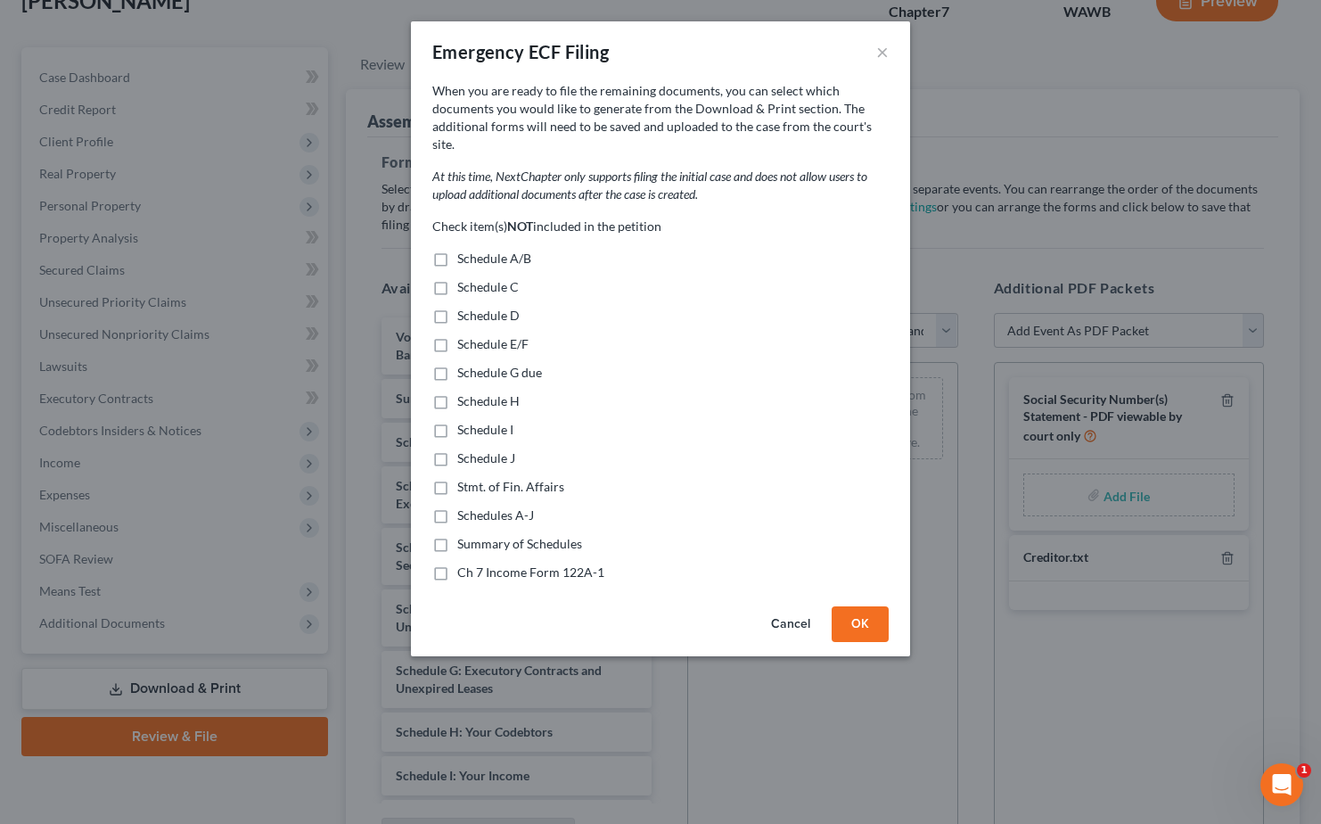
click at [457, 250] on label "Schedule A/B" at bounding box center [494, 259] width 74 height 18
click at [464, 250] on input "Schedule A/B" at bounding box center [470, 256] width 12 height 12
checkbox input "true"
click at [457, 278] on label "Schedule C" at bounding box center [488, 287] width 62 height 18
click at [464, 278] on input "Schedule C" at bounding box center [470, 284] width 12 height 12
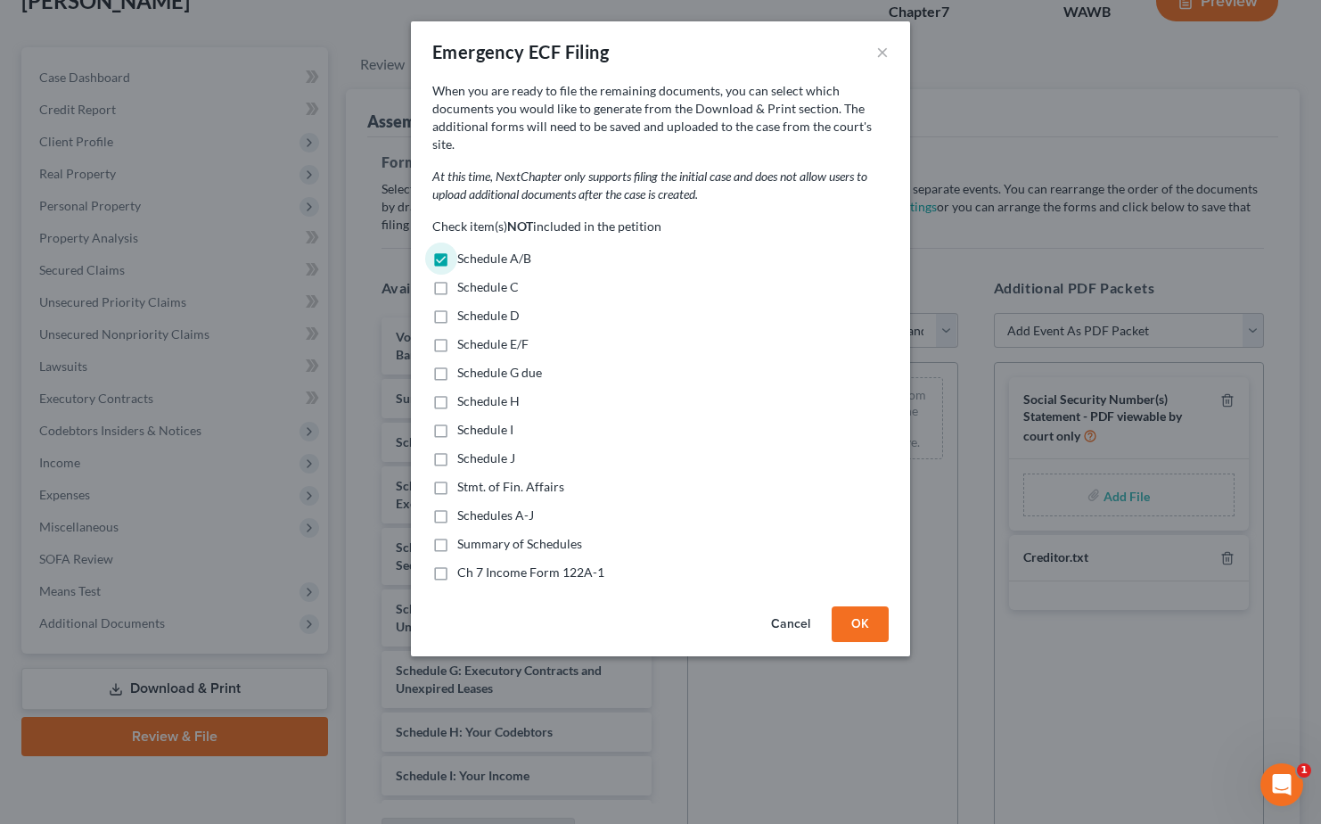
checkbox input "true"
click at [457, 307] on label "Schedule D" at bounding box center [488, 316] width 62 height 18
click at [464, 307] on input "Schedule D" at bounding box center [470, 313] width 12 height 12
checkbox input "true"
click at [457, 335] on label "Schedule E/F" at bounding box center [492, 344] width 71 height 18
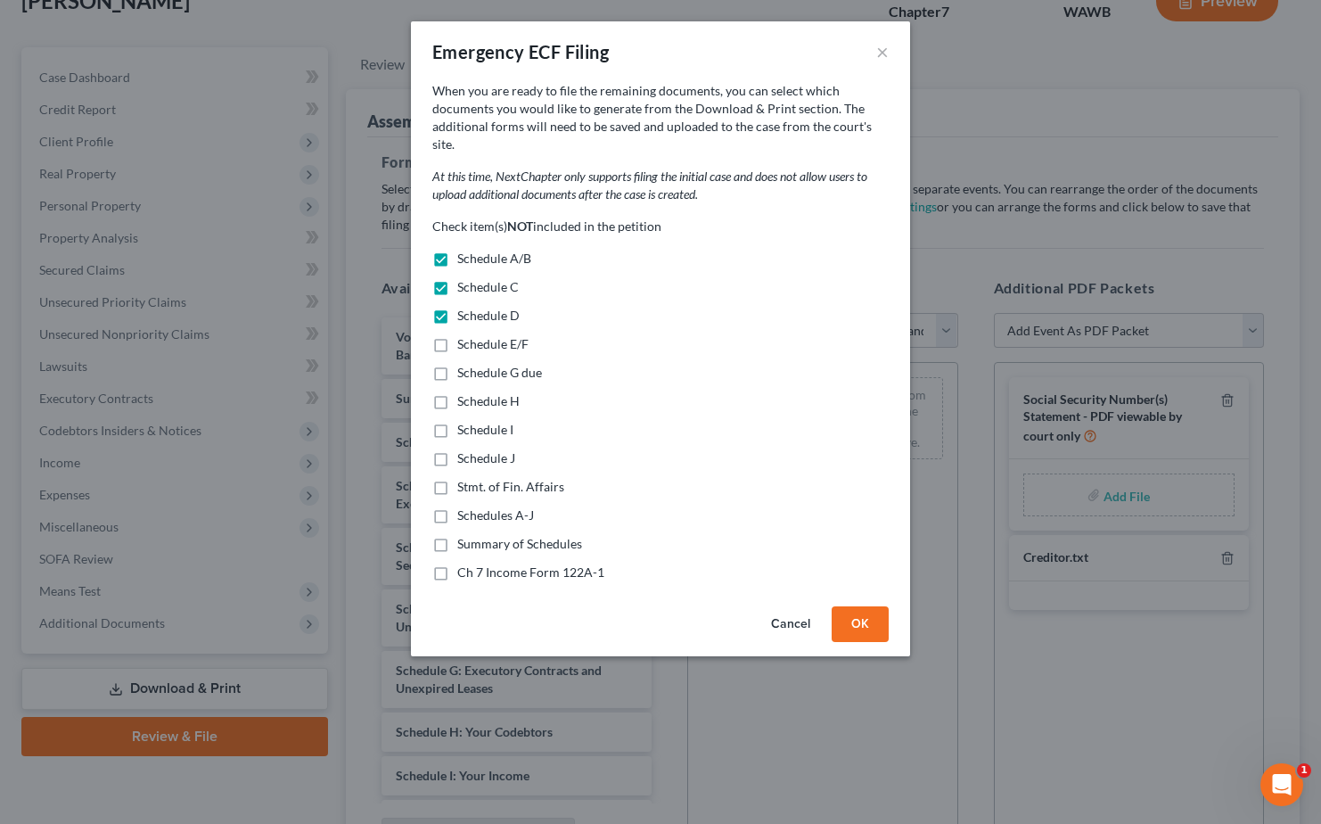
click at [464, 335] on input "Schedule E/F" at bounding box center [470, 341] width 12 height 12
checkbox input "true"
click at [457, 364] on label "Schedule G due" at bounding box center [499, 373] width 85 height 18
click at [464, 364] on input "Schedule G due" at bounding box center [470, 370] width 12 height 12
checkbox input "true"
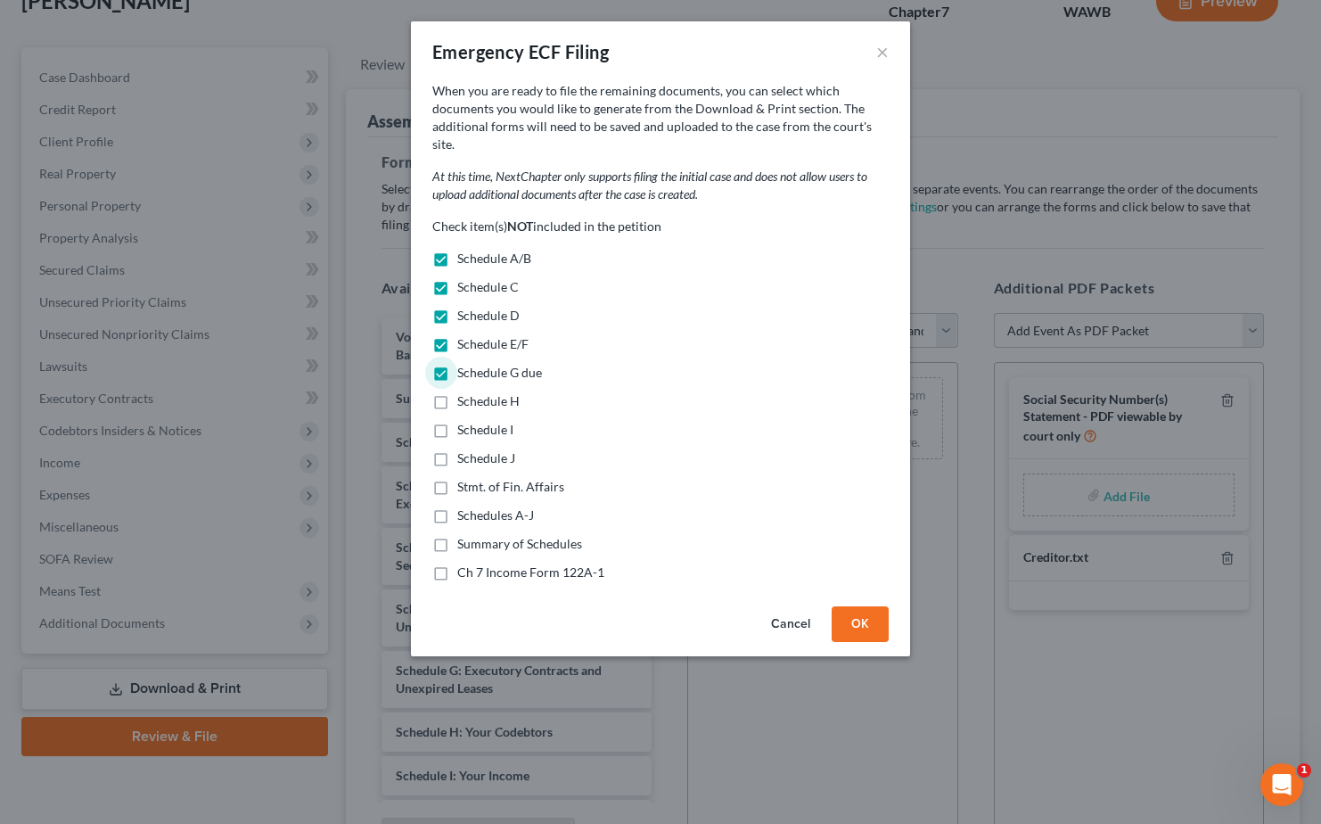
click at [457, 392] on label "Schedule H" at bounding box center [488, 401] width 62 height 18
click at [464, 392] on input "Schedule H" at bounding box center [470, 398] width 12 height 12
checkbox input "true"
click at [457, 421] on label "Schedule I" at bounding box center [485, 430] width 56 height 18
click at [464, 421] on input "Schedule I" at bounding box center [470, 427] width 12 height 12
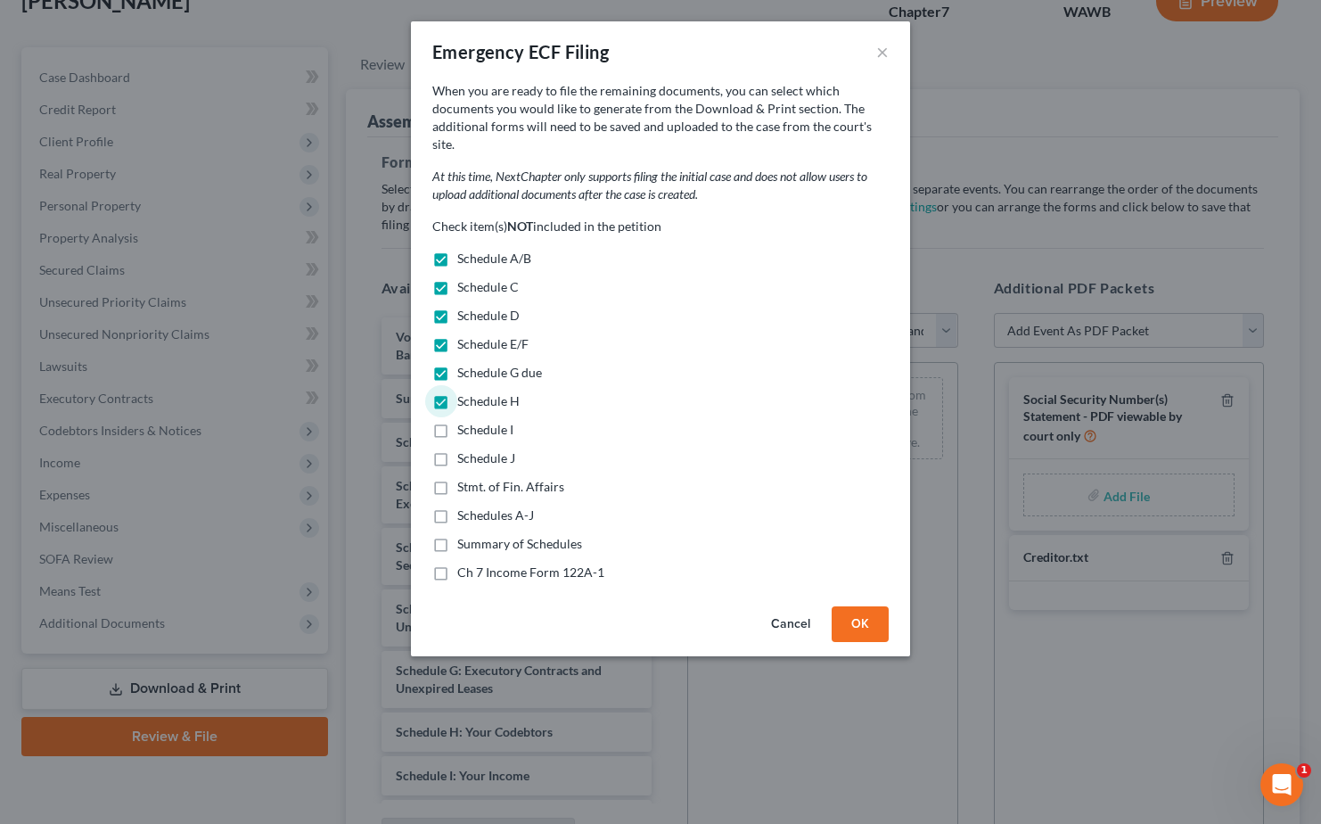
checkbox input "true"
click at [457, 449] on label "Schedule J" at bounding box center [486, 458] width 58 height 18
click at [464, 449] on input "Schedule J" at bounding box center [470, 455] width 12 height 12
checkbox input "true"
click at [457, 478] on label "Stmt. of Fin. Affairs" at bounding box center [510, 487] width 107 height 18
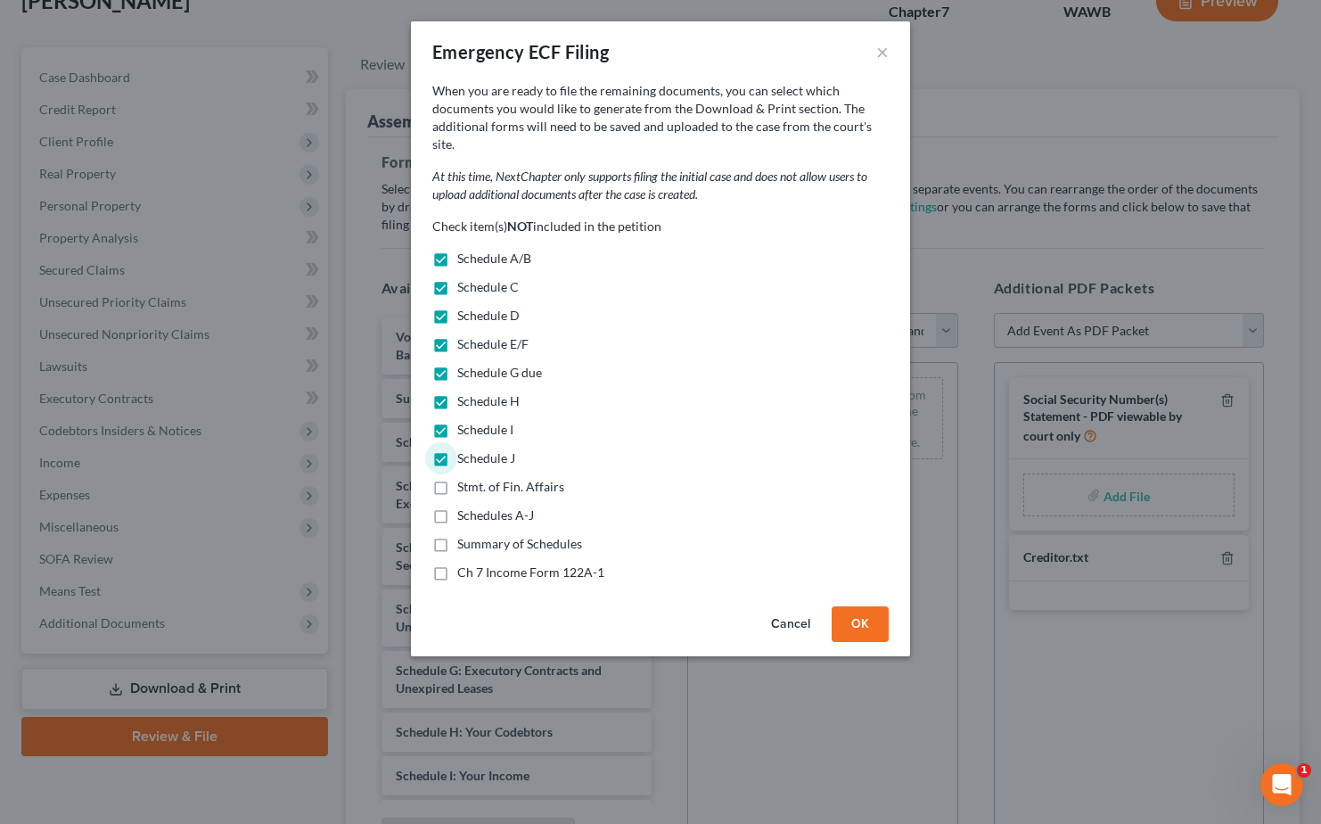
click at [464, 478] on input "Stmt. of Fin. Affairs" at bounding box center [470, 484] width 12 height 12
checkbox input "true"
click at [457, 506] on label "Schedules A-J" at bounding box center [495, 515] width 77 height 18
click at [464, 506] on input "Schedules A-J" at bounding box center [470, 512] width 12 height 12
checkbox input "true"
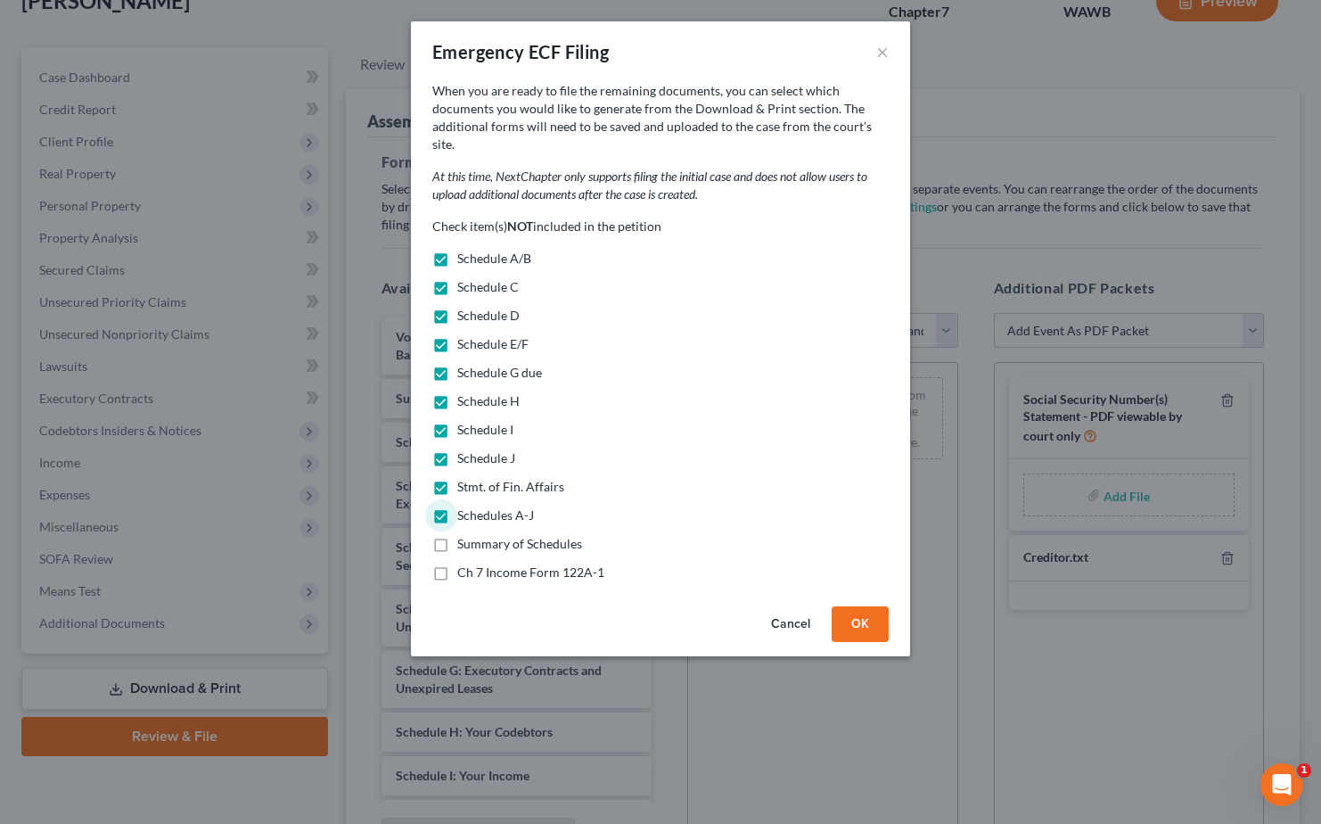
click at [457, 535] on label "Summary of Schedules" at bounding box center [519, 544] width 125 height 18
click at [464, 535] on input "Summary of Schedules" at bounding box center [470, 541] width 12 height 12
checkbox input "true"
click at [457, 563] on label "Ch 7 Income Form 122A-1" at bounding box center [530, 572] width 147 height 18
click at [464, 563] on input "Ch 7 Income Form 122A-1" at bounding box center [470, 569] width 12 height 12
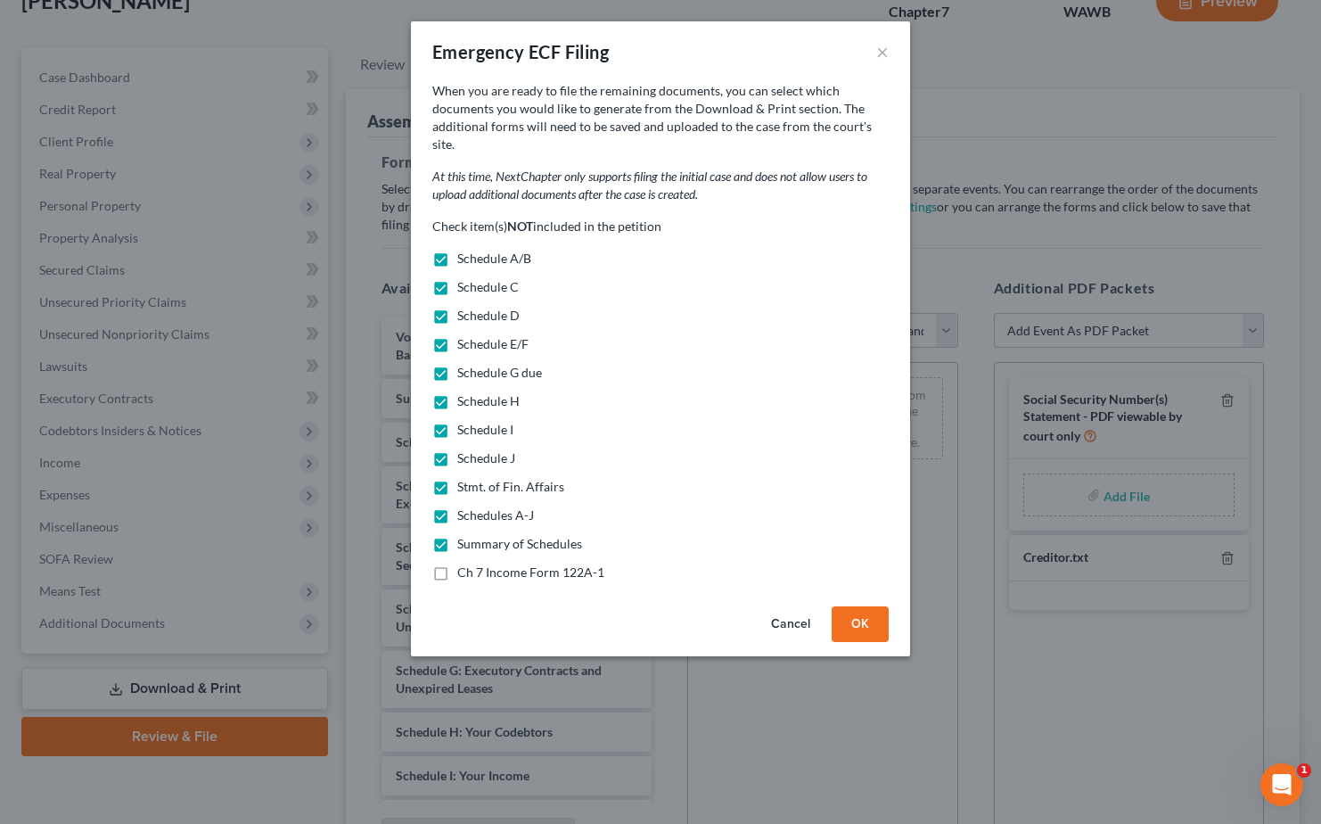
checkbox input "true"
click at [846, 606] on button "OK" at bounding box center [860, 624] width 57 height 36
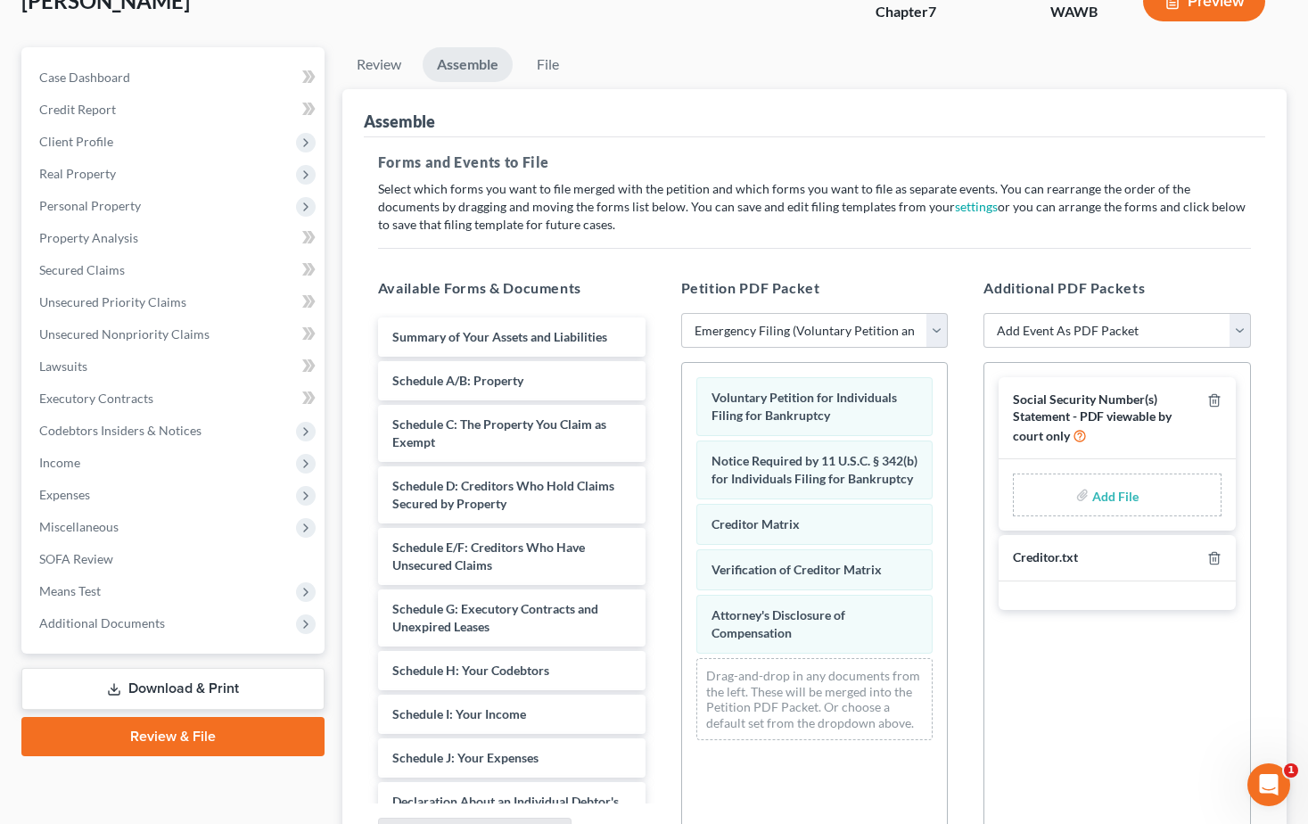
click at [1122, 498] on input "file" at bounding box center [1113, 495] width 43 height 32
type input "C:\fakepath\121.pdf"
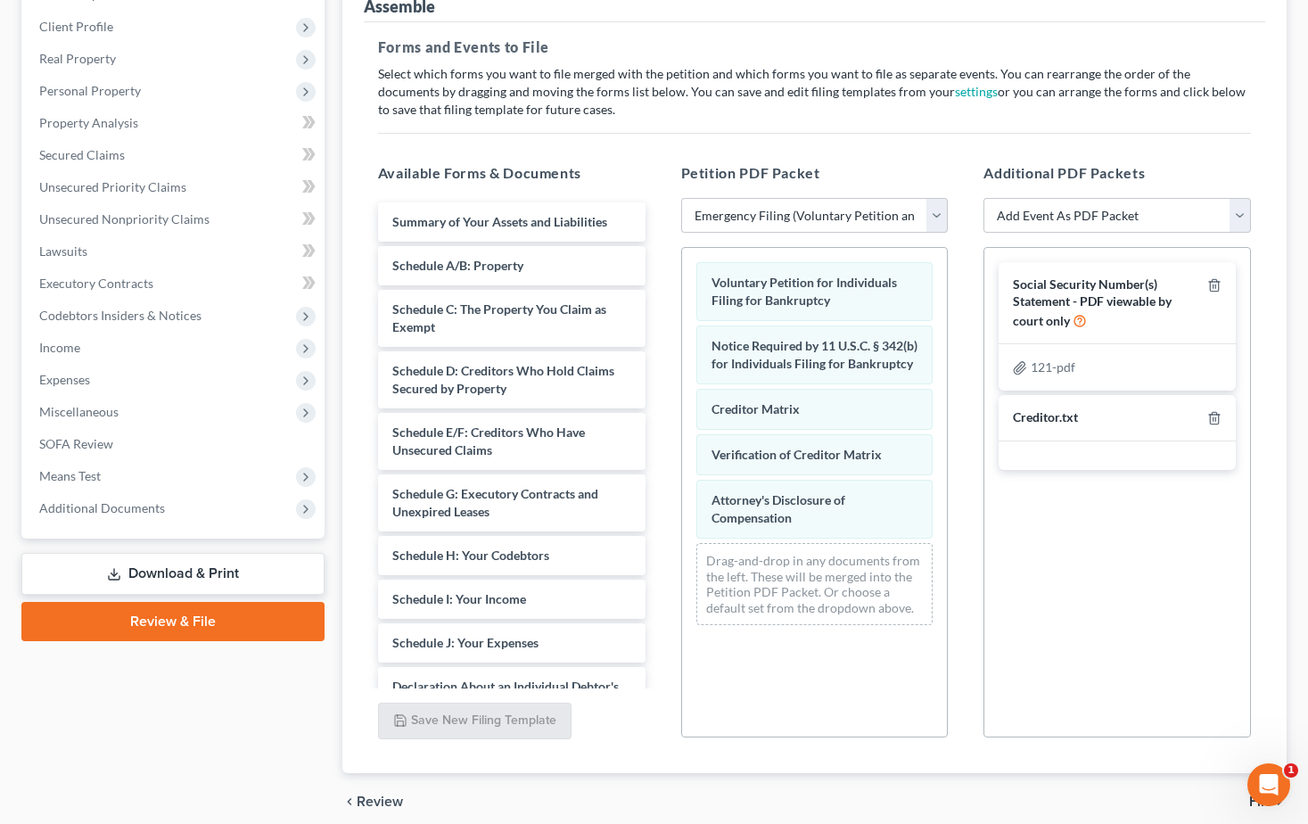
scroll to position [313, 0]
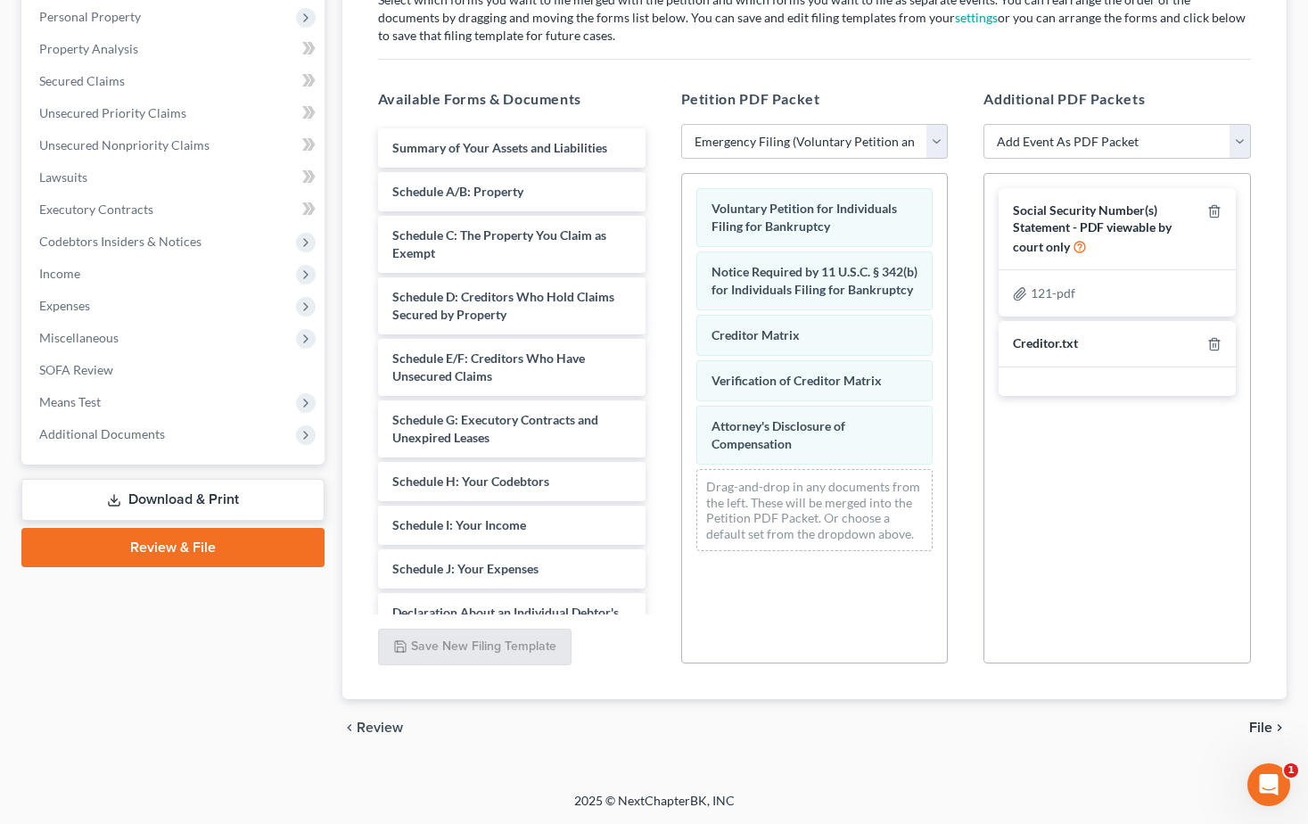
click at [1255, 726] on span "File" at bounding box center [1260, 727] width 23 height 14
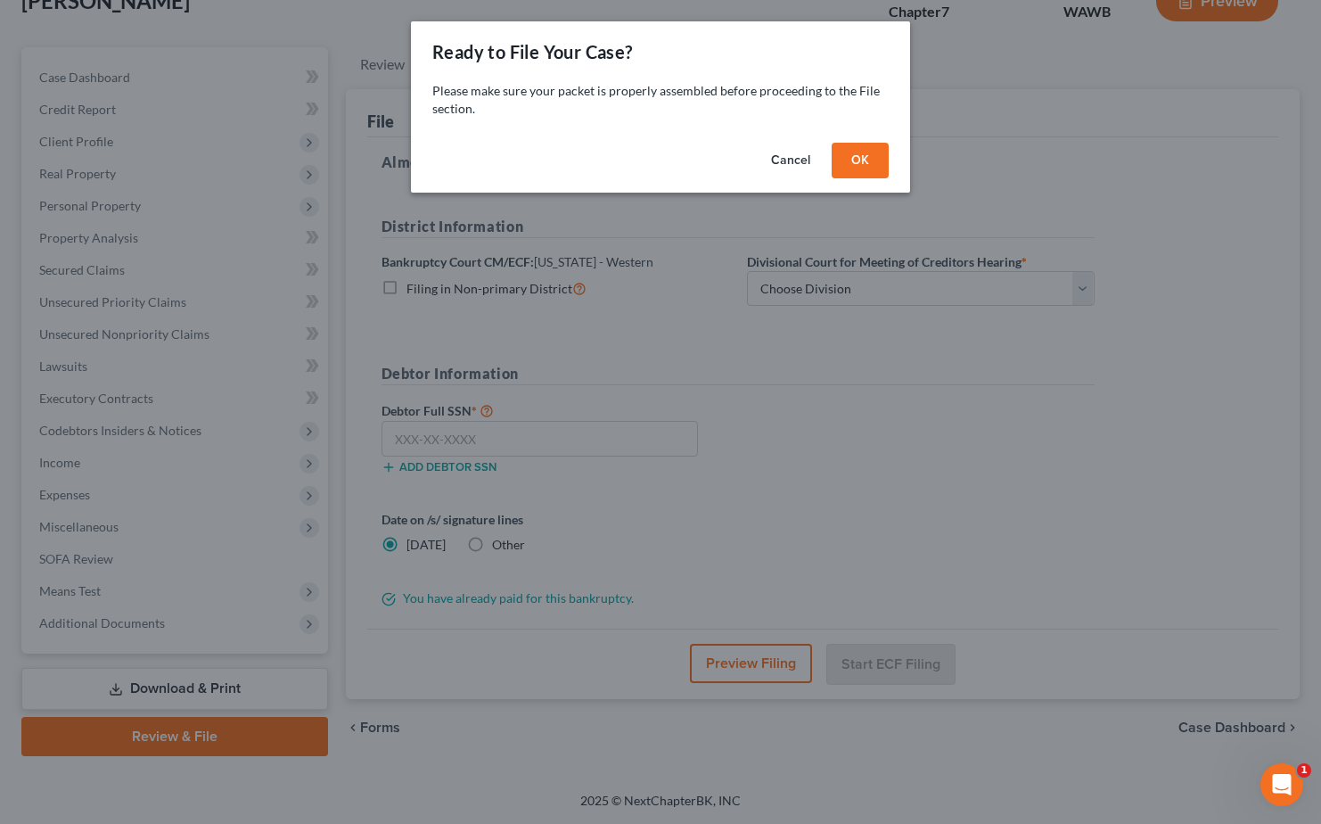
click at [874, 172] on button "OK" at bounding box center [860, 161] width 57 height 36
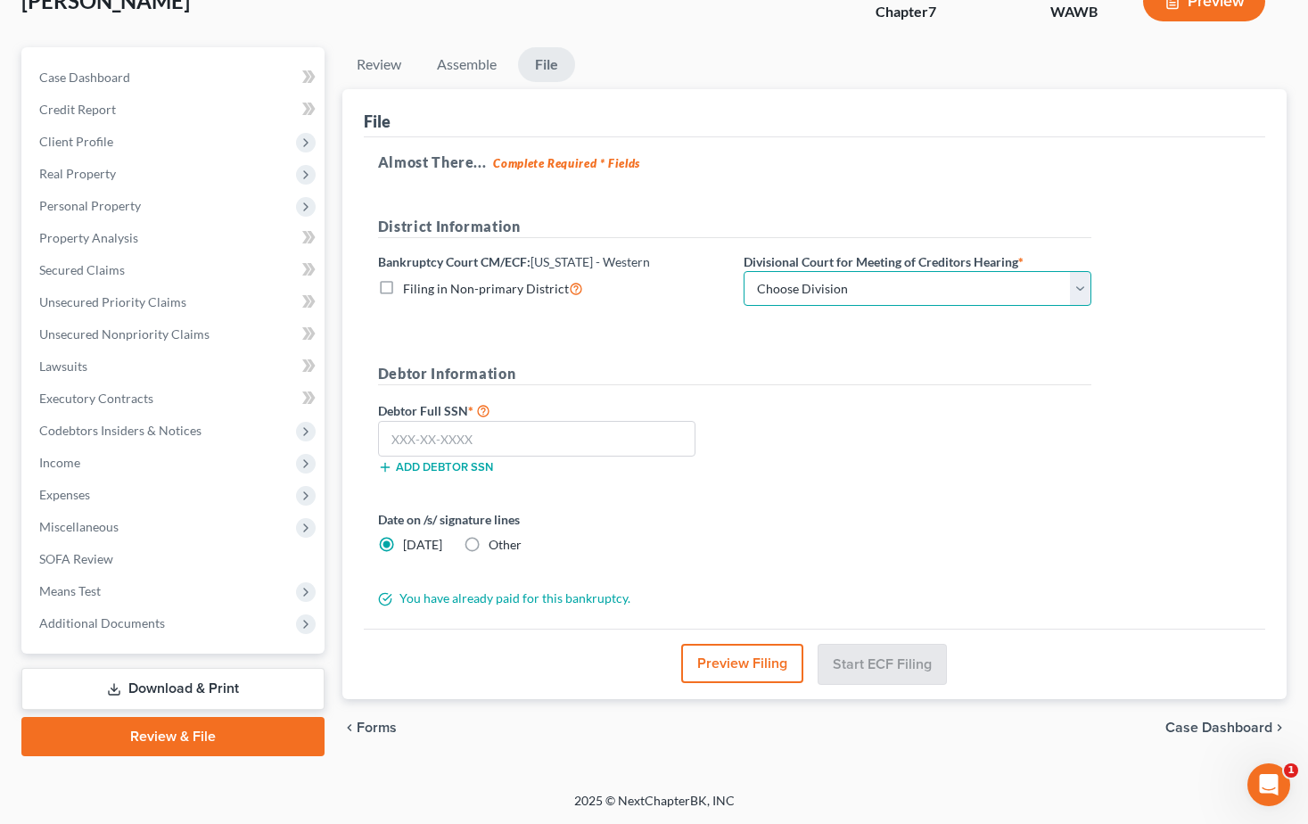
drag, startPoint x: 1086, startPoint y: 292, endPoint x: 992, endPoint y: 298, distance: 93.8
click at [1086, 292] on select "Choose Division Seattle Tacoma" at bounding box center [917, 289] width 348 height 36
select select "1"
click at [743, 271] on select "Choose Division Seattle Tacoma" at bounding box center [917, 289] width 348 height 36
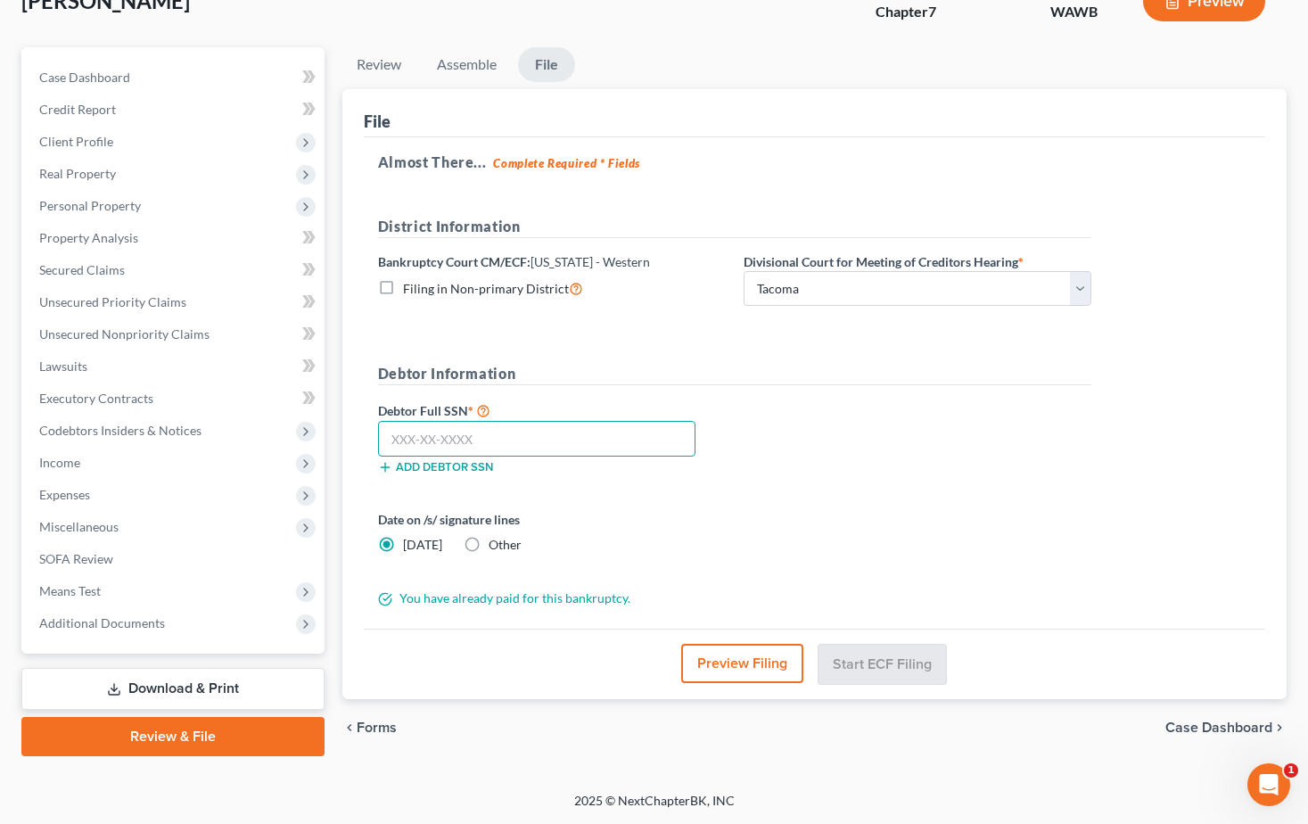
click at [559, 439] on input "text" at bounding box center [536, 439] width 317 height 36
type input "555-65-8651"
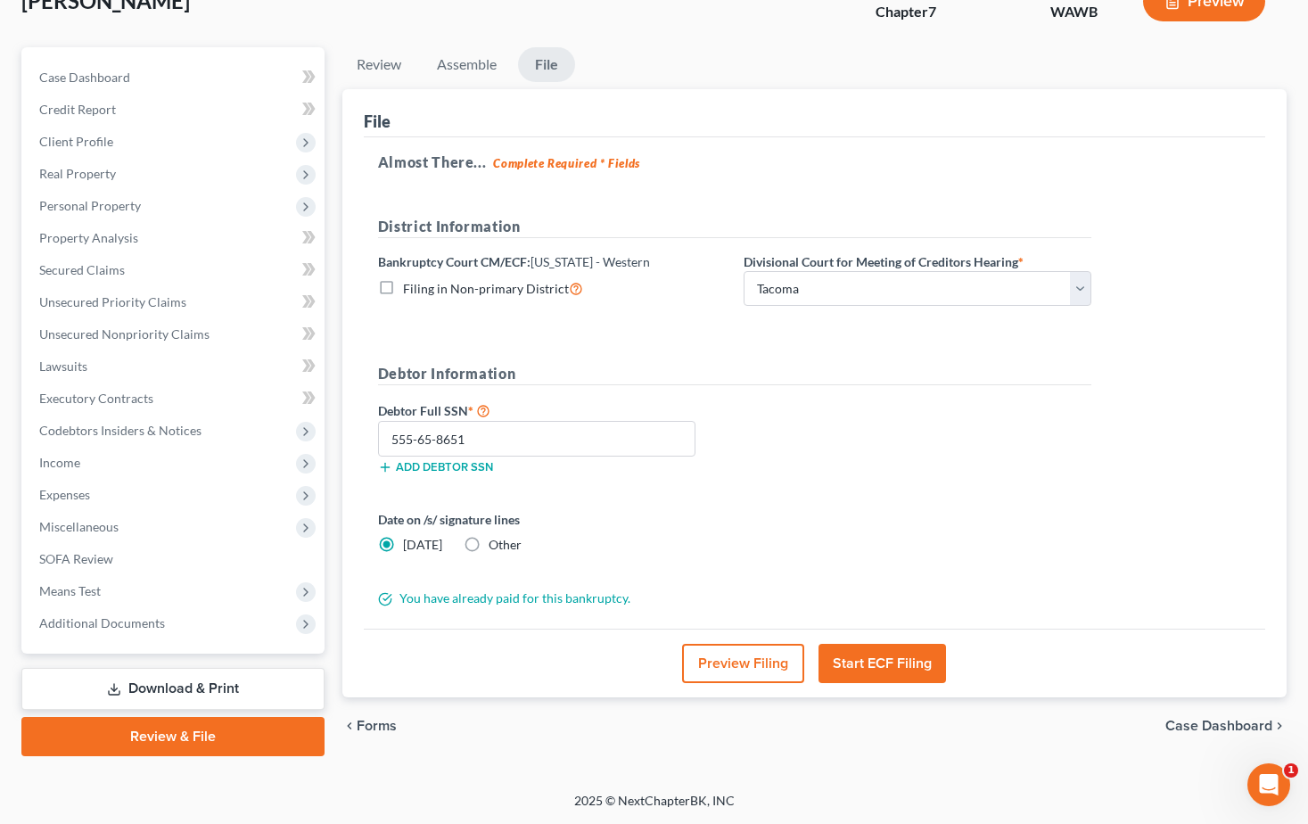
click at [898, 658] on button "Start ECF Filing" at bounding box center [881, 663] width 127 height 39
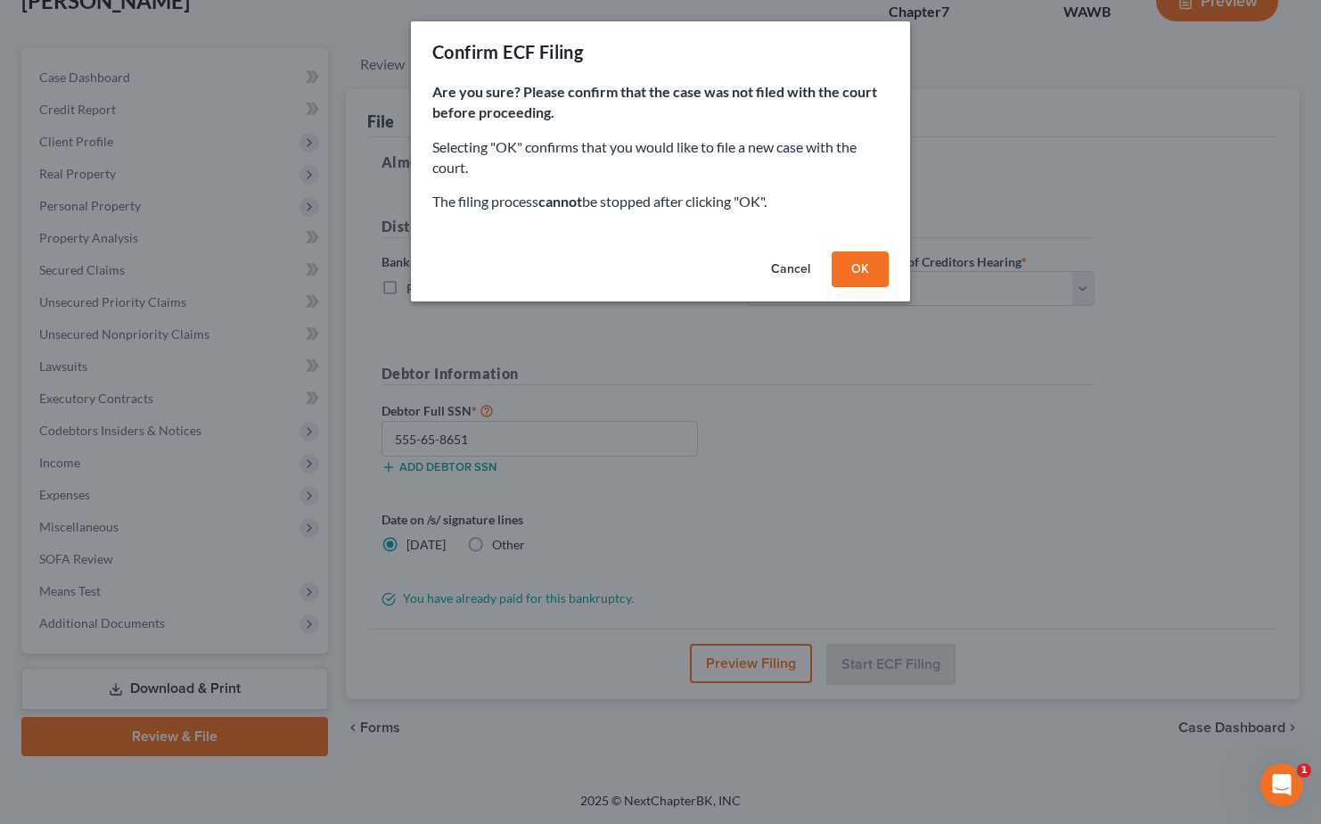
click at [858, 267] on button "OK" at bounding box center [860, 269] width 57 height 36
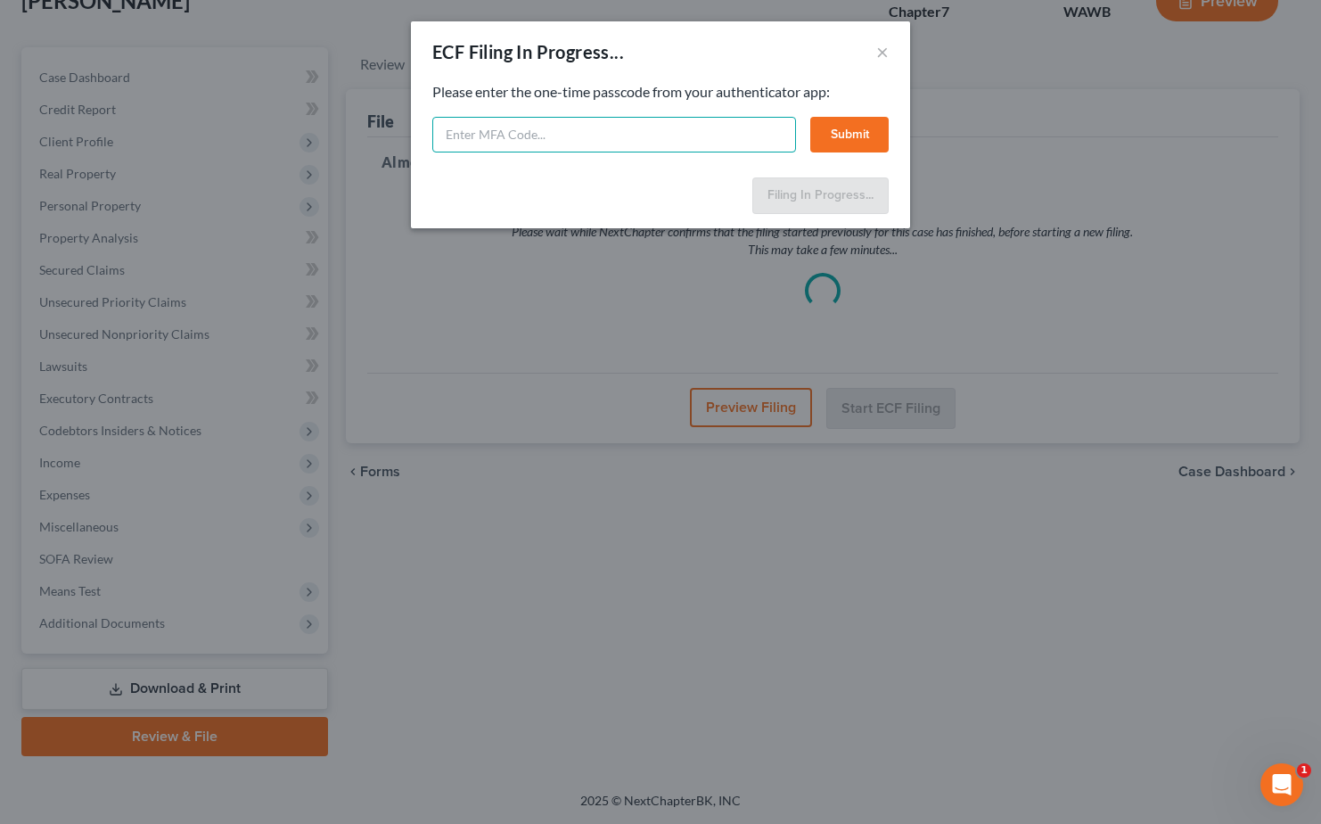
click at [490, 143] on input "text" at bounding box center [614, 135] width 364 height 36
type input "015718"
click at [850, 135] on button "Submit" at bounding box center [849, 135] width 78 height 36
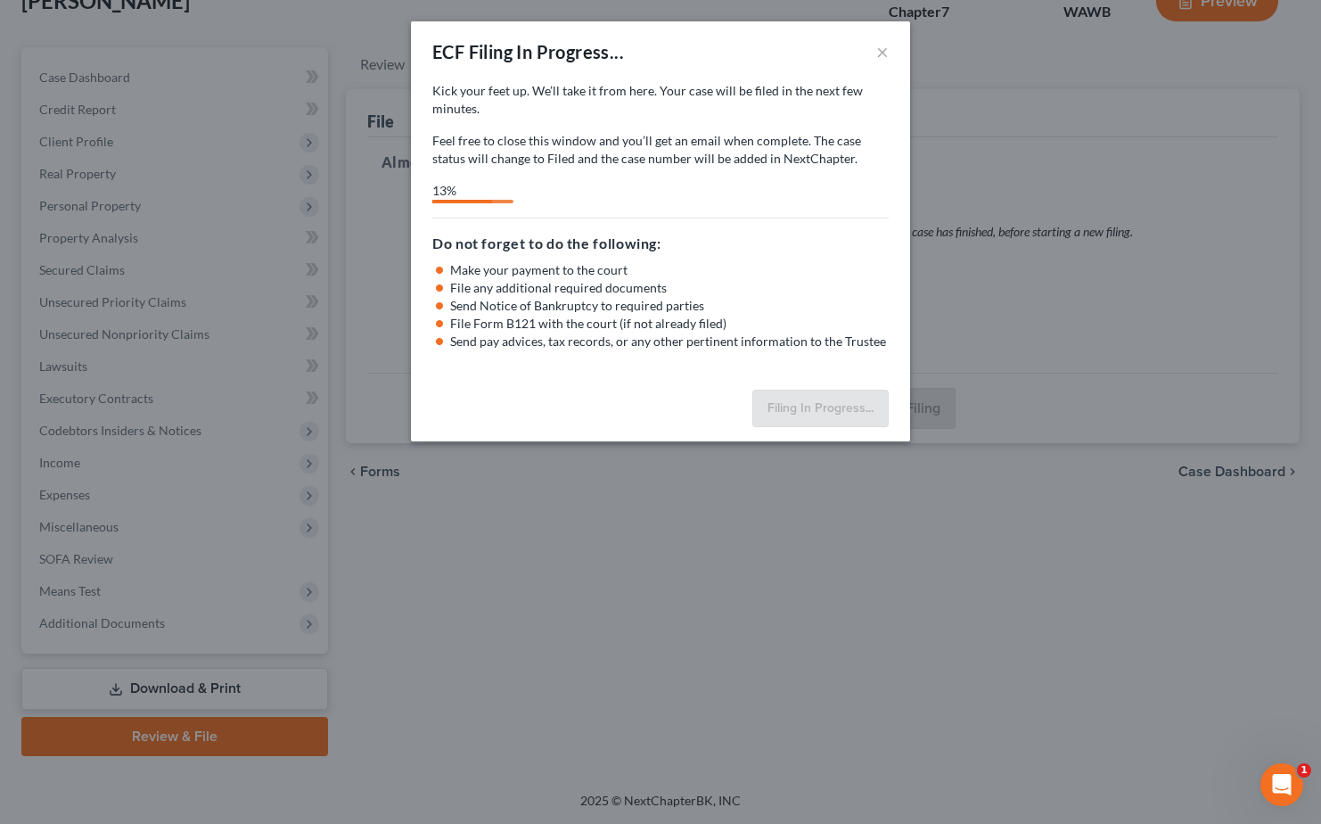
select select "1"
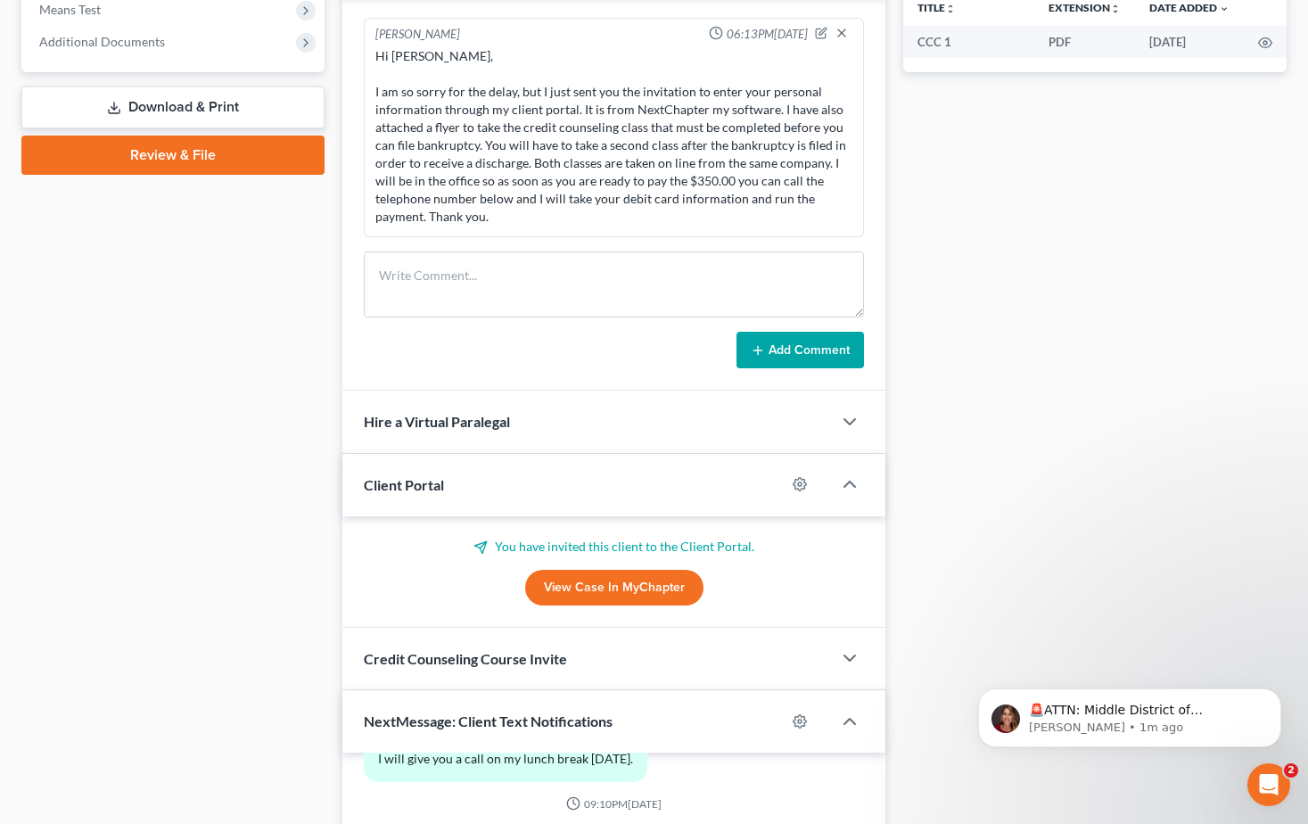
scroll to position [1083, 0]
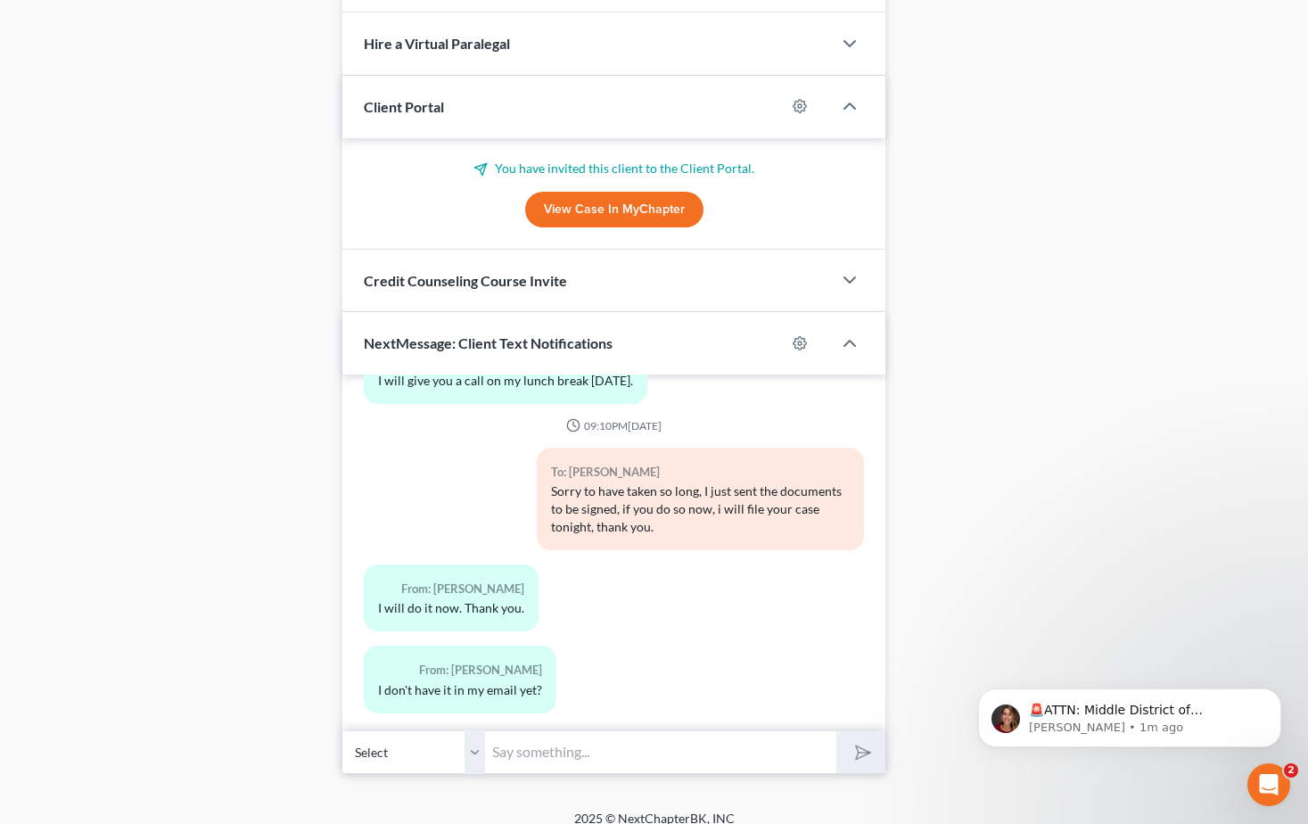
click at [553, 730] on input "text" at bounding box center [660, 752] width 351 height 44
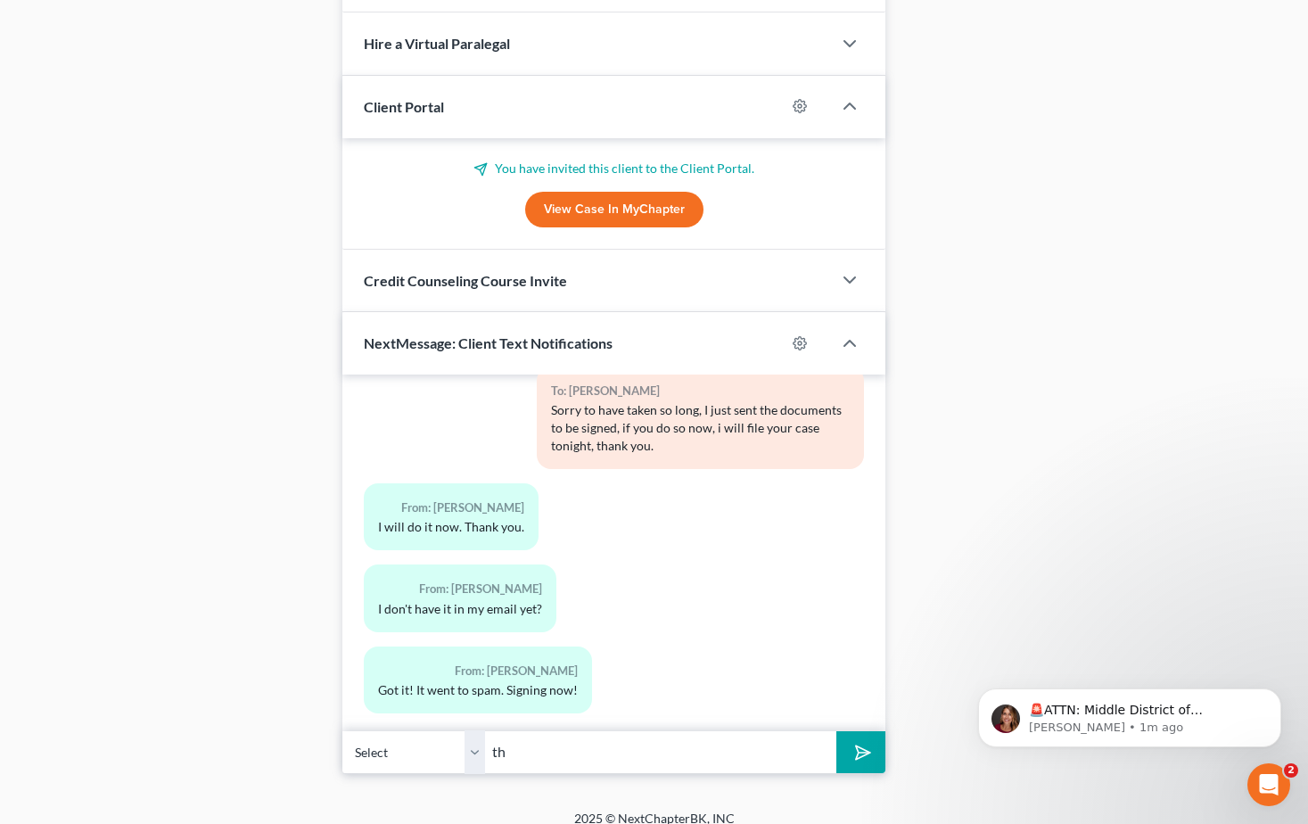
type input "t"
type input "ok"
click at [836, 731] on button "submit" at bounding box center [860, 752] width 49 height 42
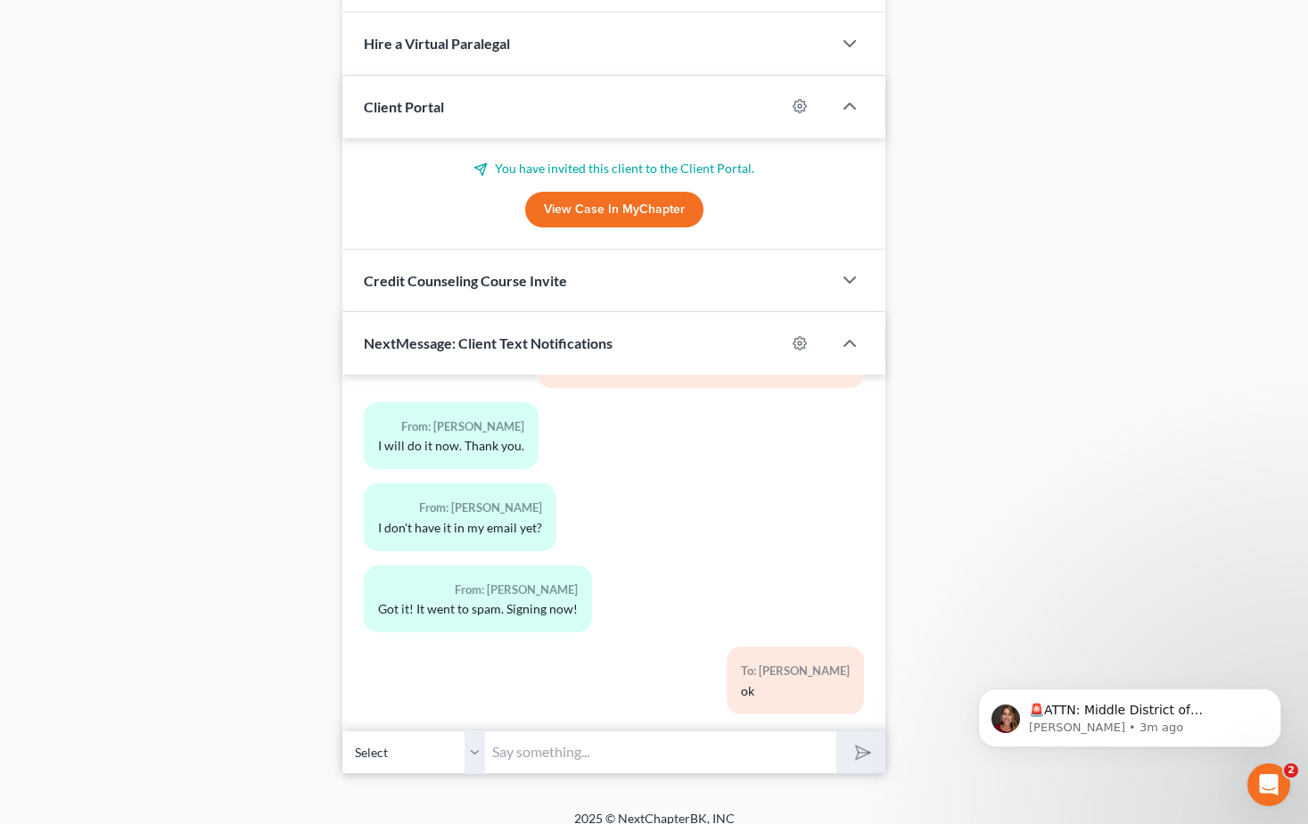
click at [604, 730] on input "text" at bounding box center [660, 752] width 351 height 44
type input "waiting..."
click at [836, 731] on button "submit" at bounding box center [860, 752] width 49 height 42
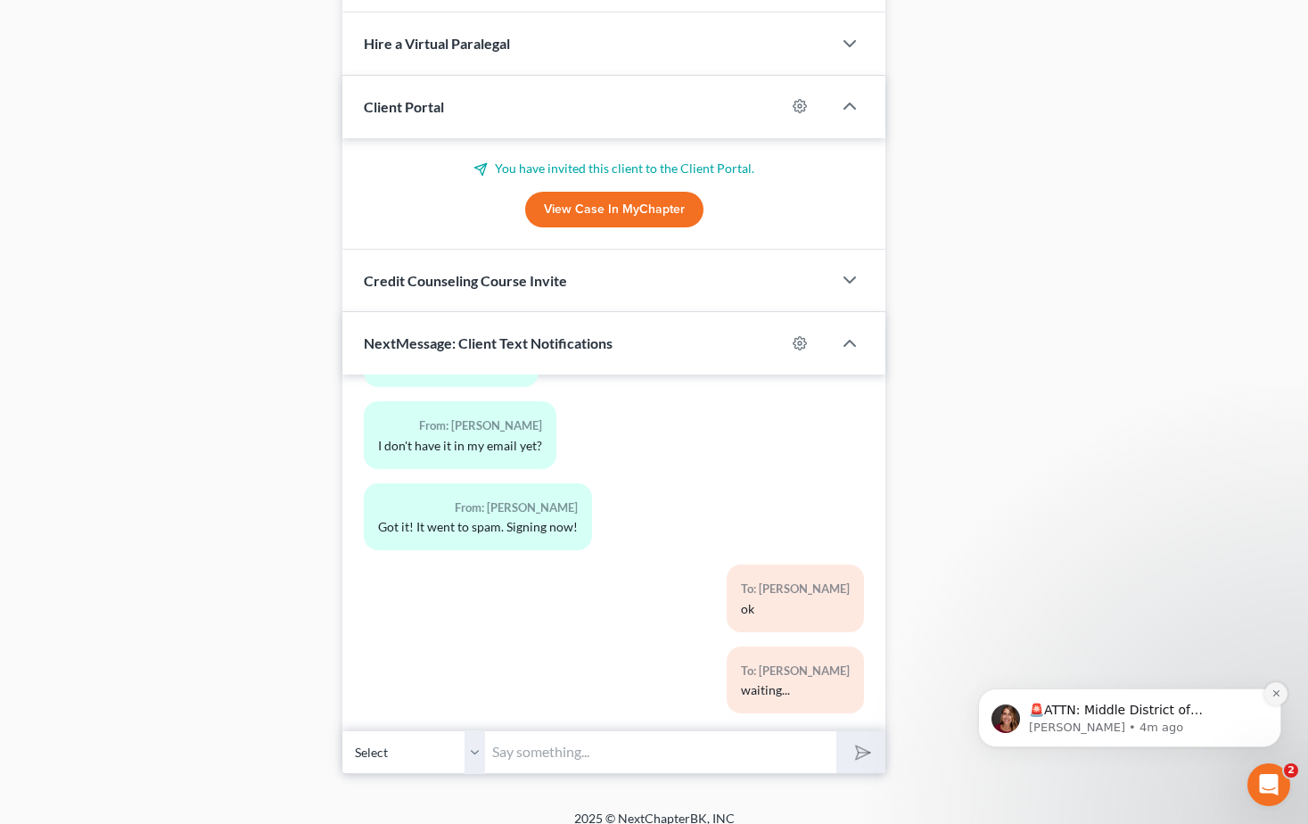
click at [1271, 700] on button "Dismiss notification" at bounding box center [1275, 693] width 23 height 23
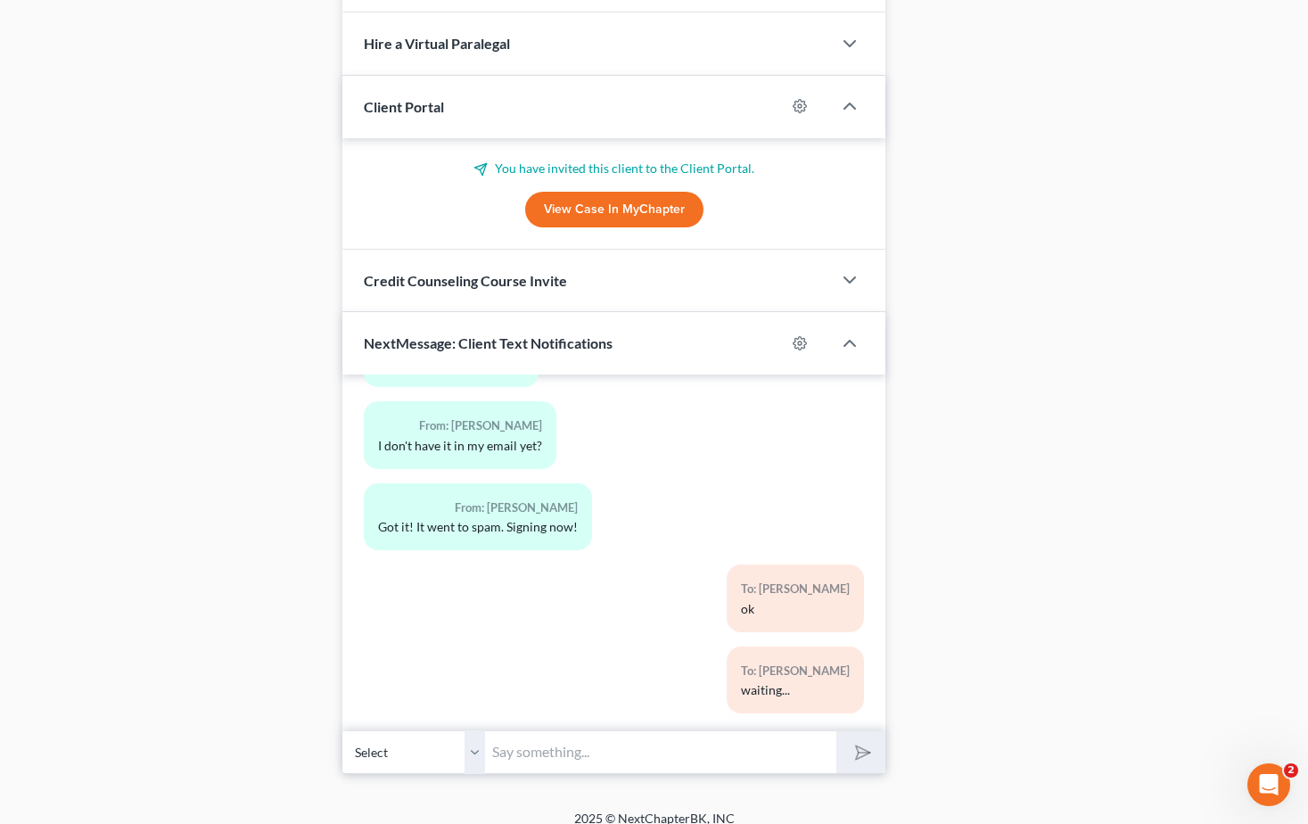
click at [539, 738] on input "text" at bounding box center [660, 752] width 351 height 44
type input "is there an issue?"
click at [836, 731] on button "submit" at bounding box center [860, 752] width 49 height 42
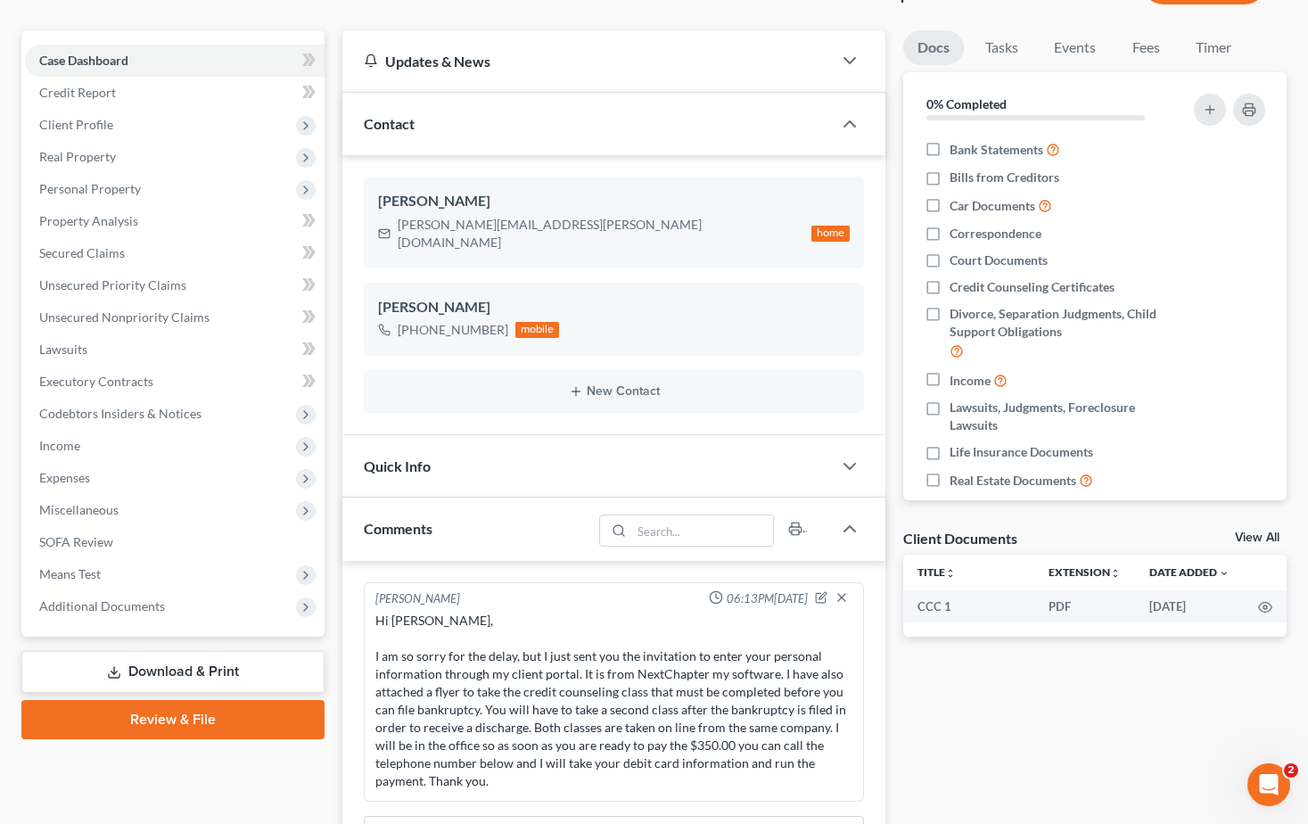
scroll to position [0, 0]
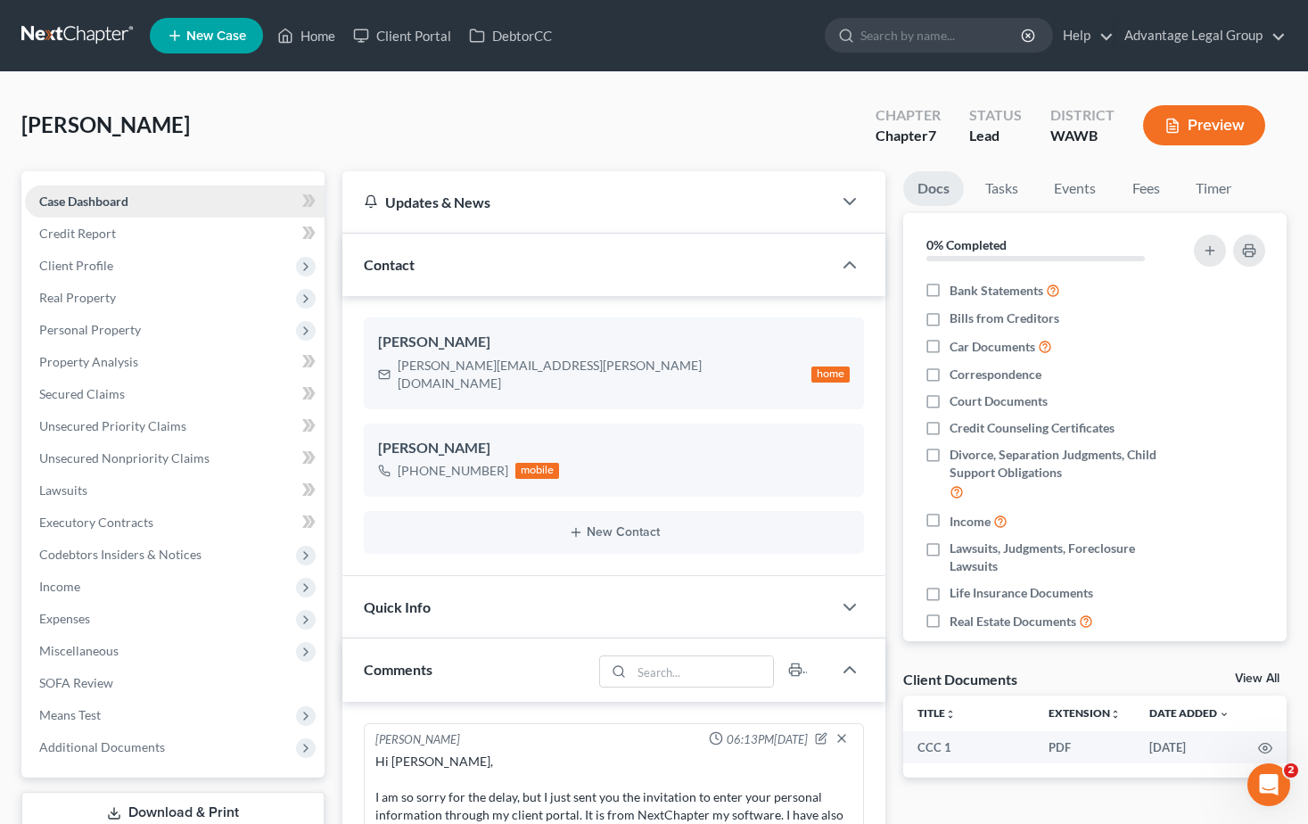
click at [78, 197] on span "Case Dashboard" at bounding box center [83, 200] width 89 height 15
drag, startPoint x: 399, startPoint y: 366, endPoint x: 540, endPoint y: 377, distance: 141.3
click at [540, 377] on div "Brandy Rabon brandy.rabon@yahoo.com home" at bounding box center [614, 362] width 501 height 91
copy div "[PERSON_NAME][EMAIL_ADDRESS][PERSON_NAME][DOMAIN_NAME]"
